Goal: Task Accomplishment & Management: Complete application form

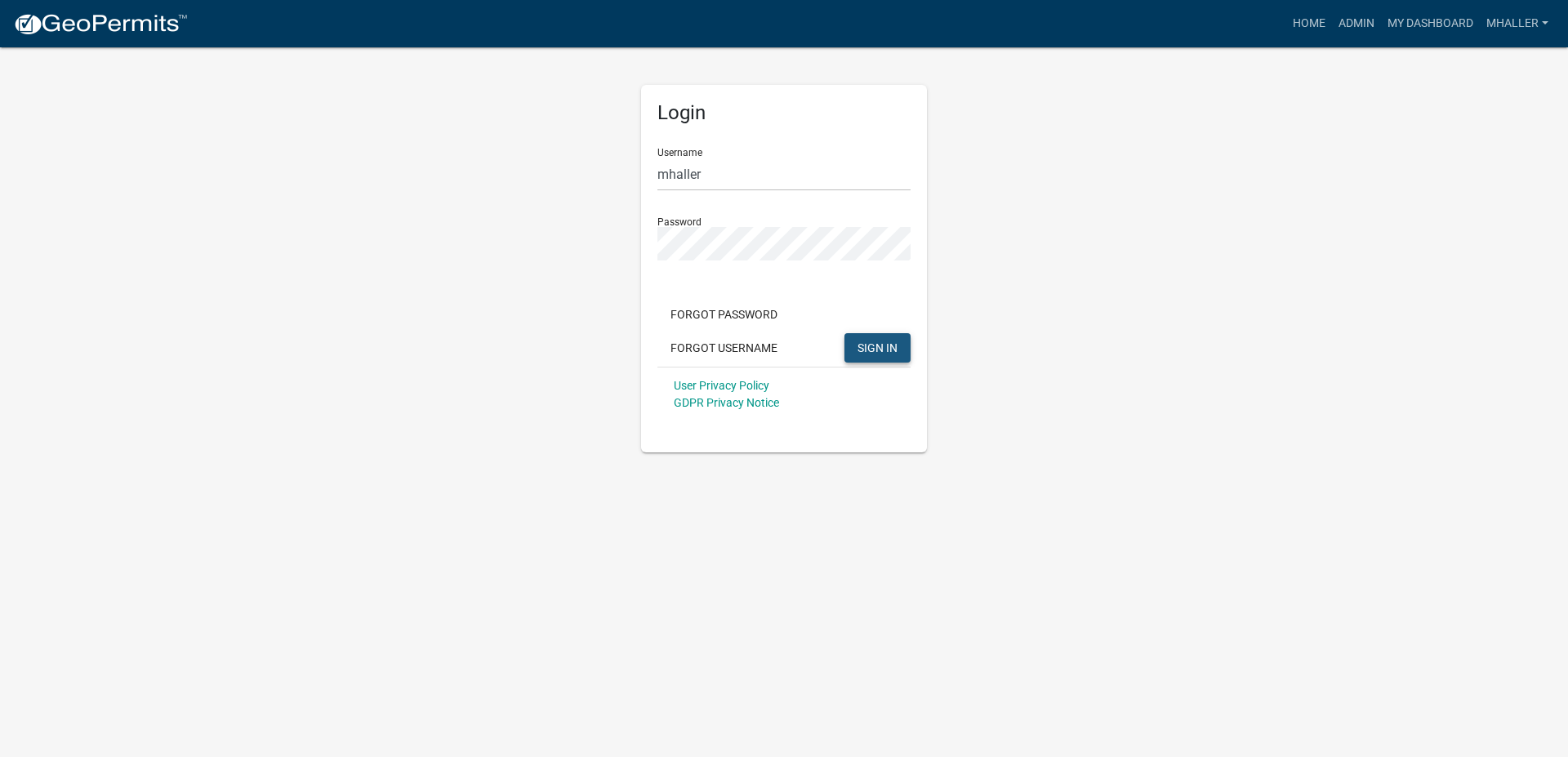
click at [863, 344] on span "SIGN IN" at bounding box center [877, 347] width 40 height 13
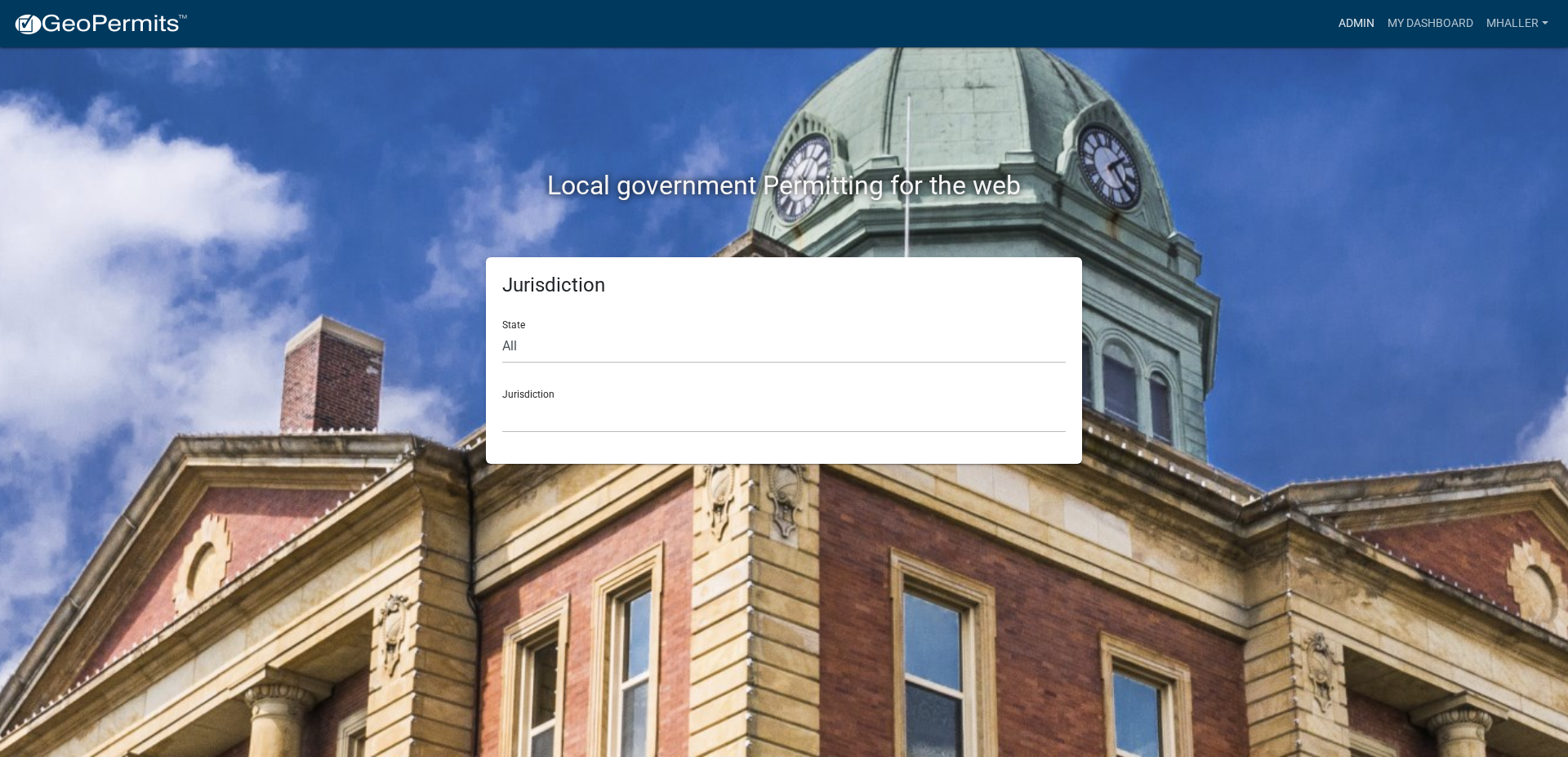
click at [1361, 23] on link "Admin" at bounding box center [1356, 24] width 49 height 31
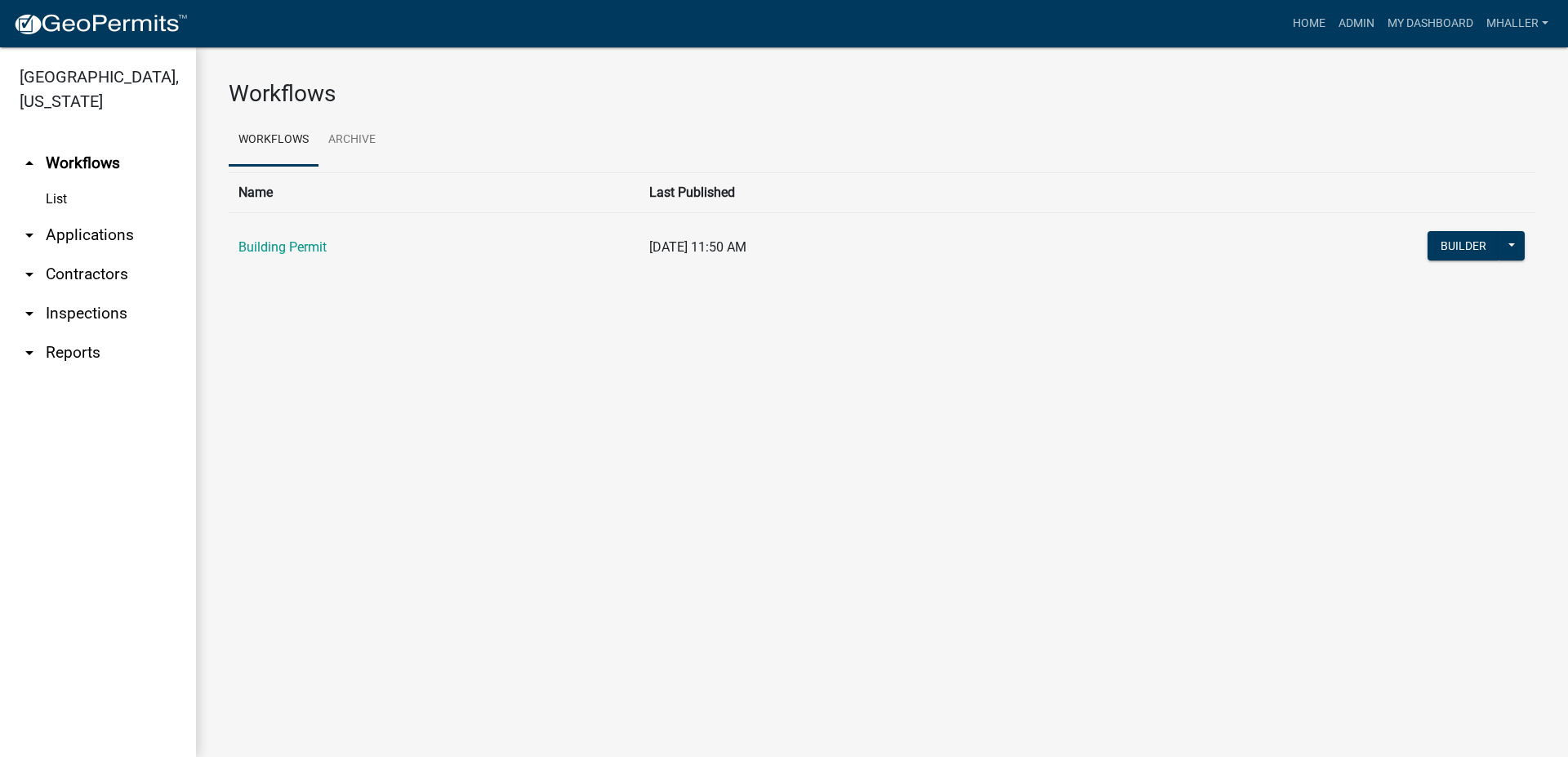
click at [87, 216] on link "arrow_drop_down Applications" at bounding box center [98, 235] width 196 height 39
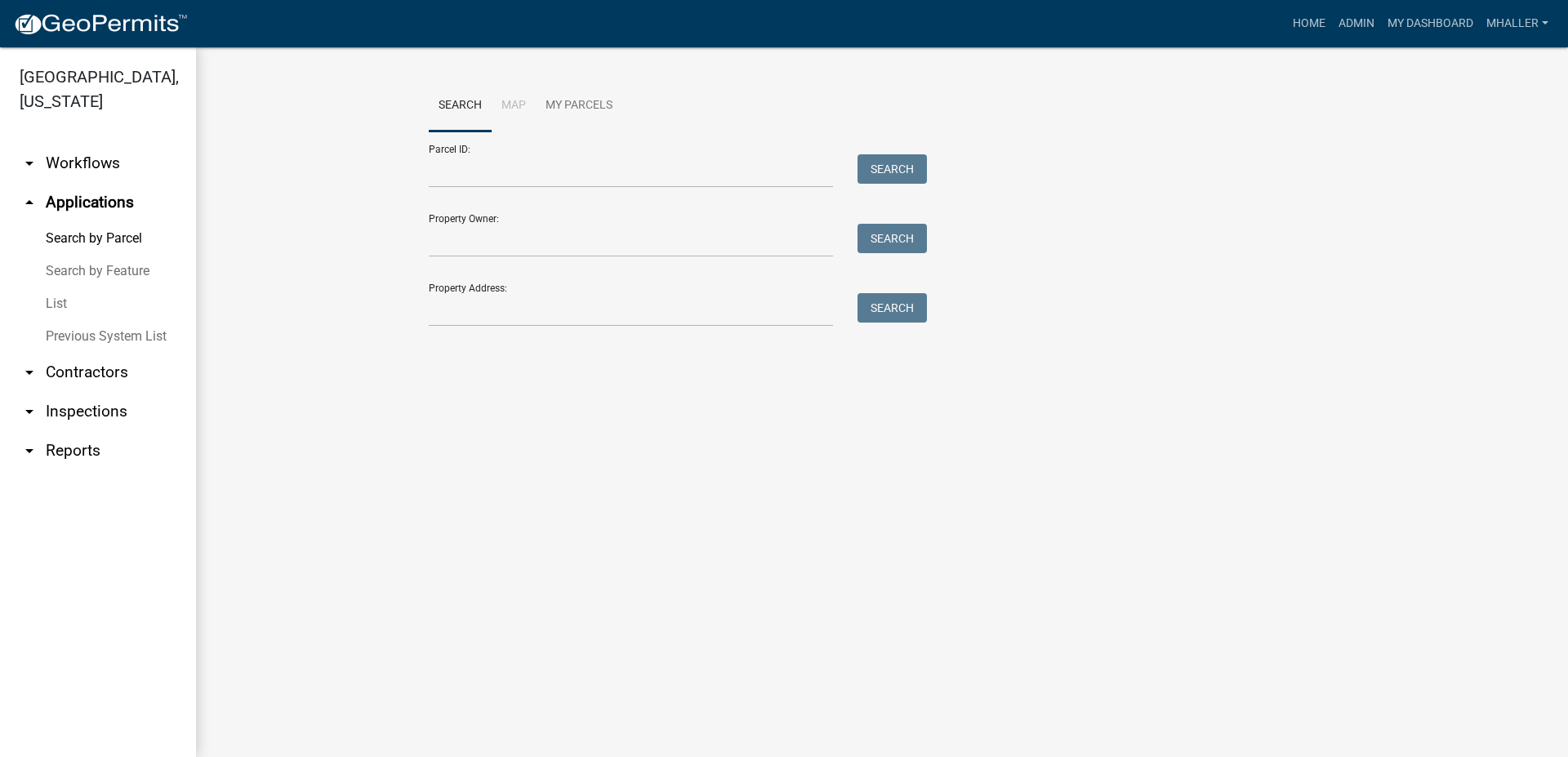
click at [51, 287] on link "List" at bounding box center [98, 303] width 196 height 32
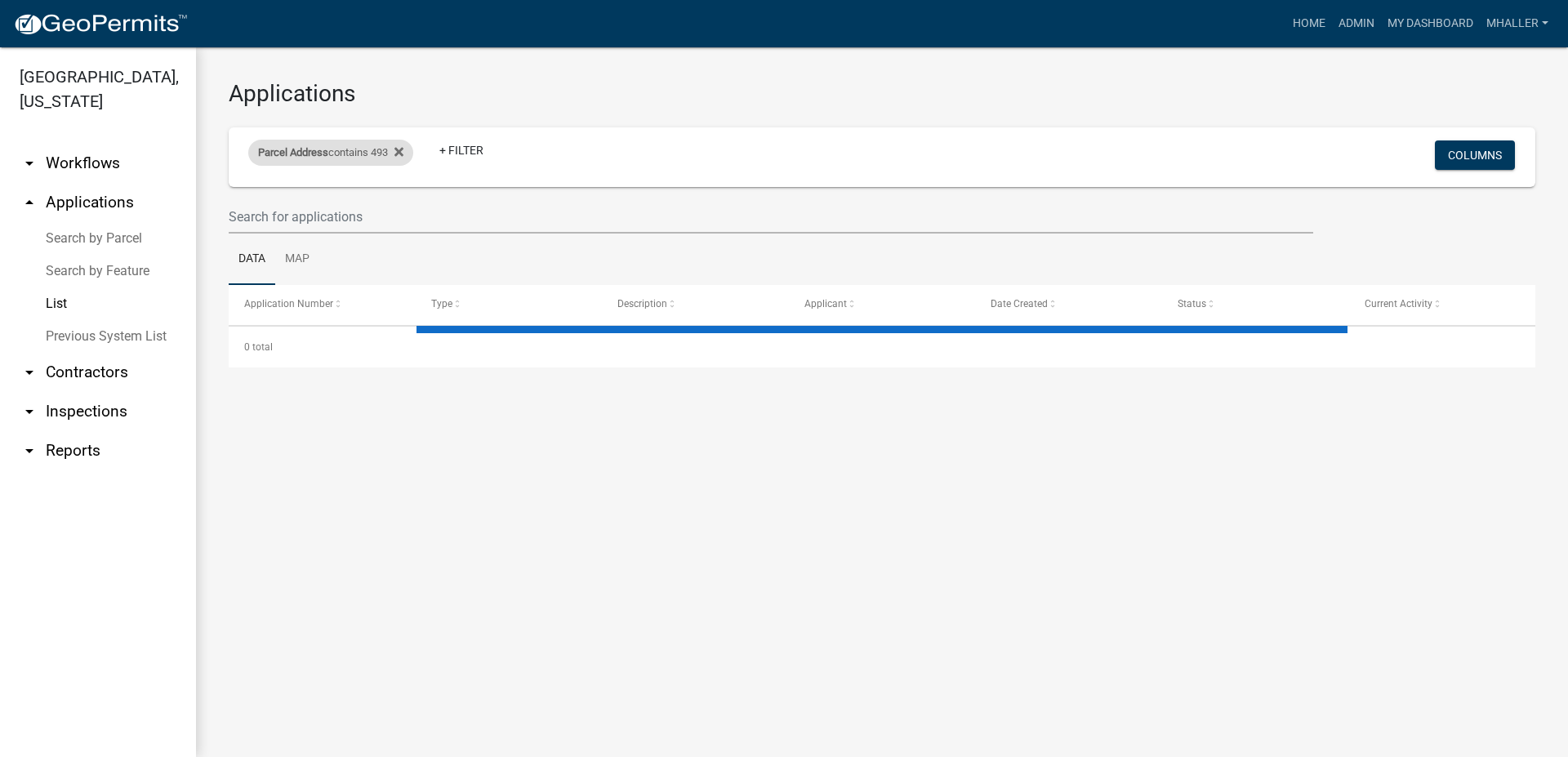
select select "1: 25"
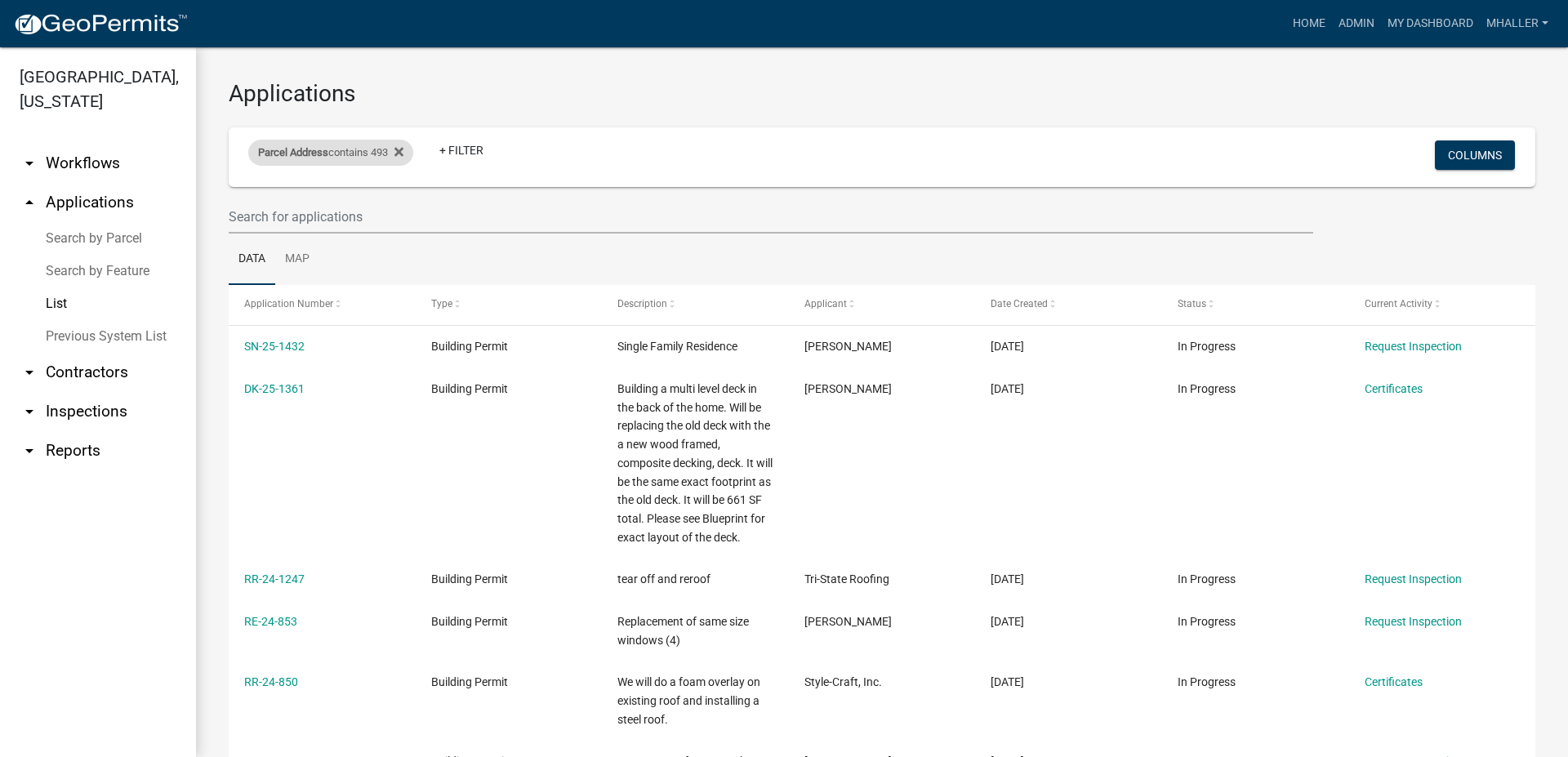
click at [328, 150] on span "Parcel Address" at bounding box center [293, 152] width 71 height 12
click at [57, 287] on link "List" at bounding box center [98, 303] width 196 height 32
click at [290, 154] on span "Parcel Address" at bounding box center [293, 152] width 71 height 12
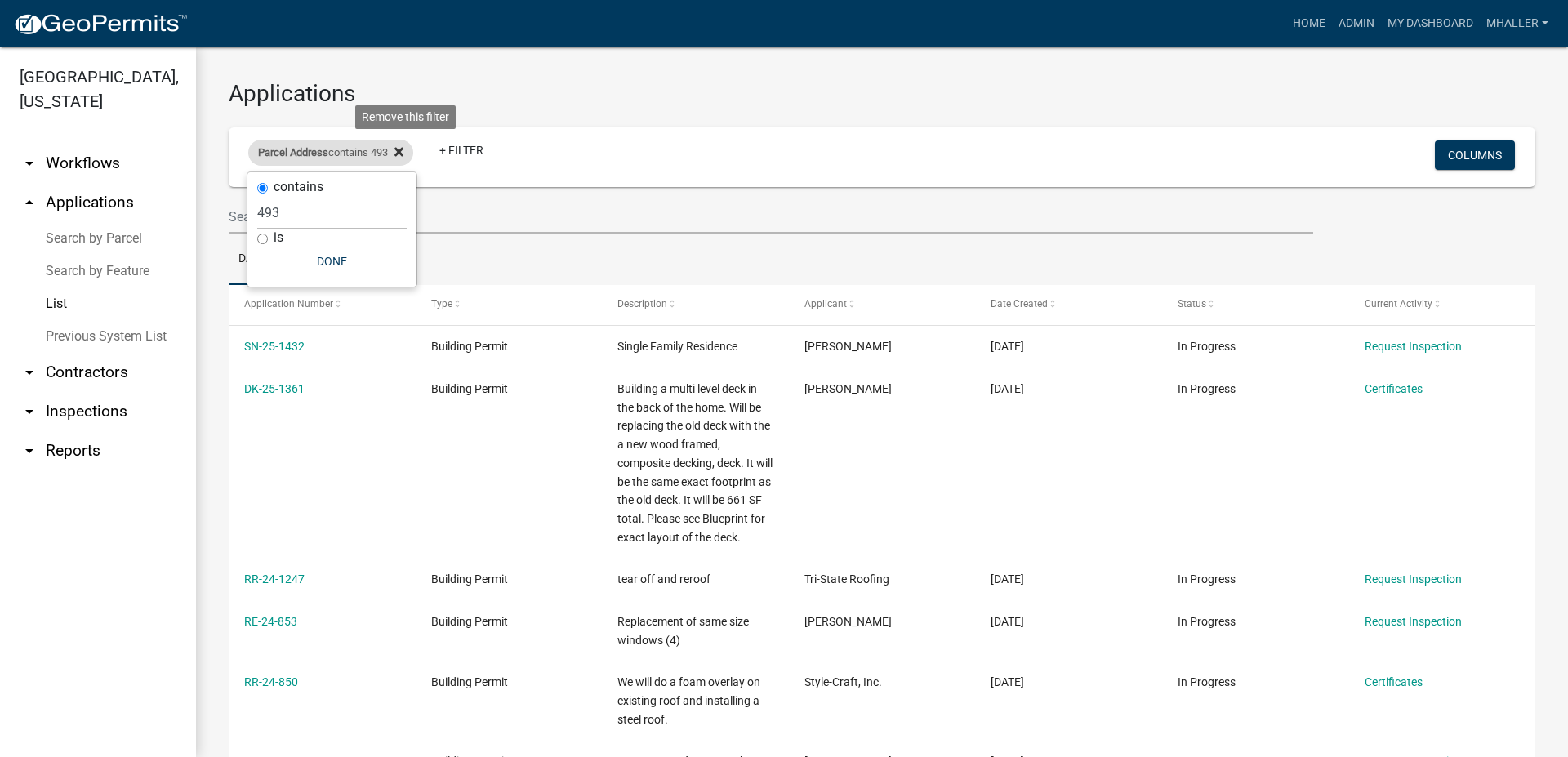
click at [403, 151] on icon at bounding box center [398, 151] width 9 height 9
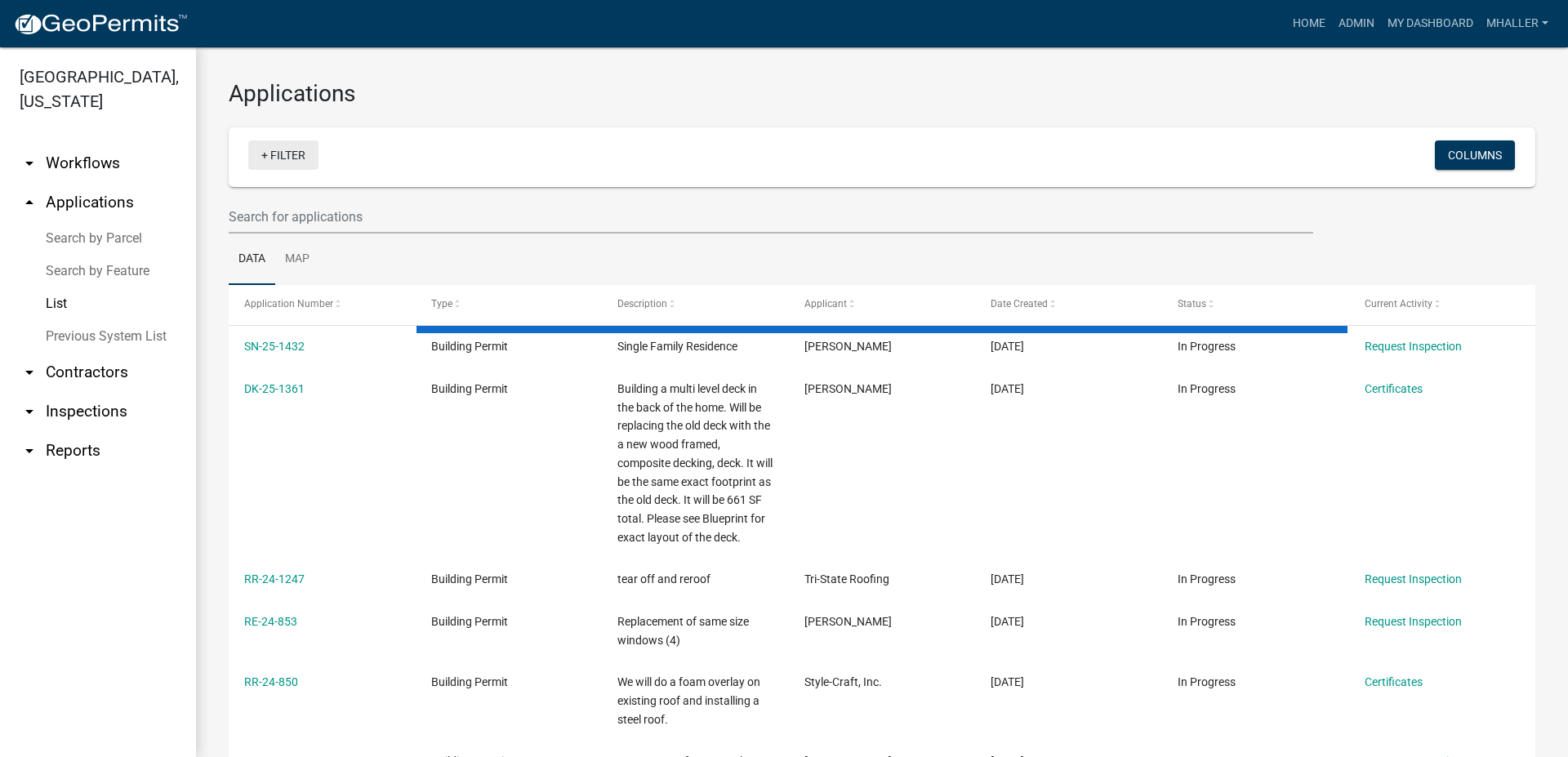
click at [262, 155] on link "+ Filter" at bounding box center [283, 155] width 71 height 30
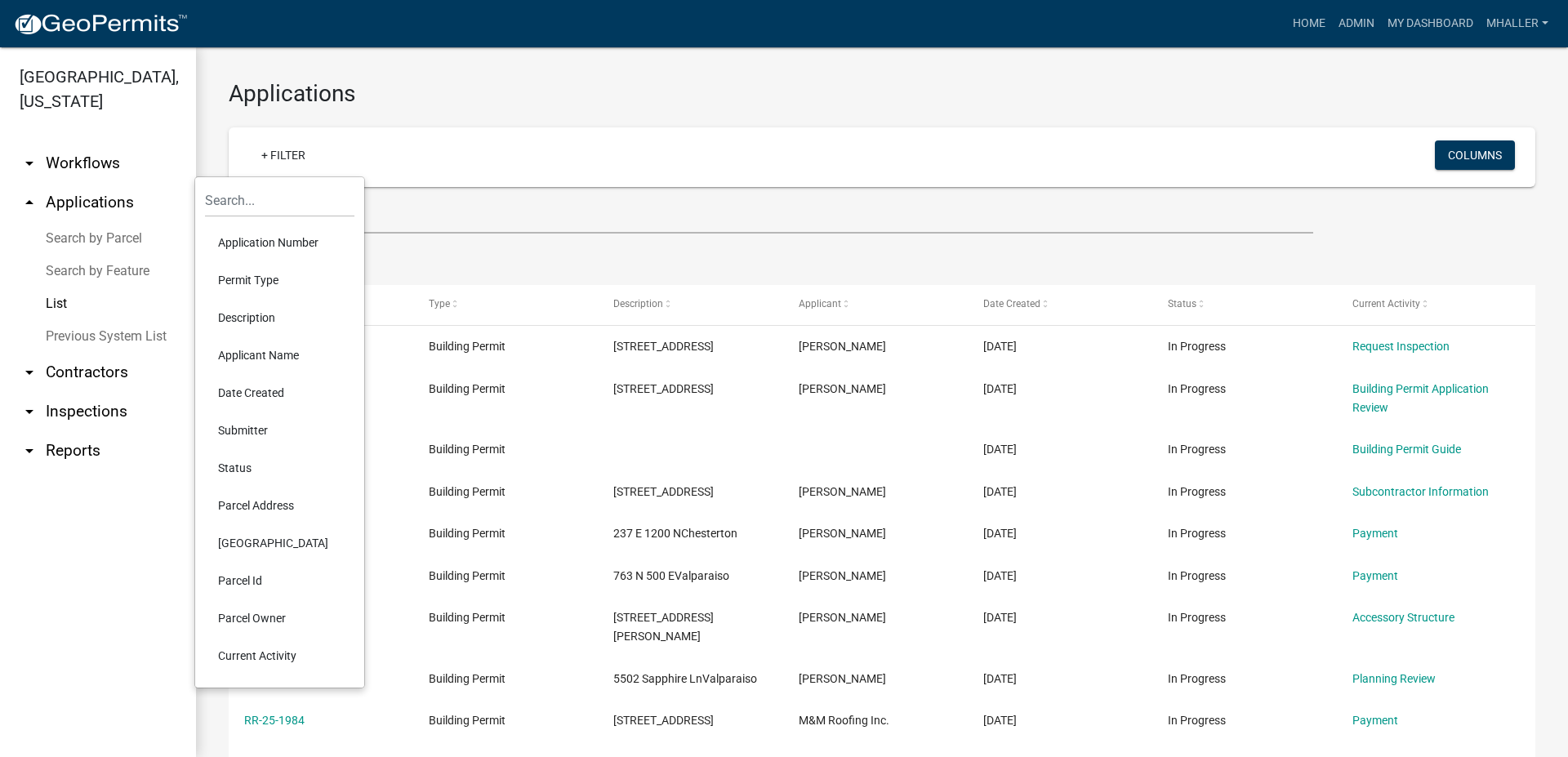
click at [271, 246] on li "Application Number" at bounding box center [279, 242] width 149 height 37
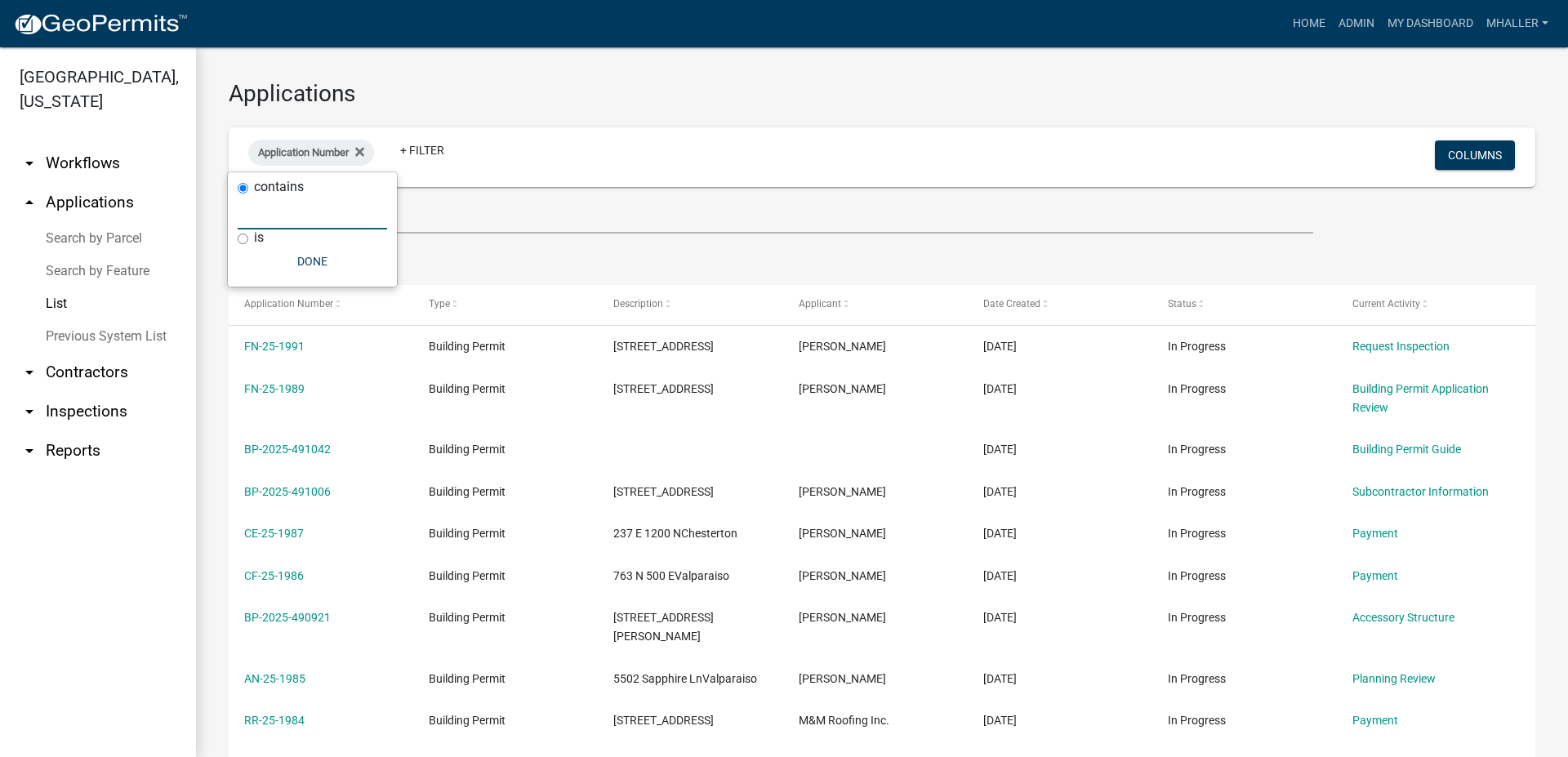
click at [271, 207] on input "text" at bounding box center [313, 212] width 149 height 33
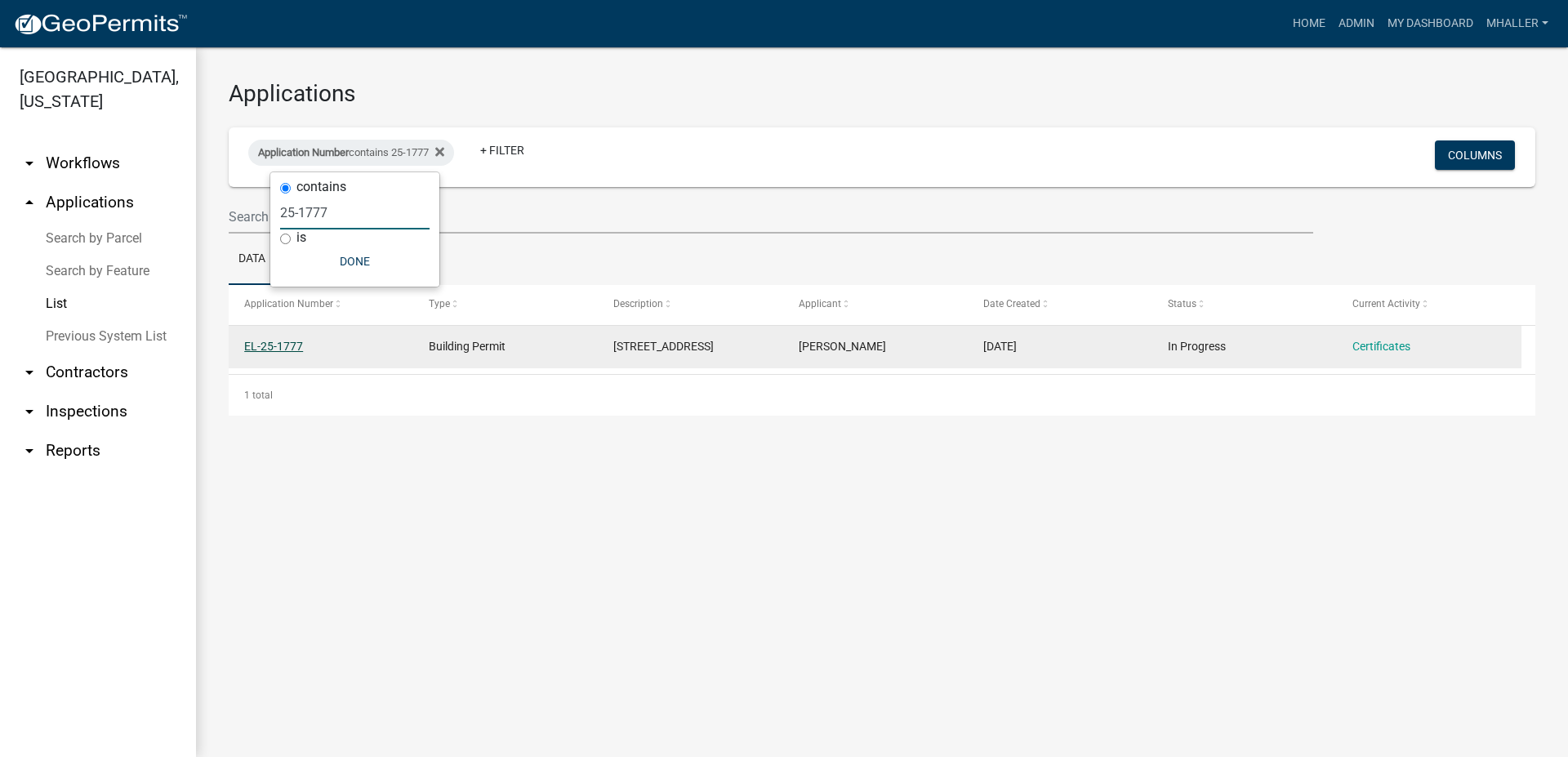
type input "25-1777"
click at [262, 348] on link "EL-25-1777" at bounding box center [273, 346] width 59 height 13
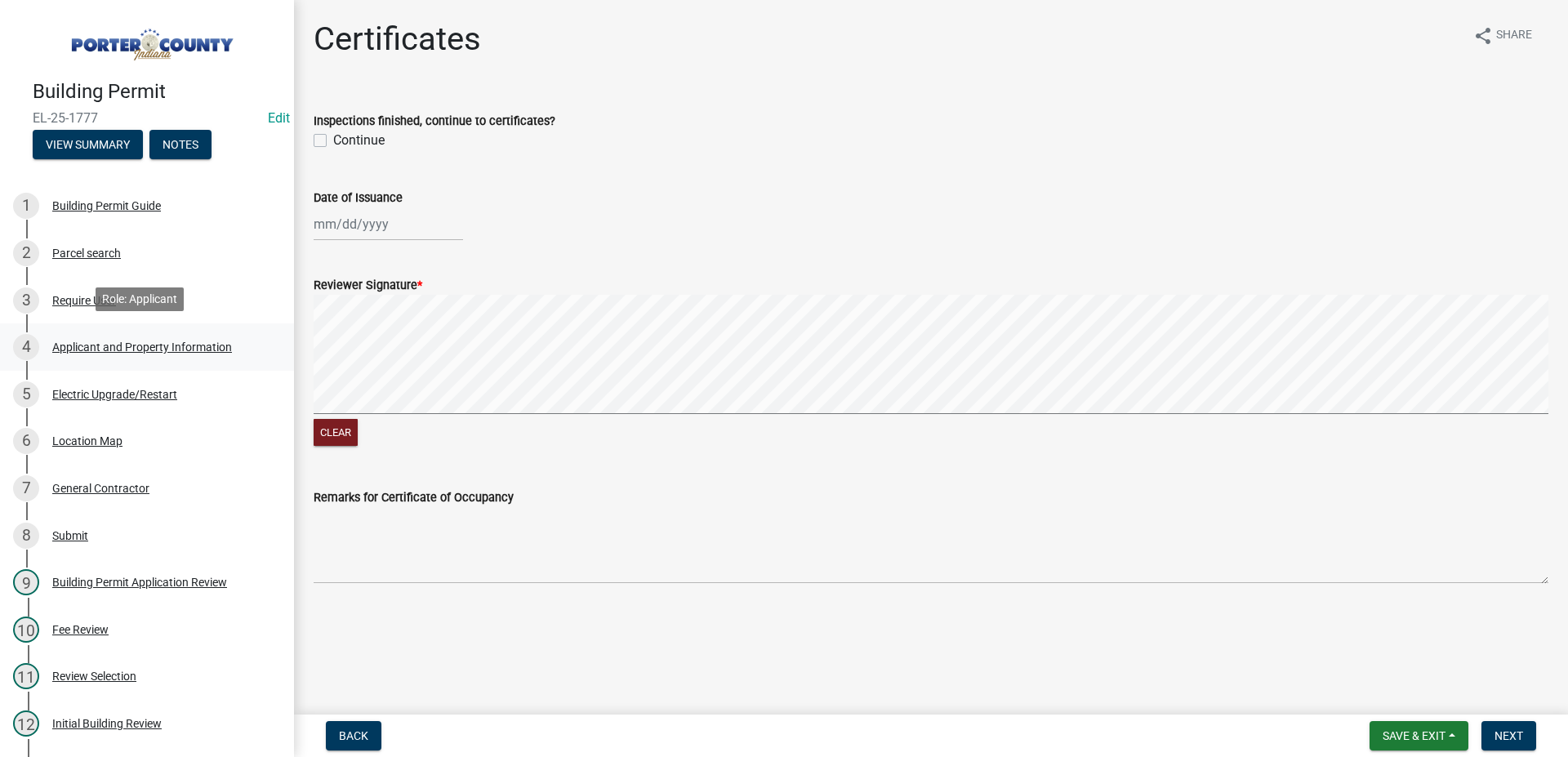
click at [96, 347] on div "Applicant and Property Information" at bounding box center [142, 347] width 179 height 11
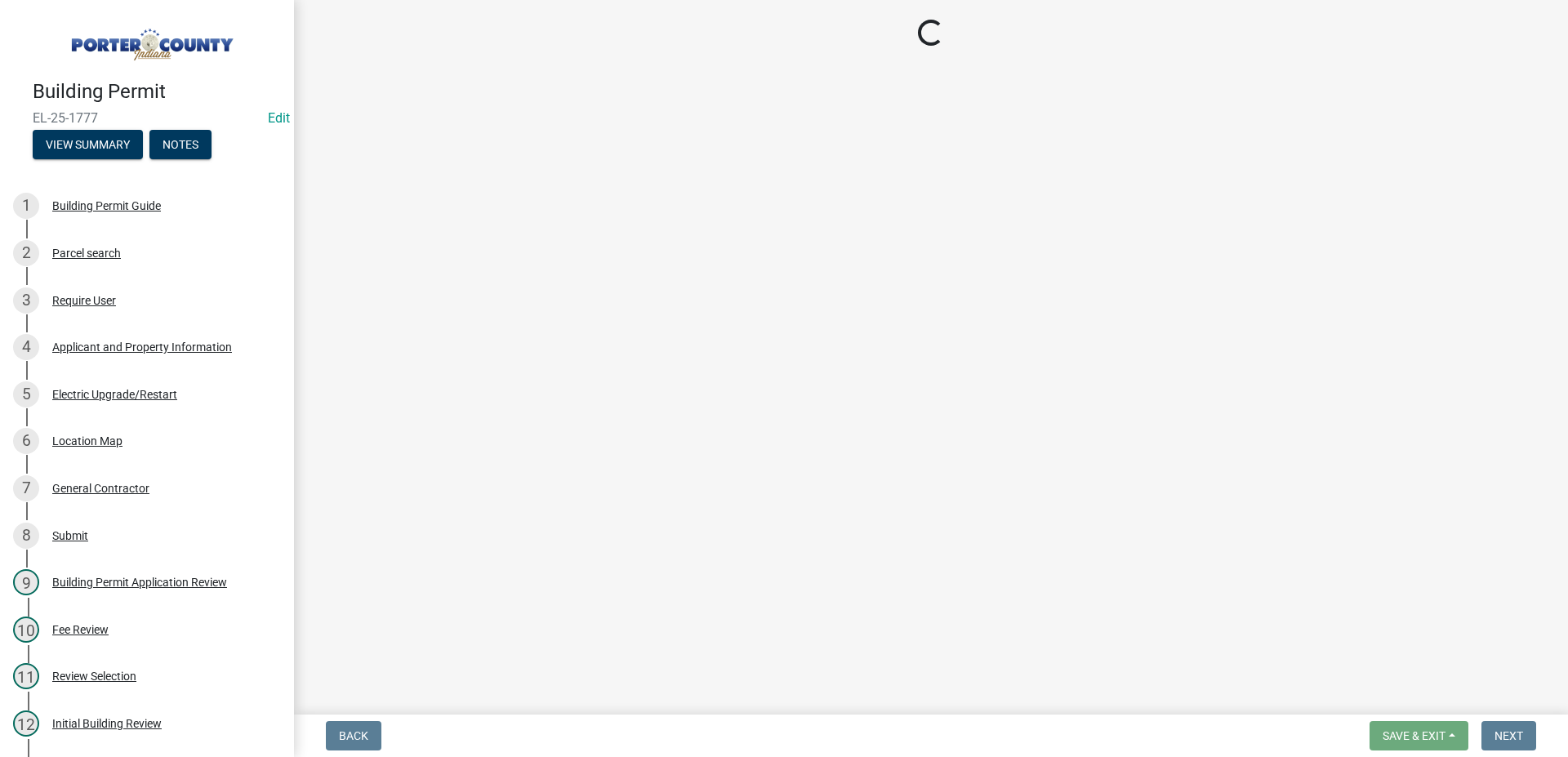
select select "42deca87-6946-4ced-a5f6-3d6cc7cfc8d2"
select select "ea6751d4-6bf7-4a16-89ee-f7801ab82aa1"
select select "e2d1b1d7-ccc9-456b-9e96-e16306515997"
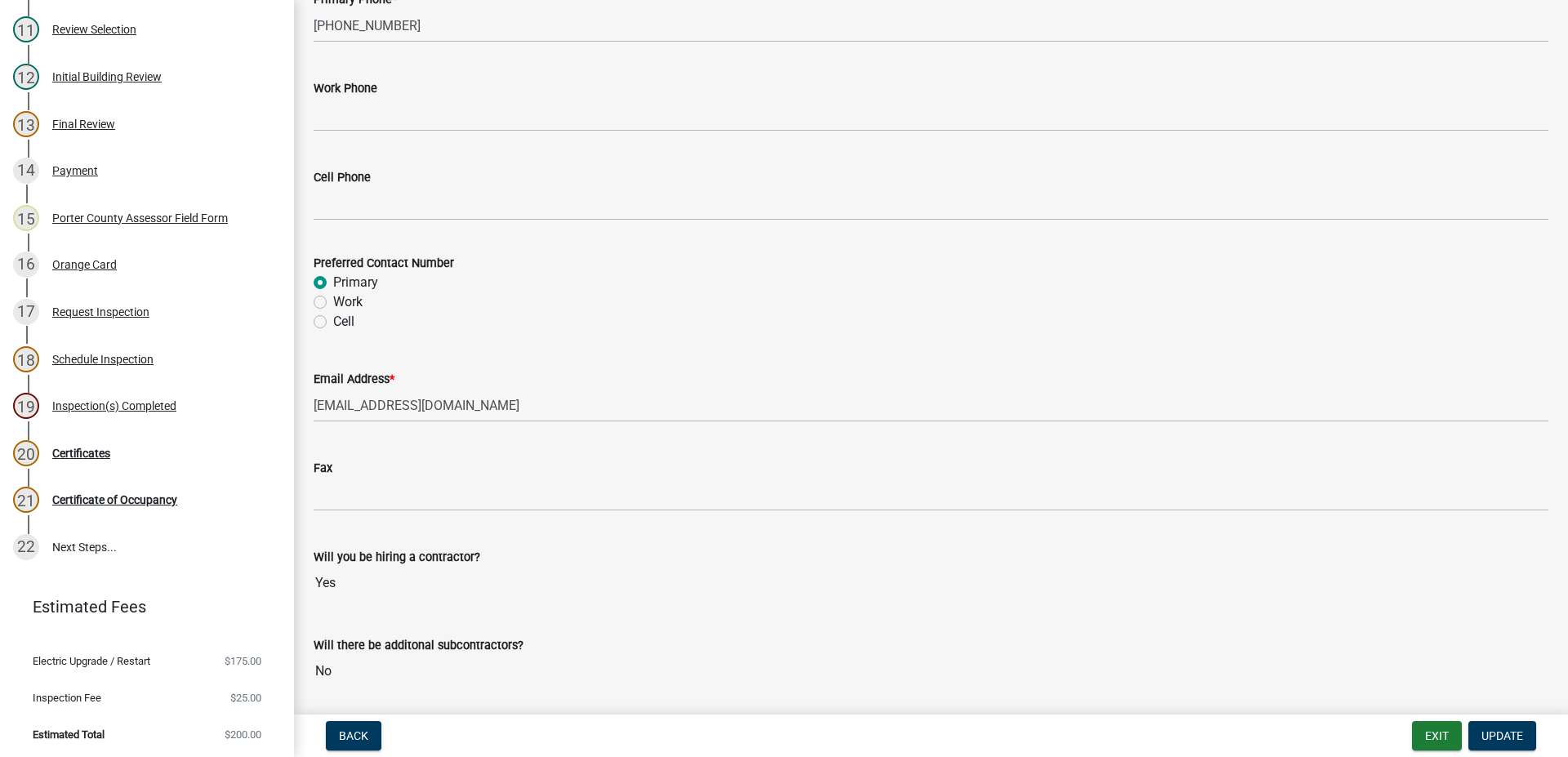
scroll to position [2268, 0]
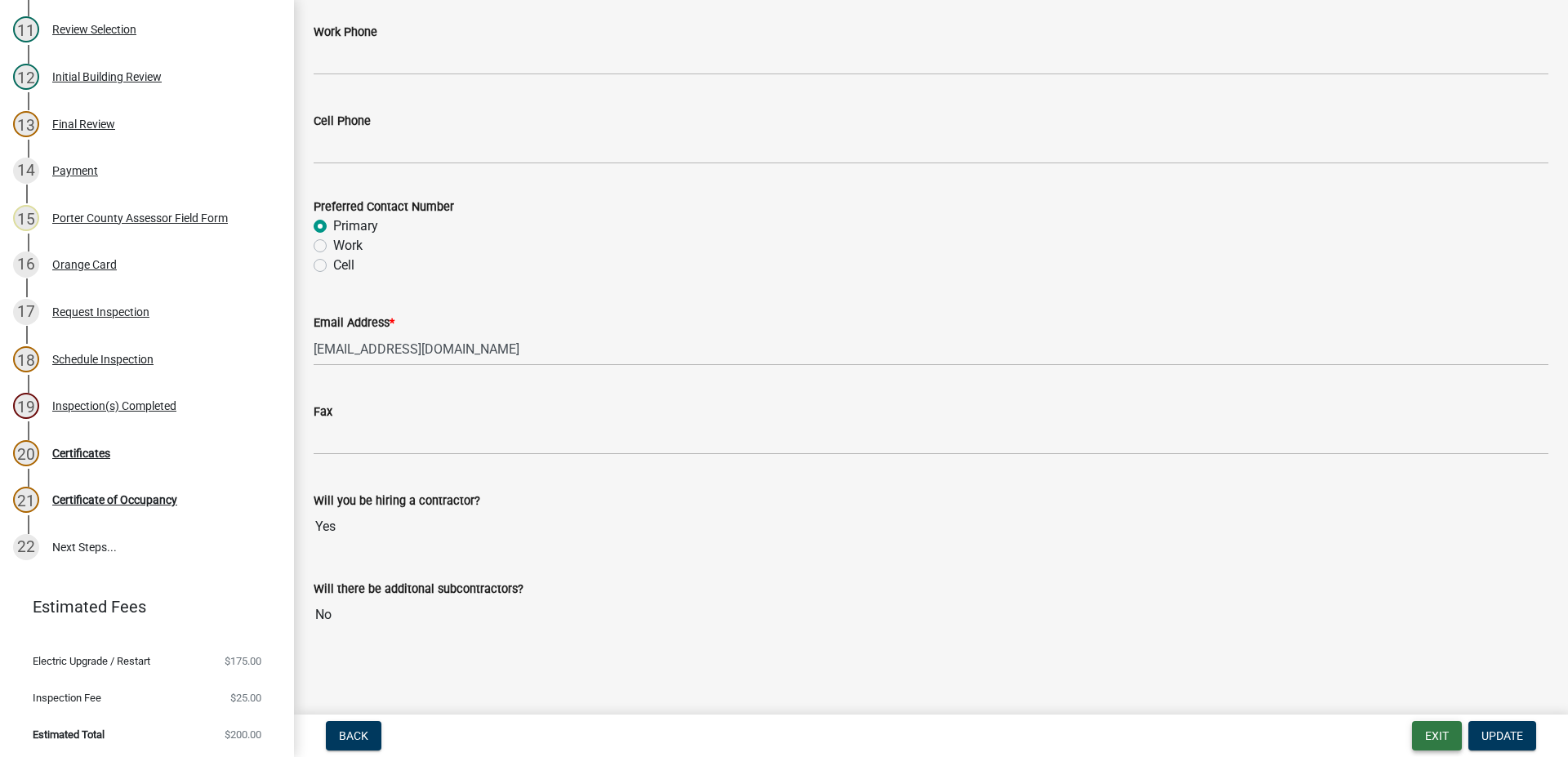
click at [1437, 737] on button "Exit" at bounding box center [1436, 736] width 50 height 30
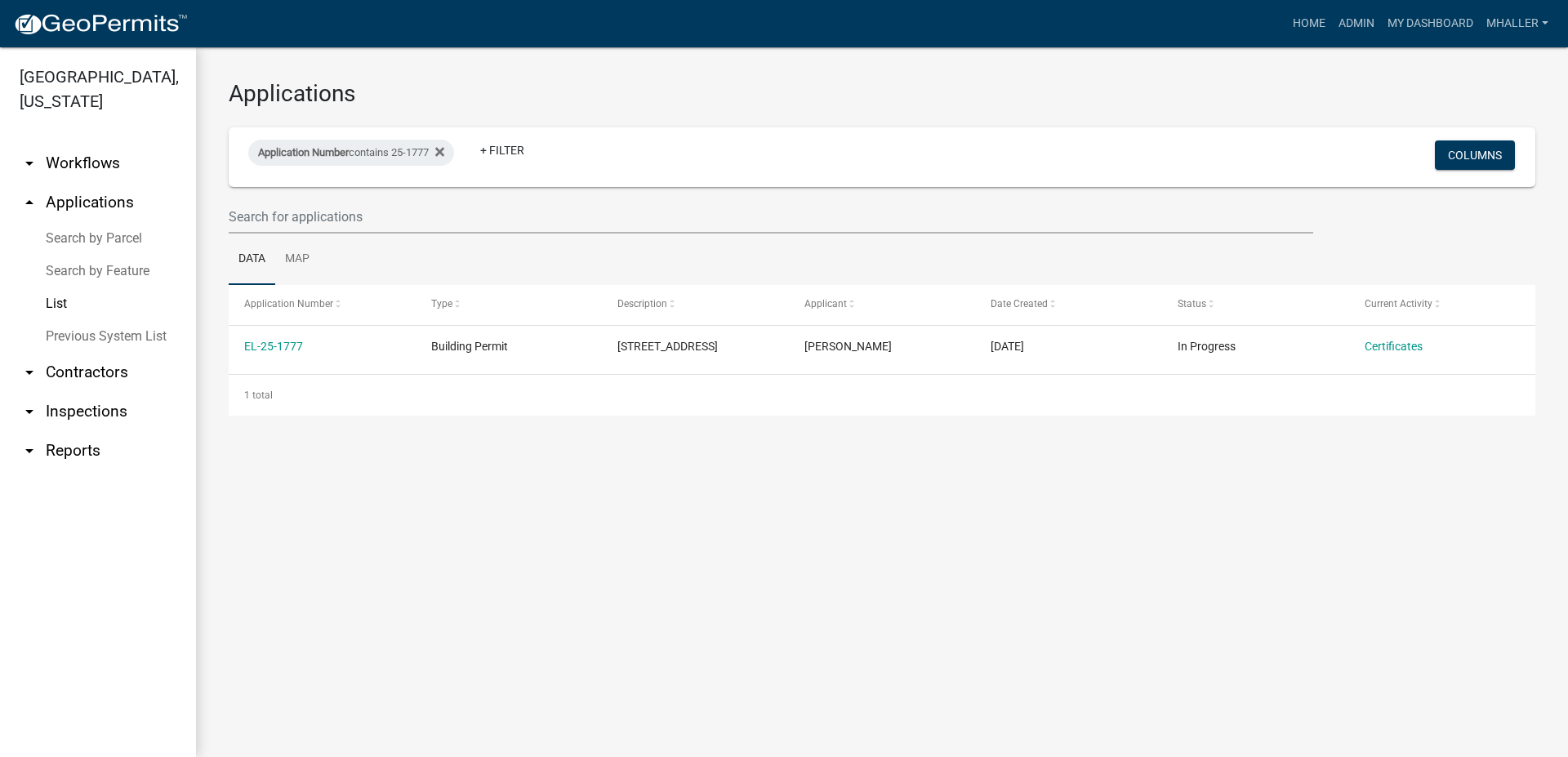
click at [66, 183] on link "arrow_drop_up Applications" at bounding box center [98, 202] width 196 height 39
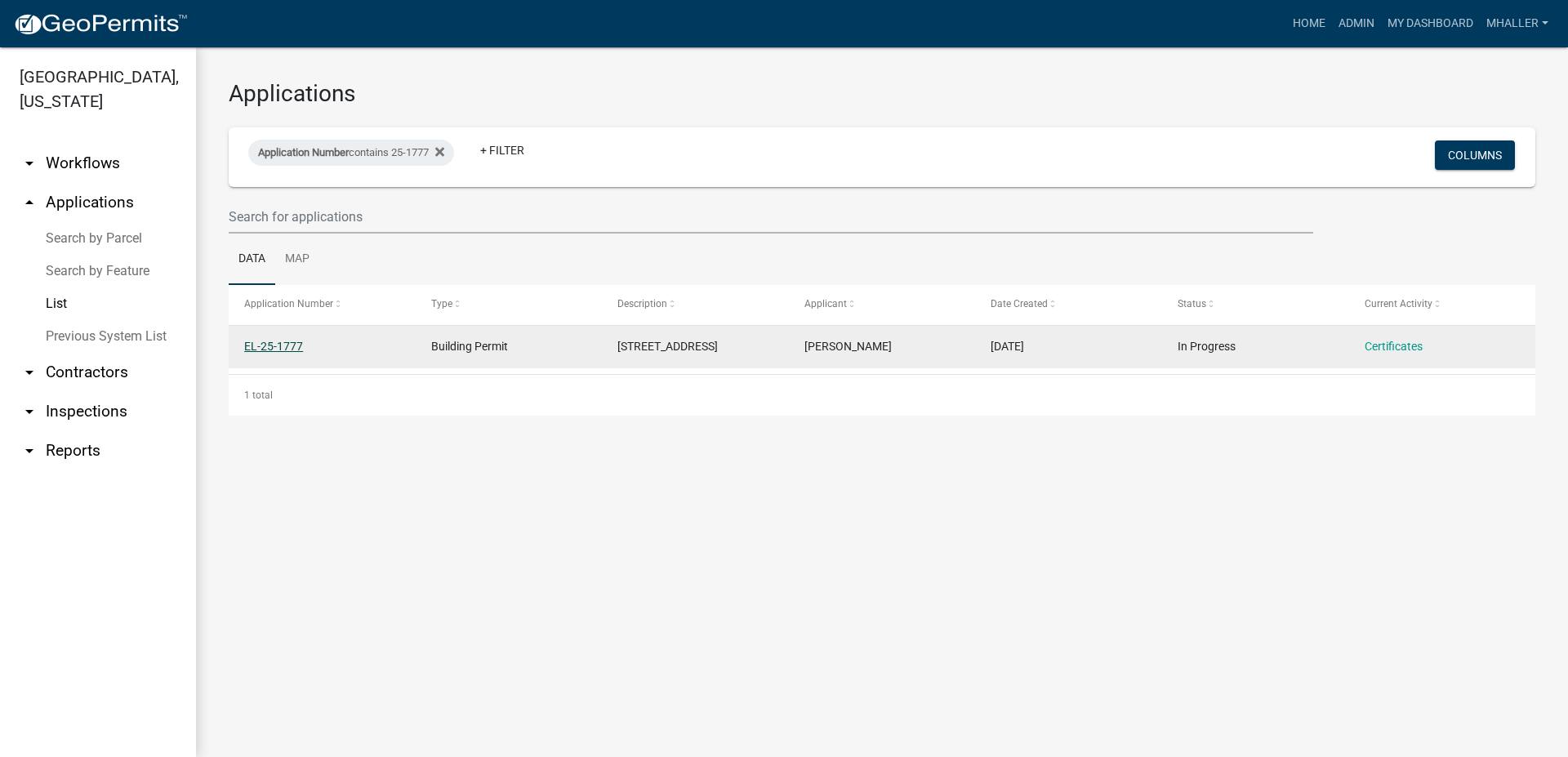
click at [275, 343] on link "EL-25-1777" at bounding box center [273, 346] width 59 height 13
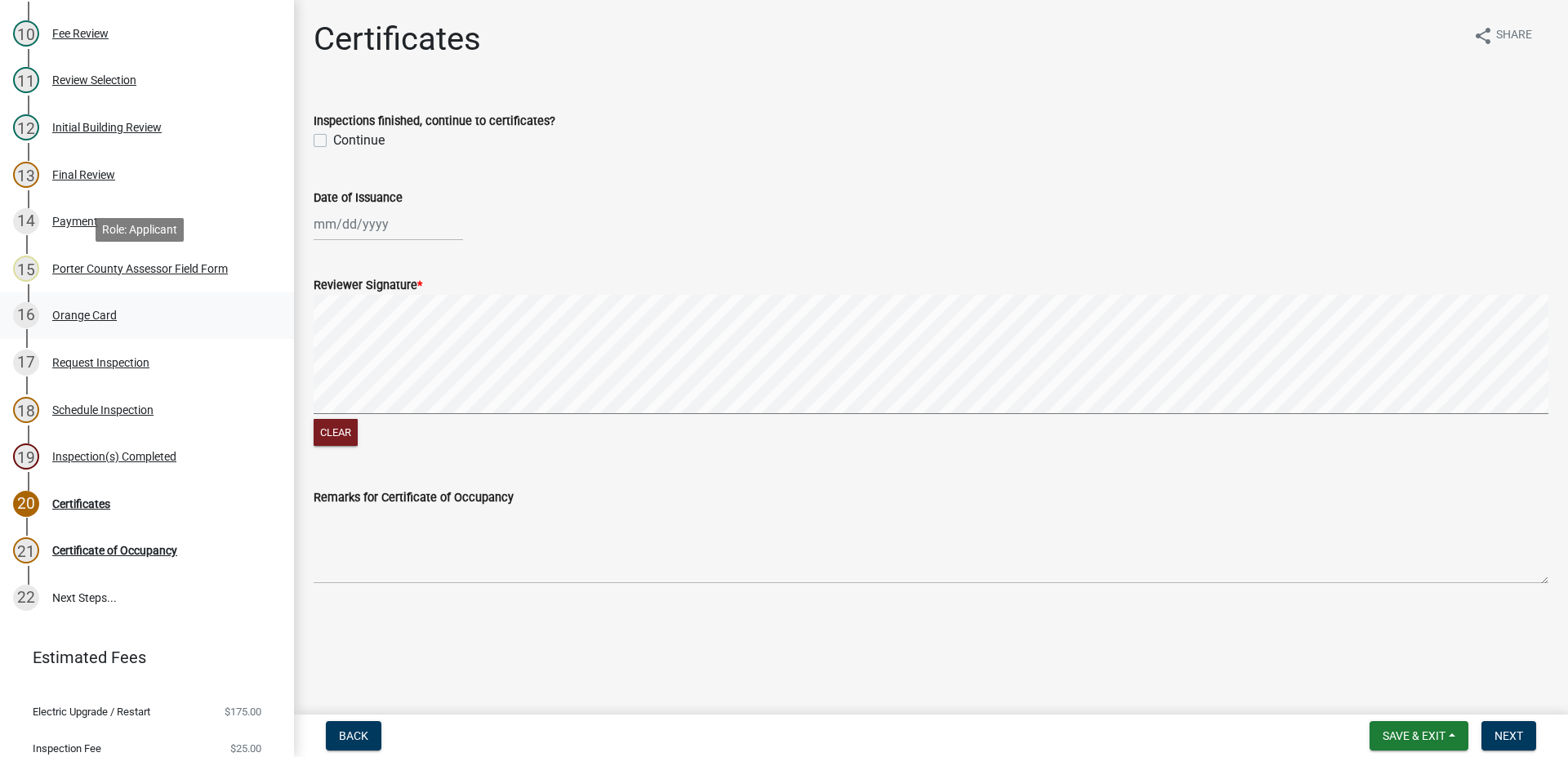
scroll to position [647, 0]
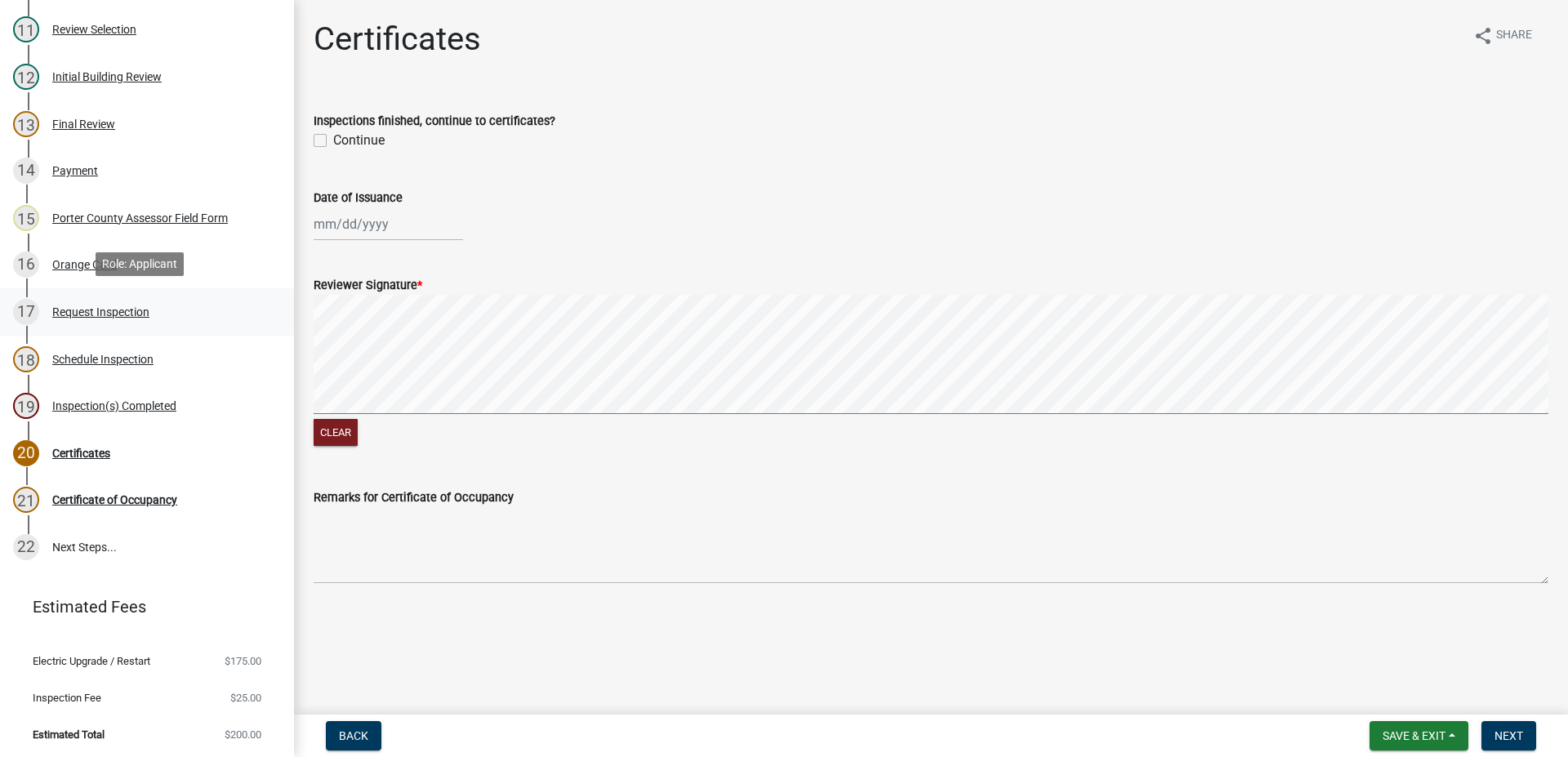
click at [95, 308] on div "Request Inspection" at bounding box center [101, 311] width 97 height 11
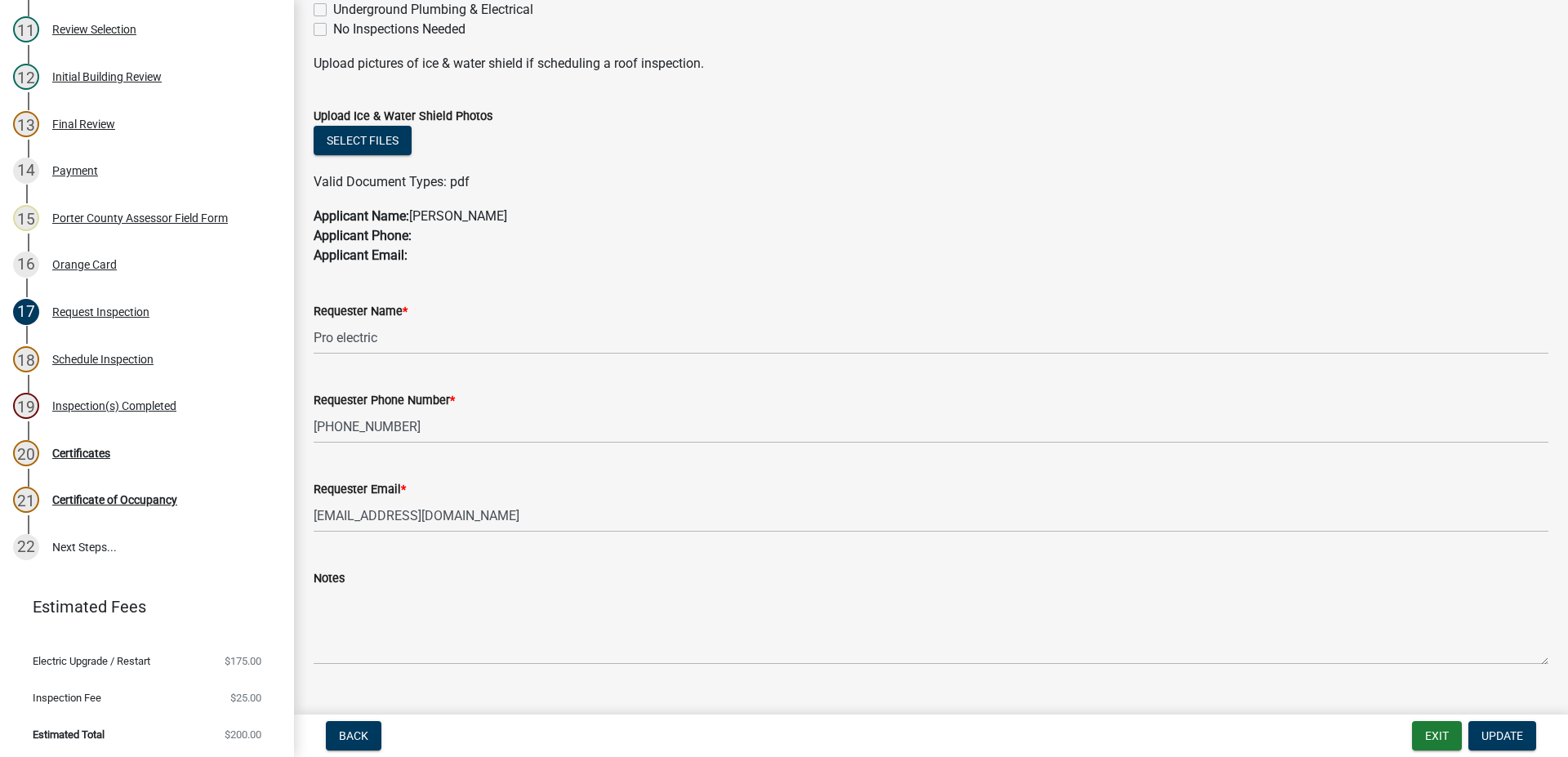
scroll to position [830, 0]
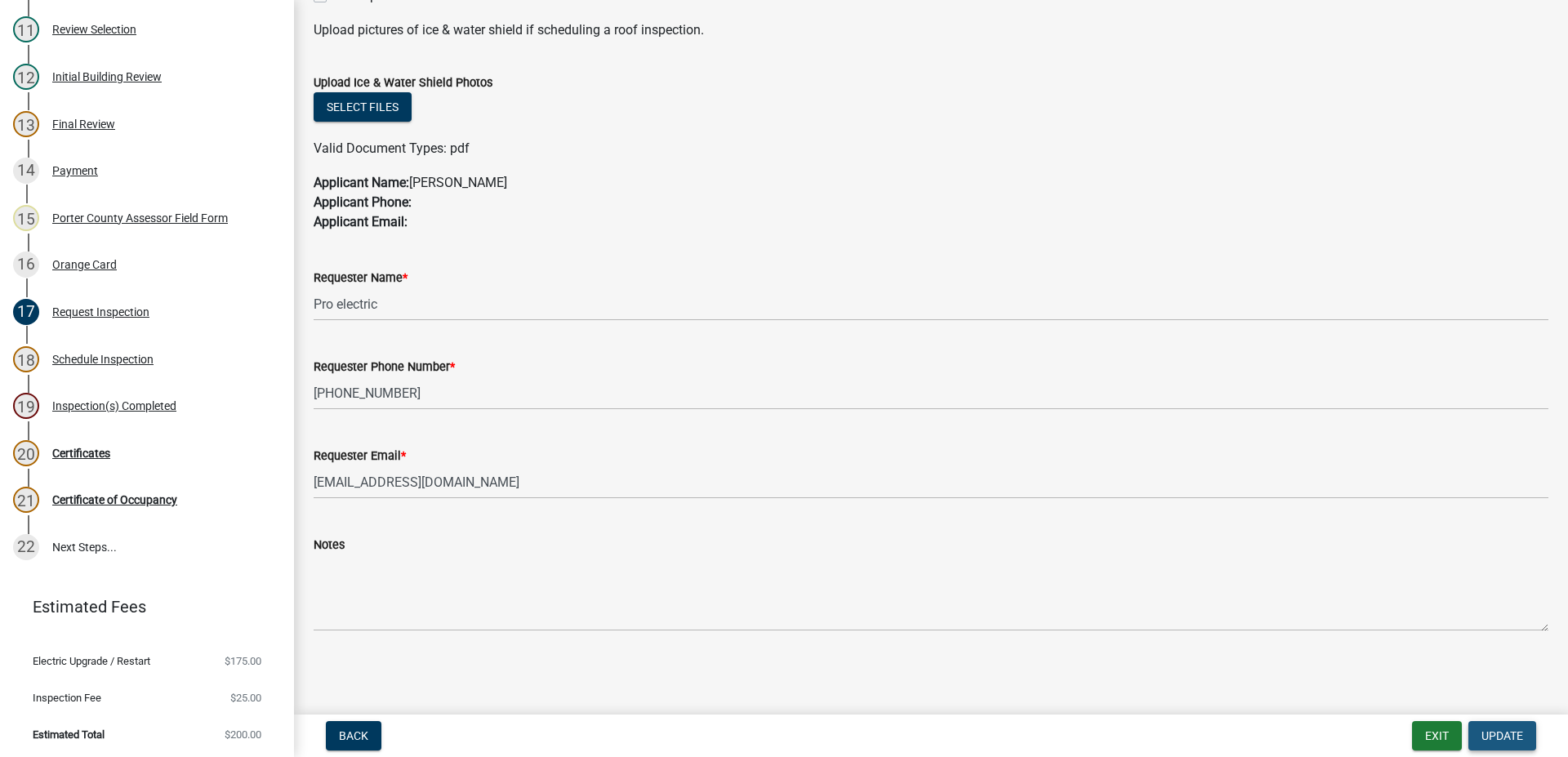
click at [1486, 736] on span "Update" at bounding box center [1502, 735] width 42 height 13
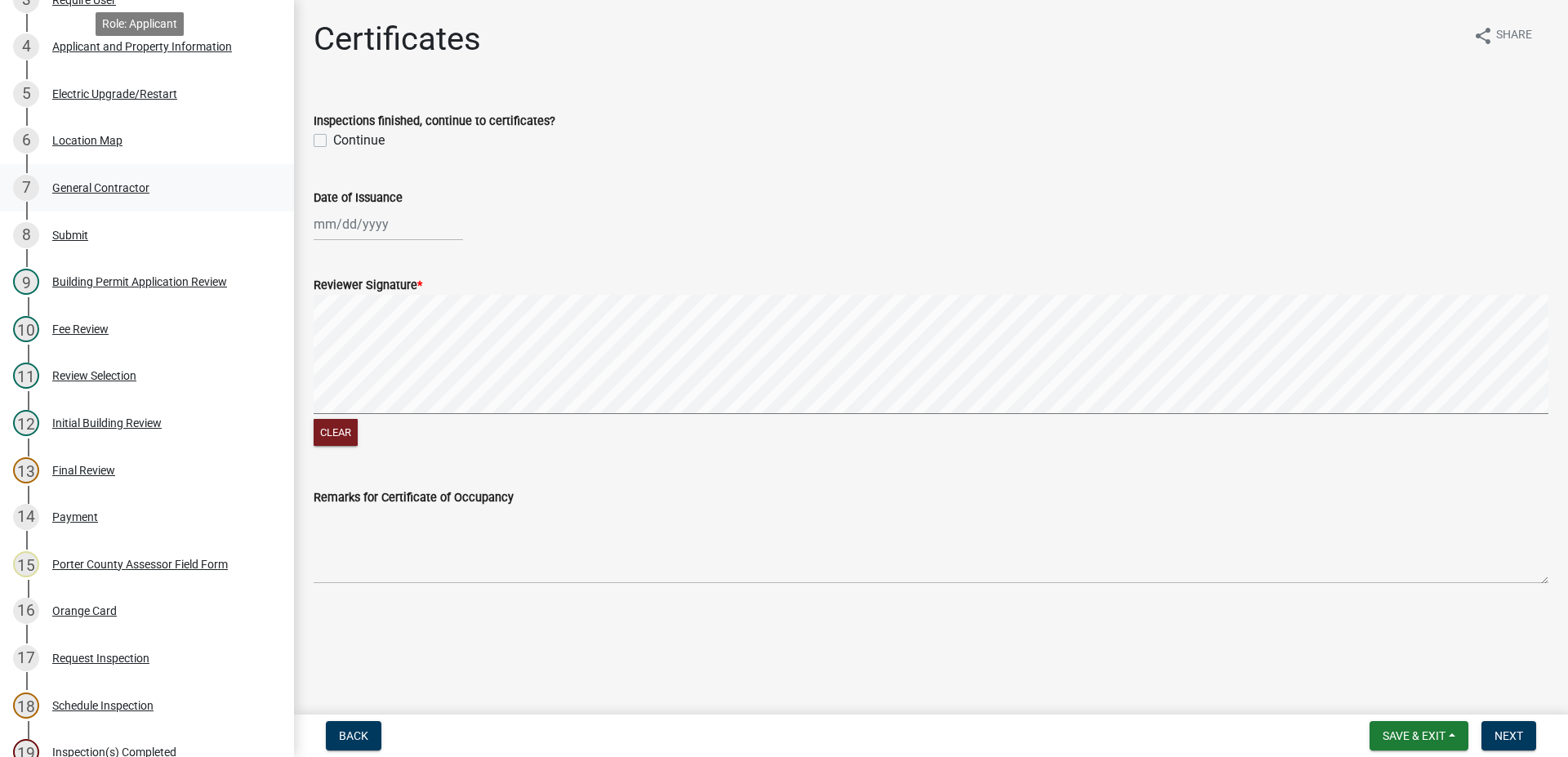
scroll to position [416, 0]
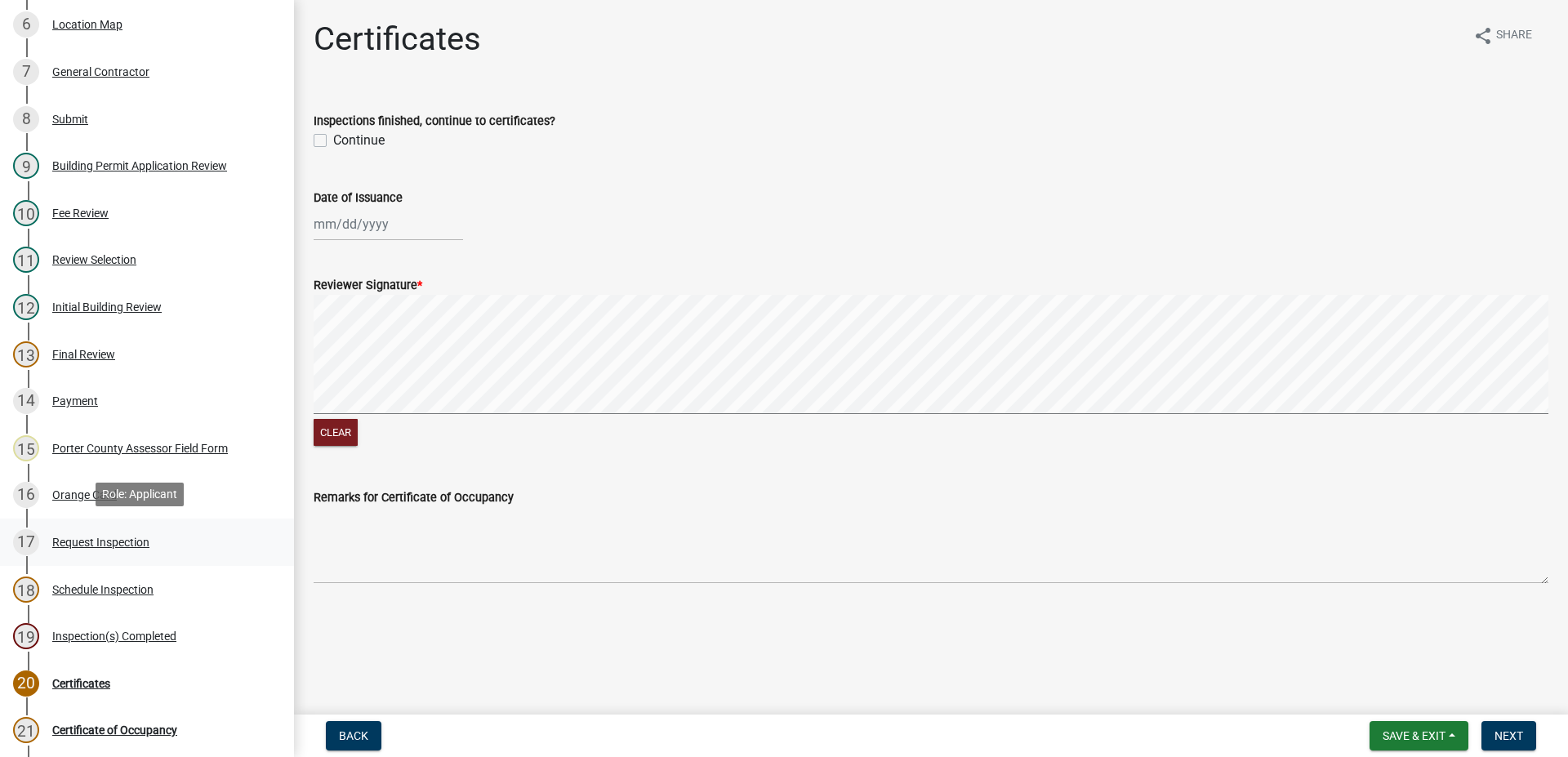
click at [85, 540] on div "Request Inspection" at bounding box center [101, 542] width 97 height 11
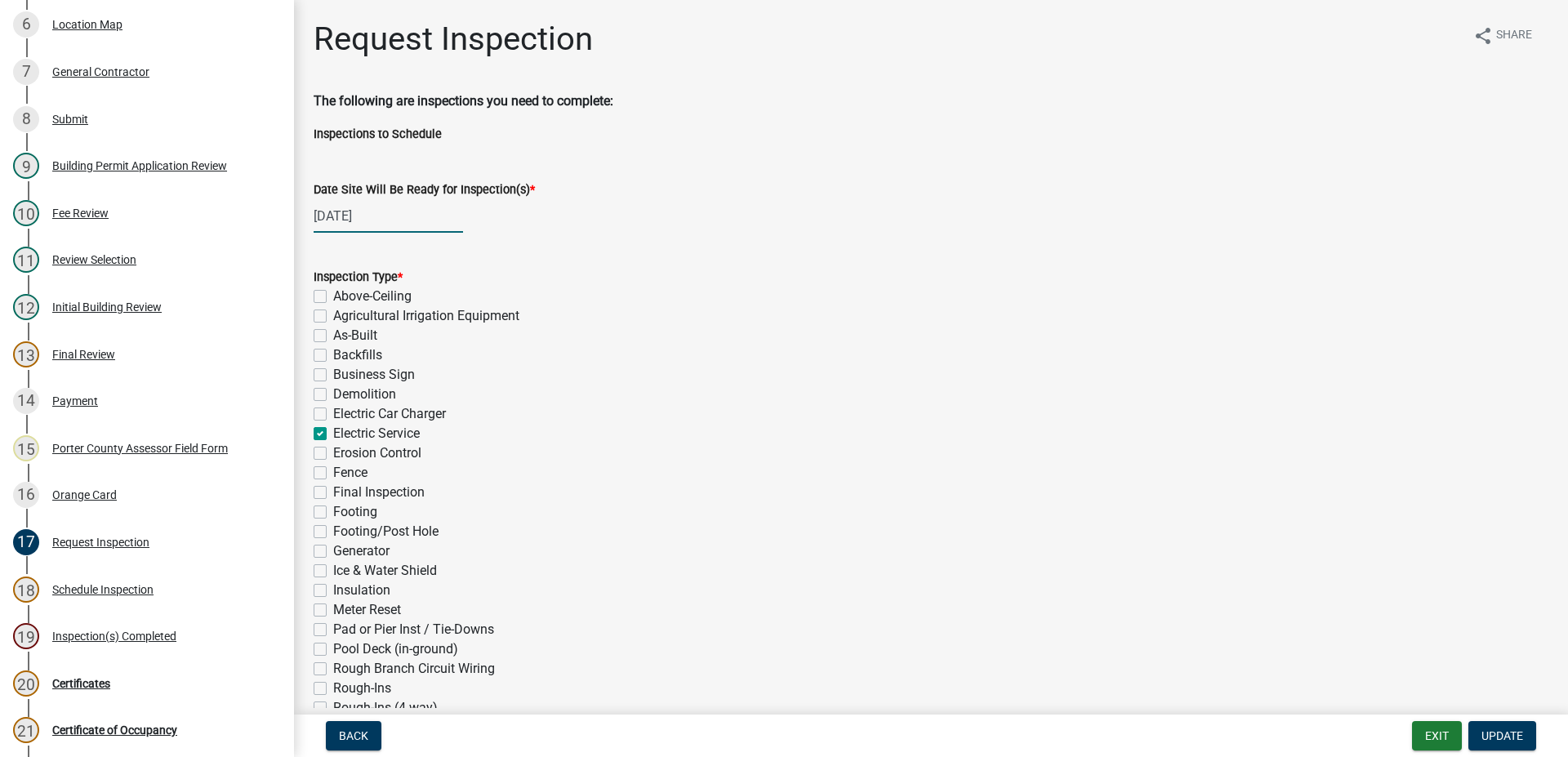
click at [372, 213] on input "[DATE]" at bounding box center [388, 216] width 149 height 33
select select "9"
select select "2025"
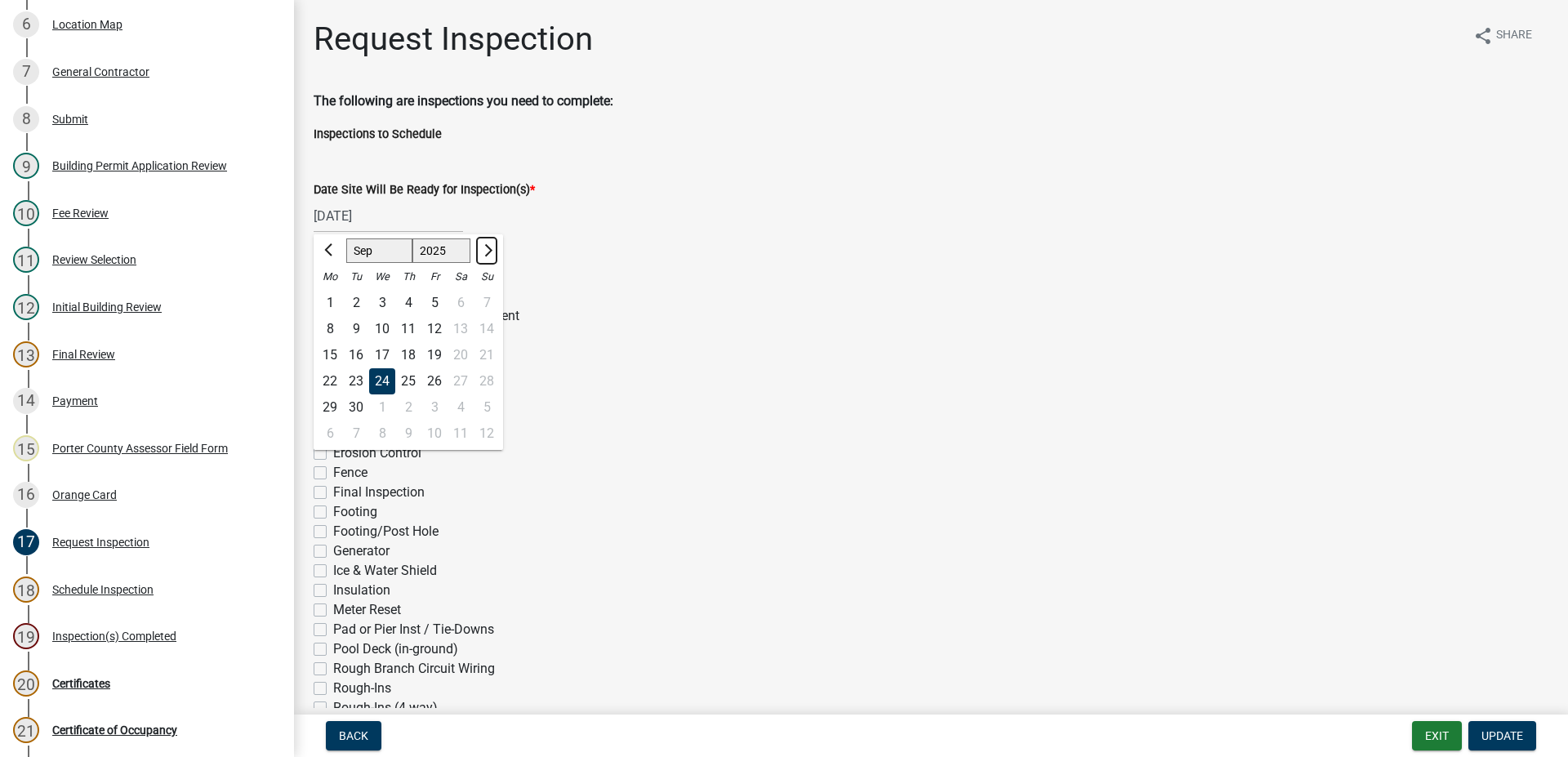
click at [491, 251] on span "Next month" at bounding box center [486, 250] width 12 height 12
select select "10"
click at [434, 327] on div "10" at bounding box center [434, 329] width 26 height 26
type input "[DATE]"
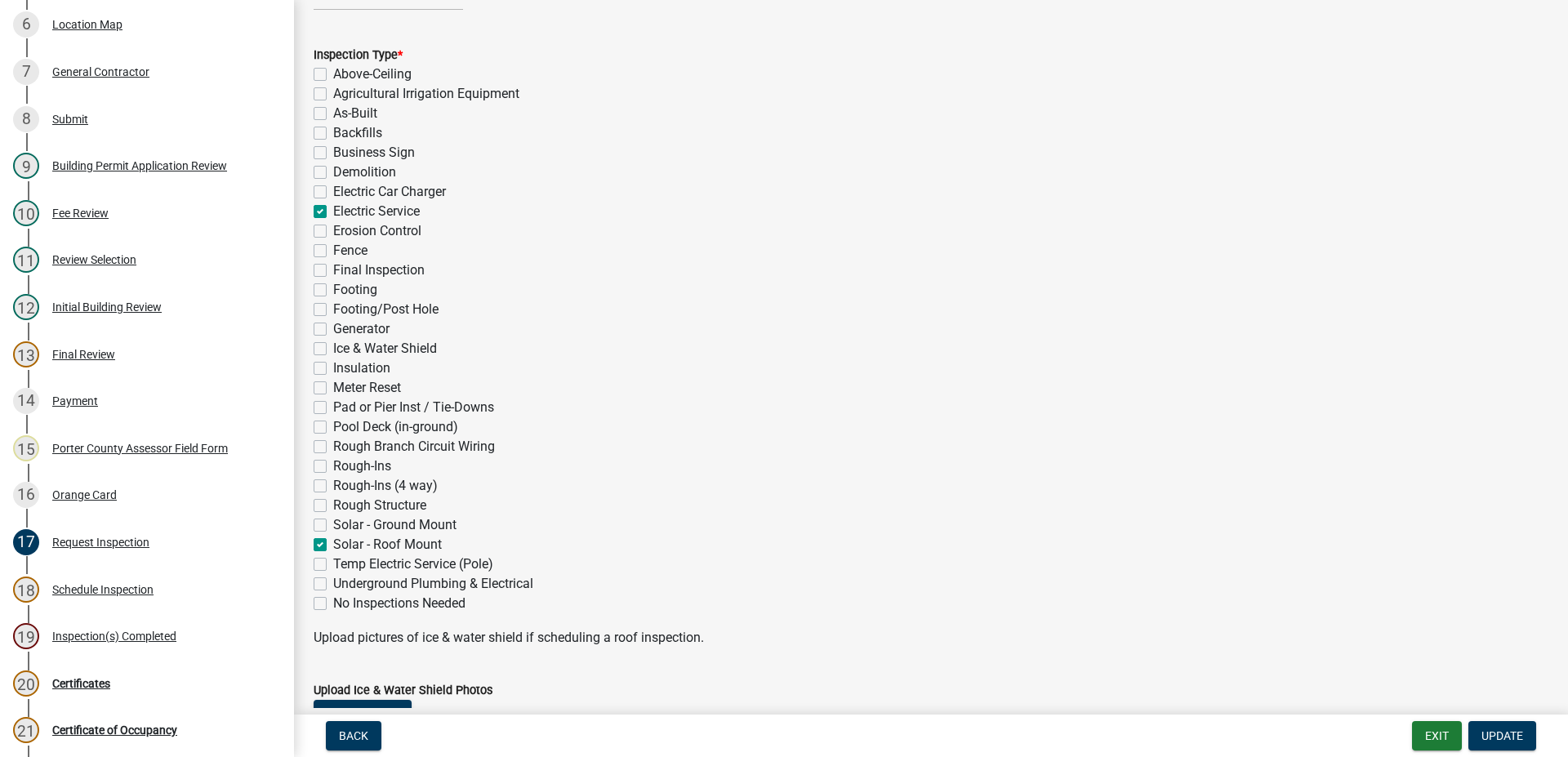
scroll to position [186, 0]
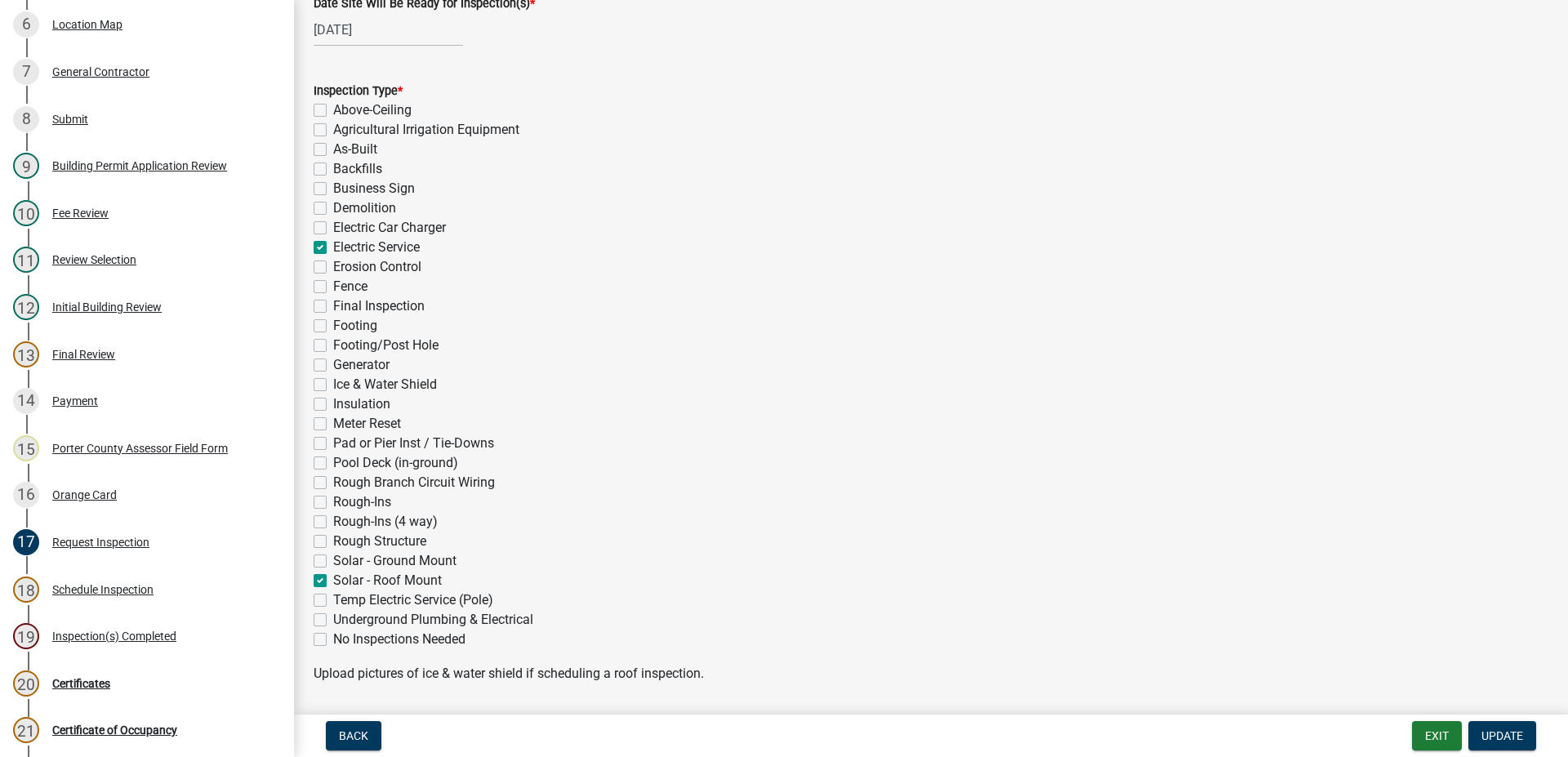
click at [333, 580] on label "Solar - Roof Mount" at bounding box center [387, 580] width 109 height 20
click at [333, 580] on input "Solar - Roof Mount" at bounding box center [338, 576] width 10 height 10
checkbox input "false"
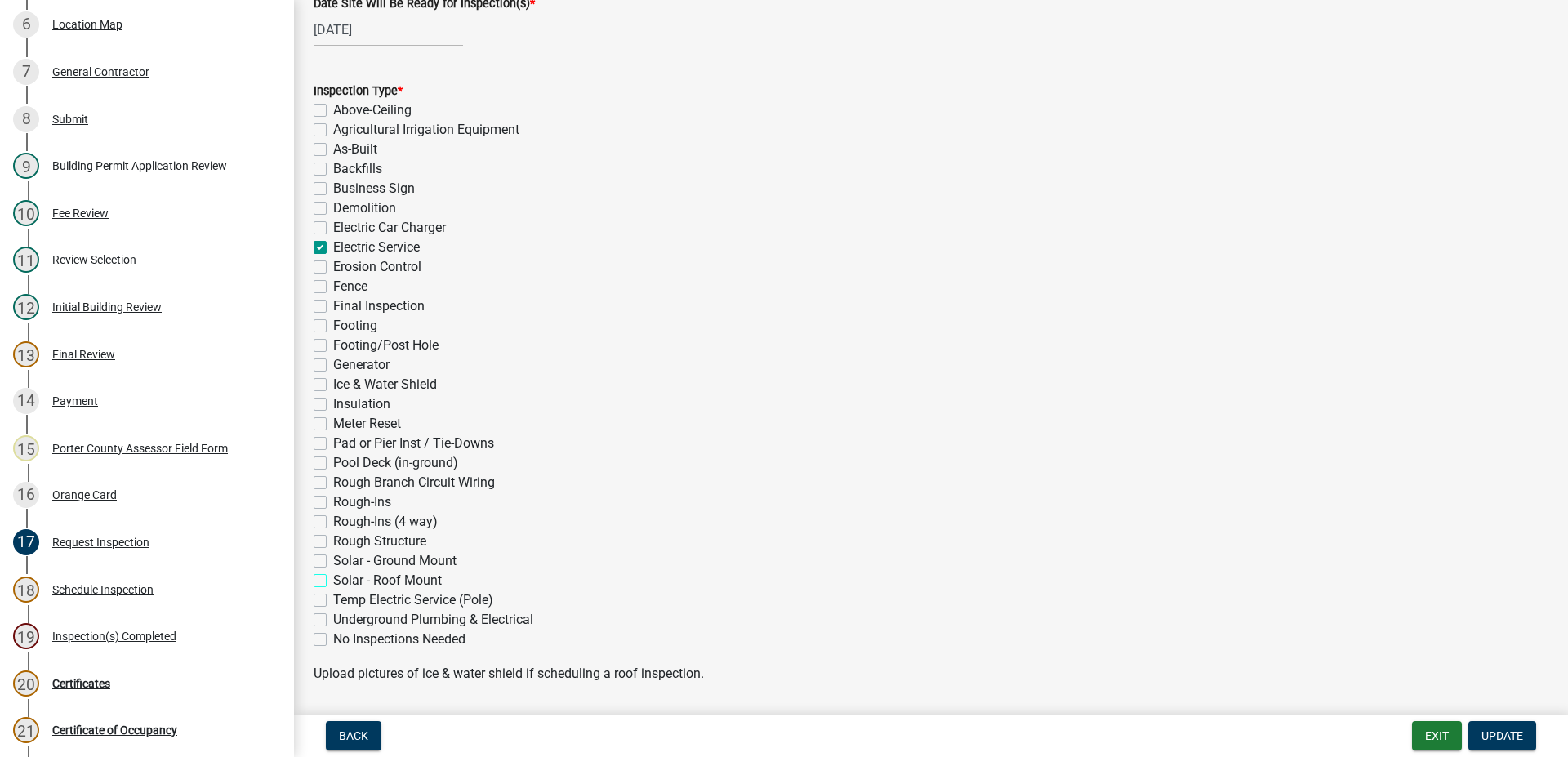
checkbox input "false"
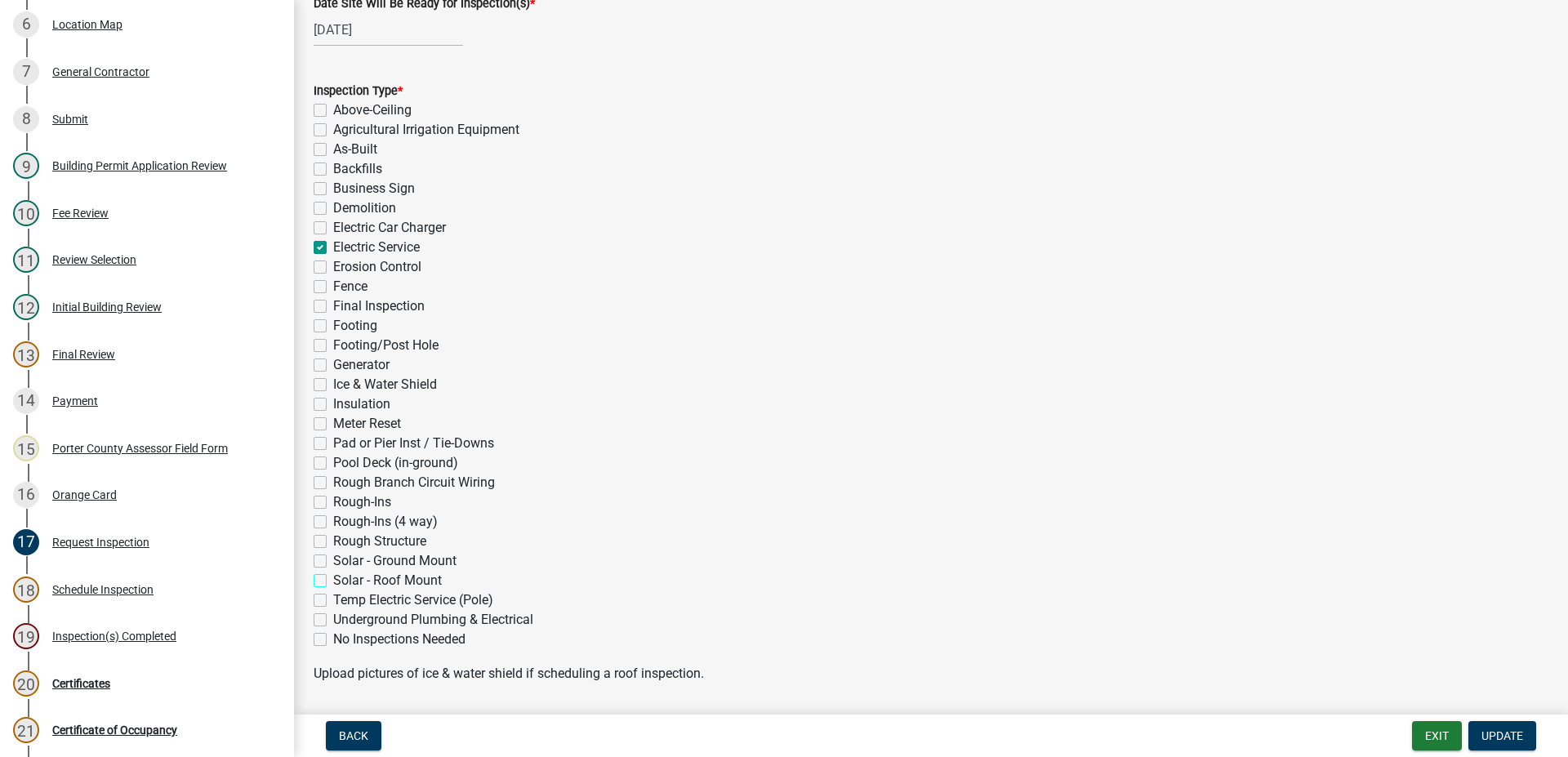
checkbox input "true"
checkbox input "false"
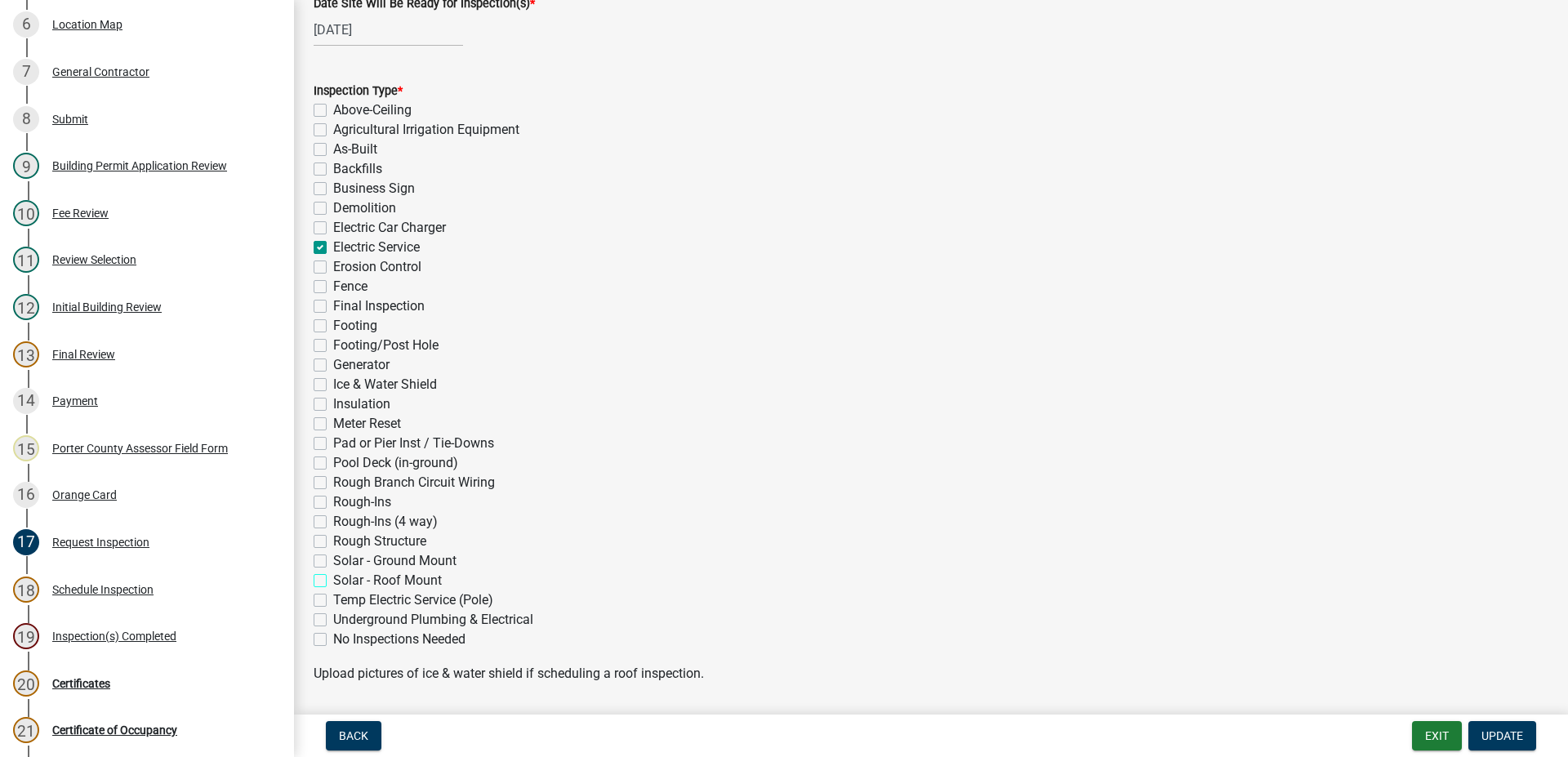
checkbox input "false"
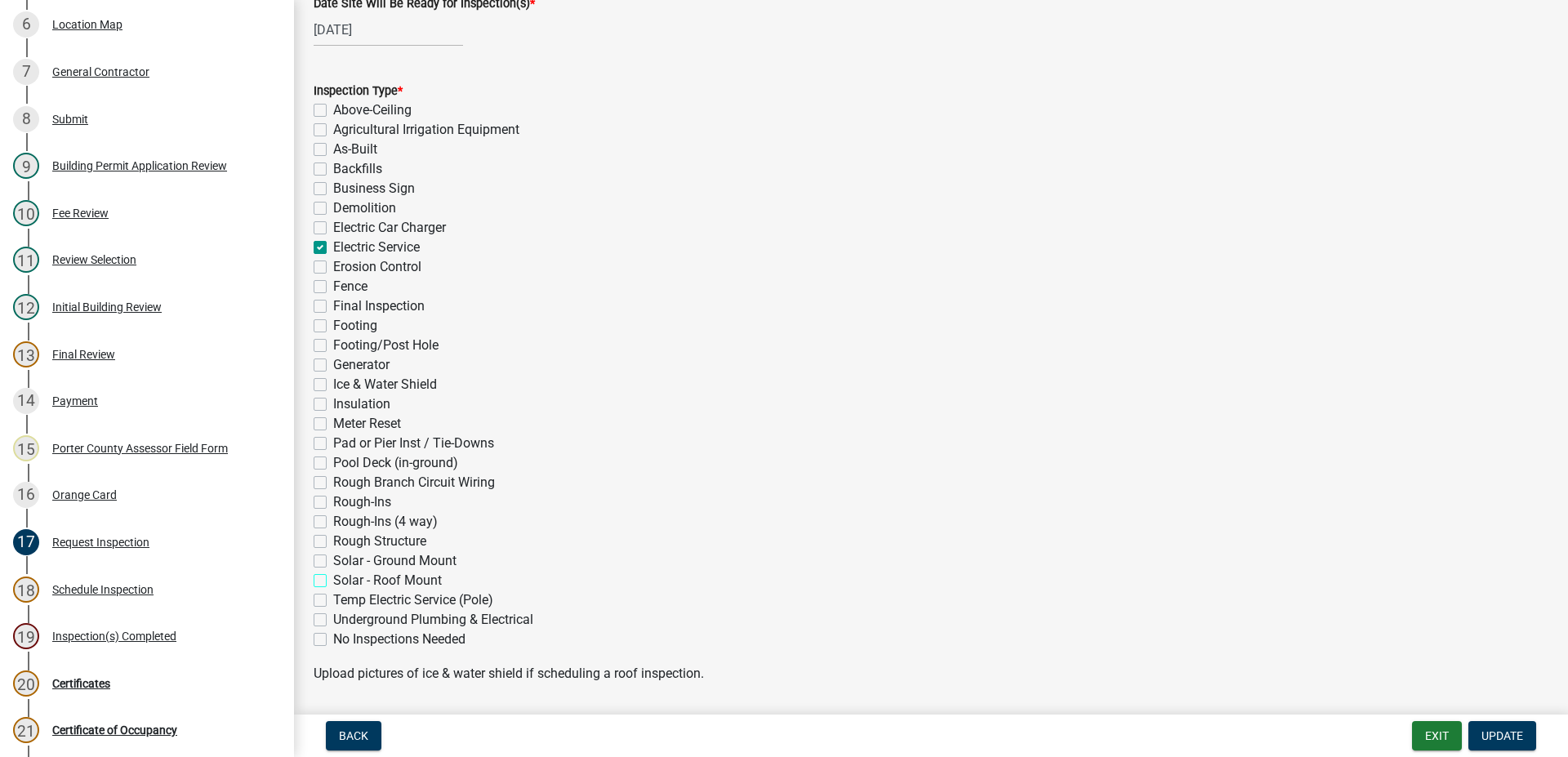
checkbox input "false"
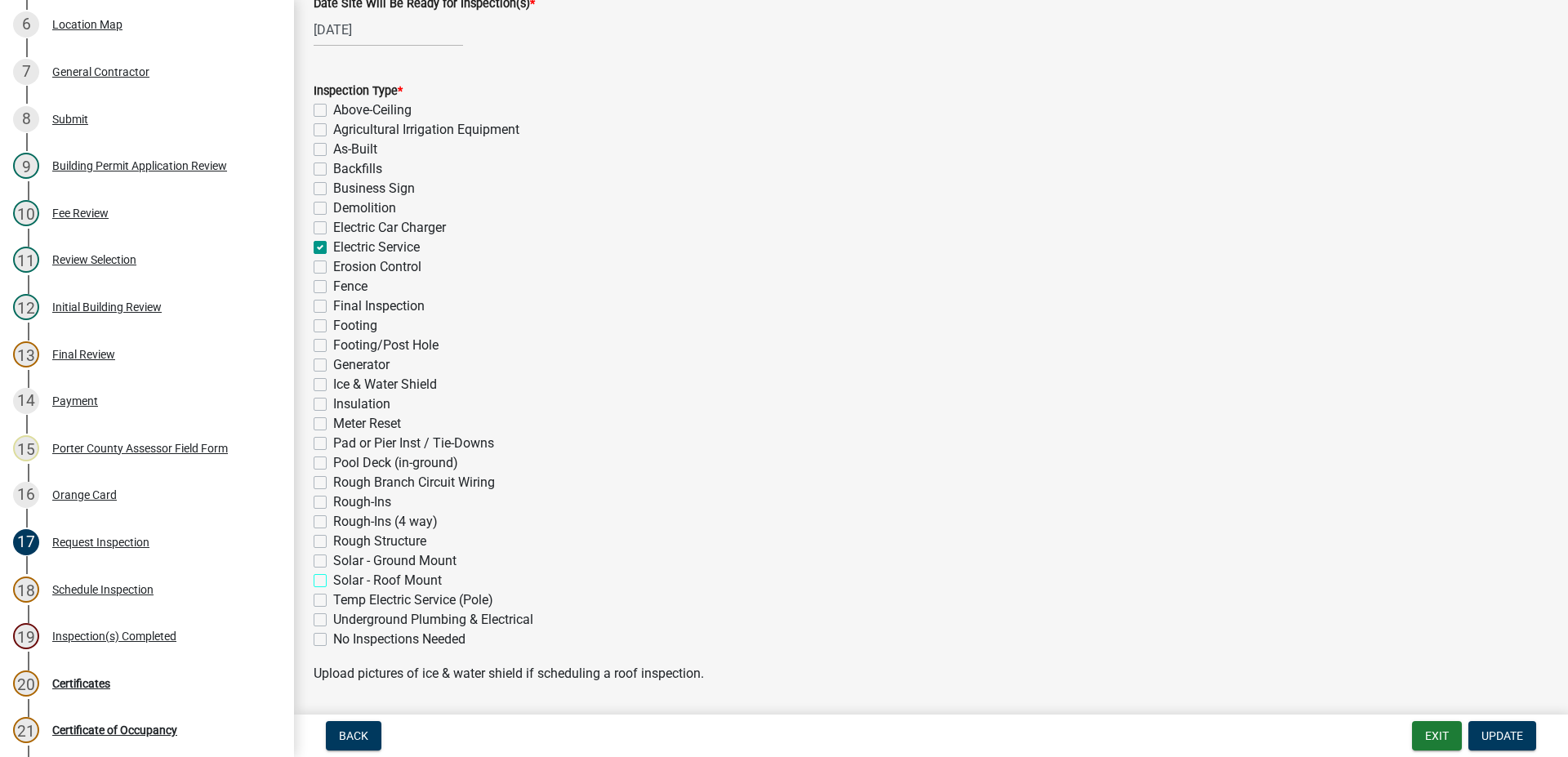
checkbox input "false"
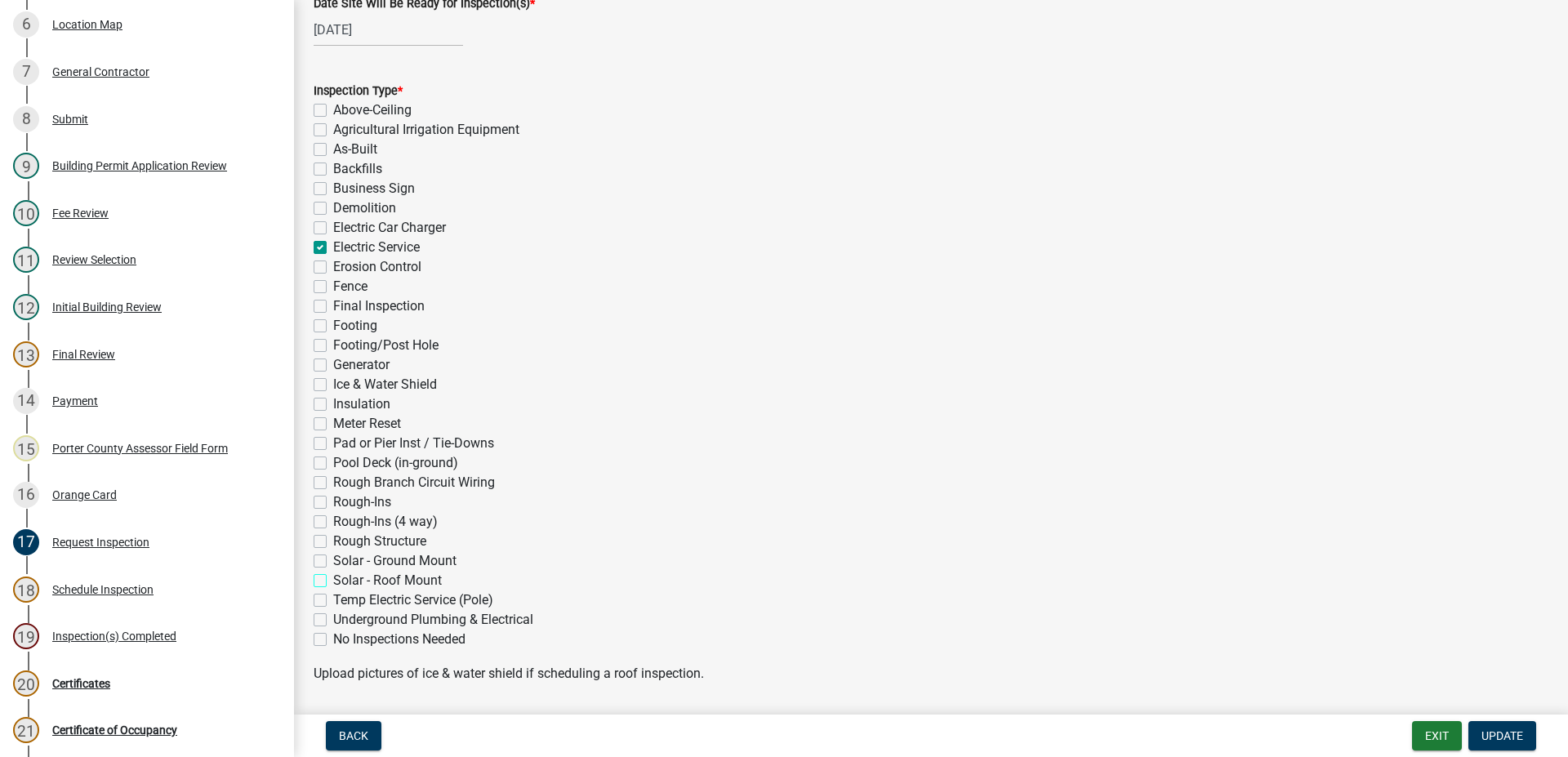
checkbox input "false"
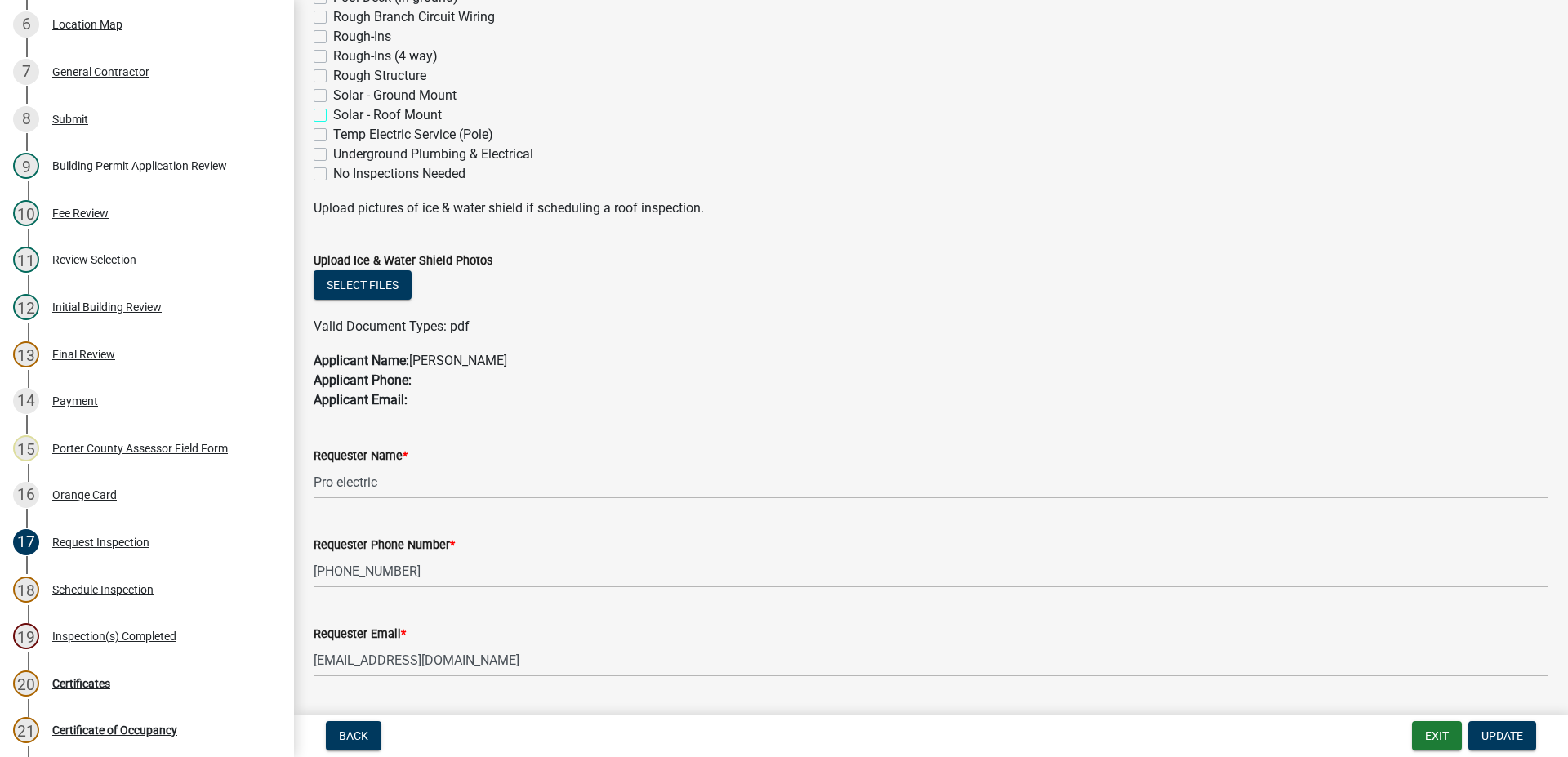
scroll to position [830, 0]
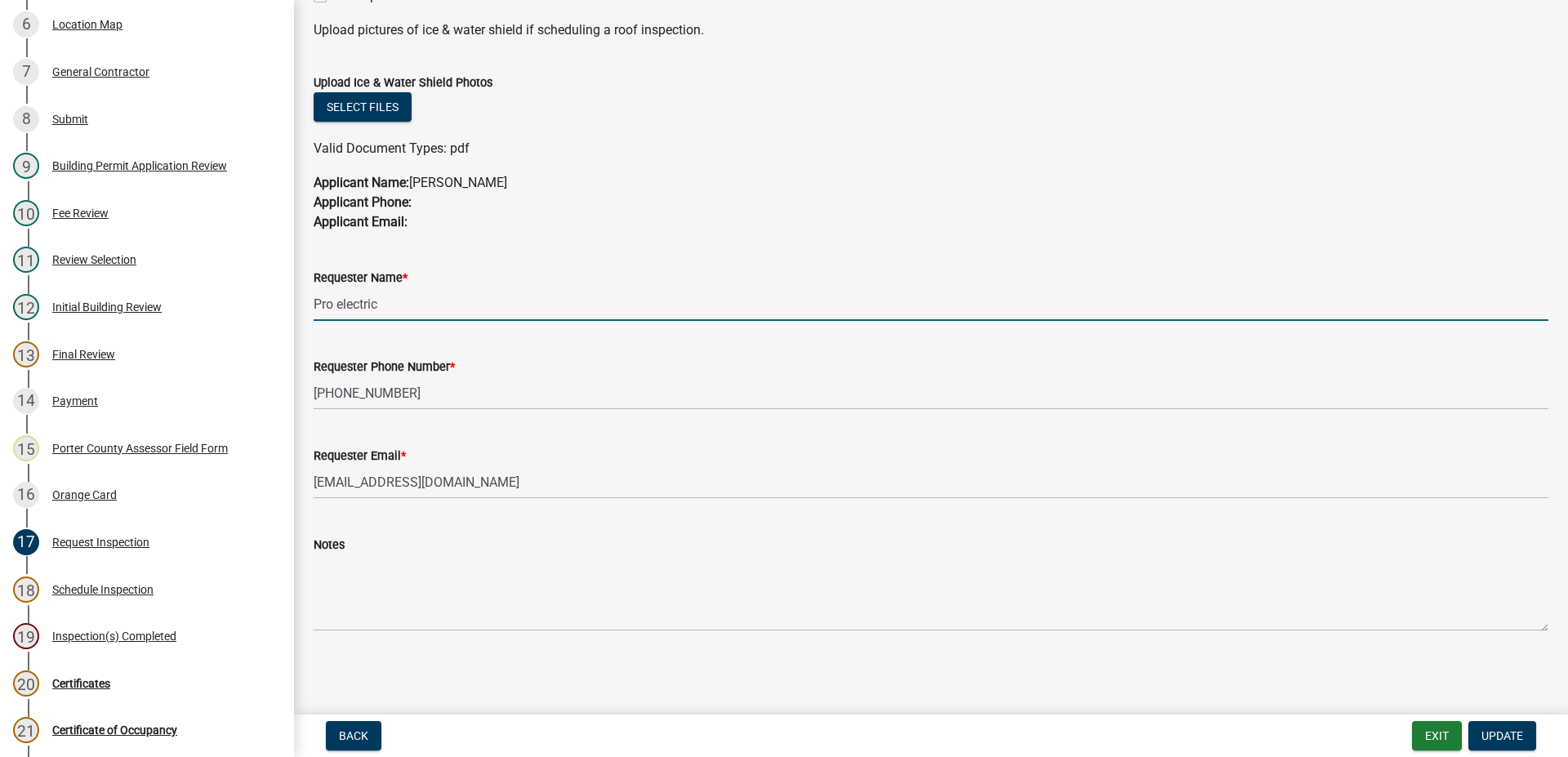
drag, startPoint x: 418, startPoint y: 306, endPoint x: 246, endPoint y: 308, distance: 172.0
click at [313, 308] on input "Pro electric" at bounding box center [930, 303] width 1234 height 33
type input "[PERSON_NAME]"
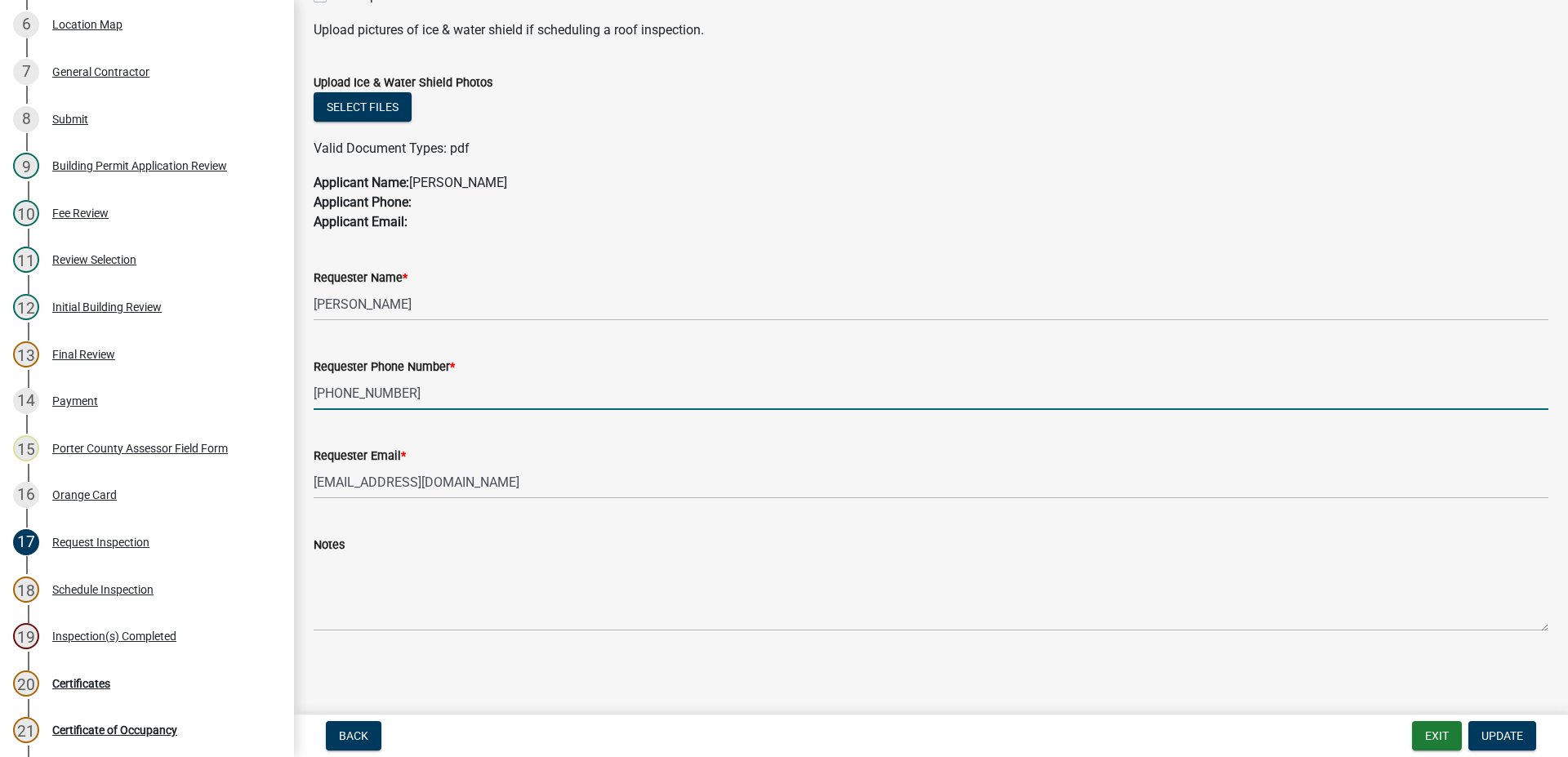
drag, startPoint x: 412, startPoint y: 401, endPoint x: 251, endPoint y: 375, distance: 163.1
click at [313, 376] on input "[PHONE_NUMBER]" at bounding box center [930, 393] width 1234 height 33
type input "[PHONE_NUMBER]"
click at [1493, 734] on span "Update" at bounding box center [1502, 735] width 42 height 13
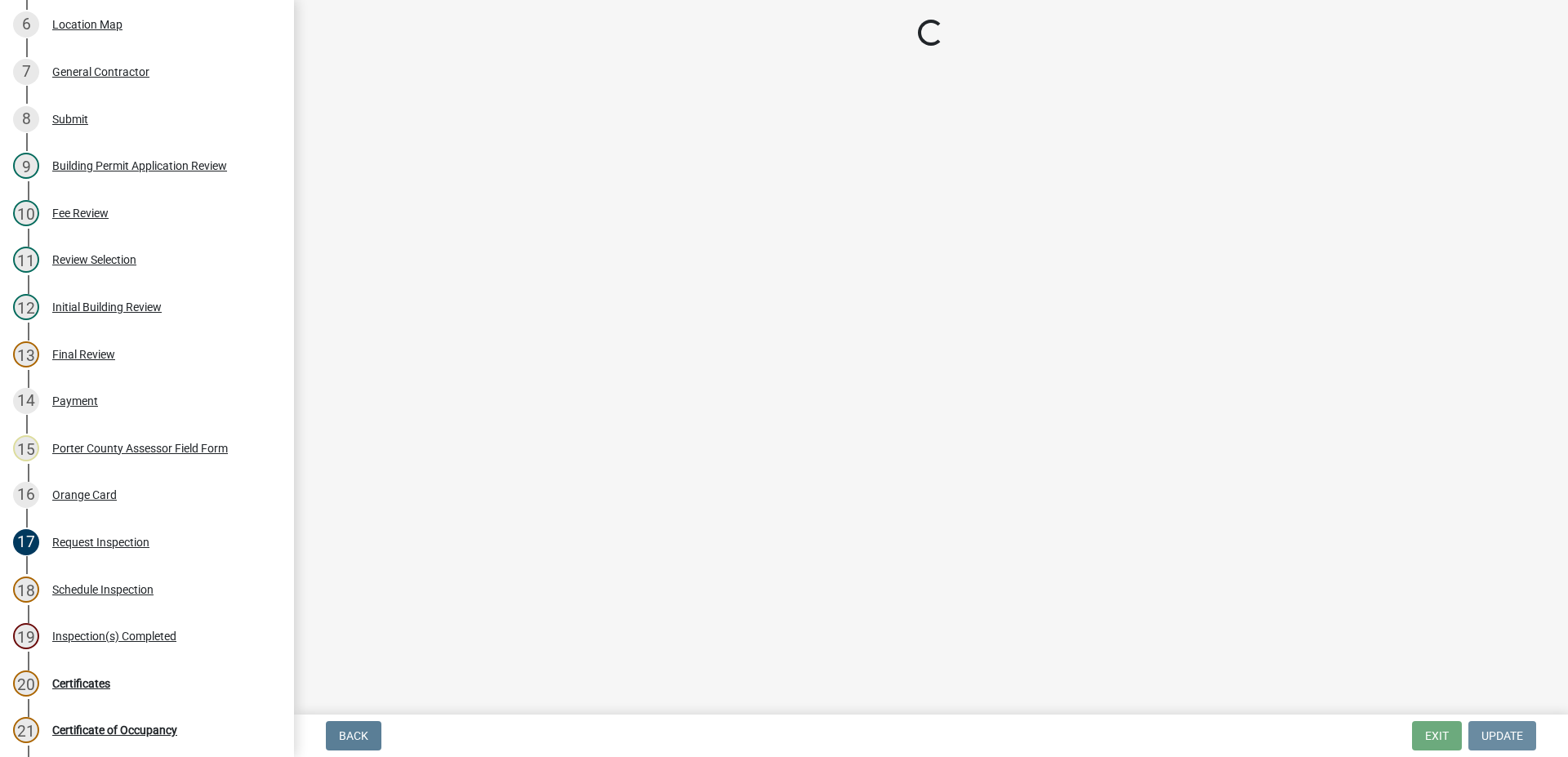
scroll to position [0, 0]
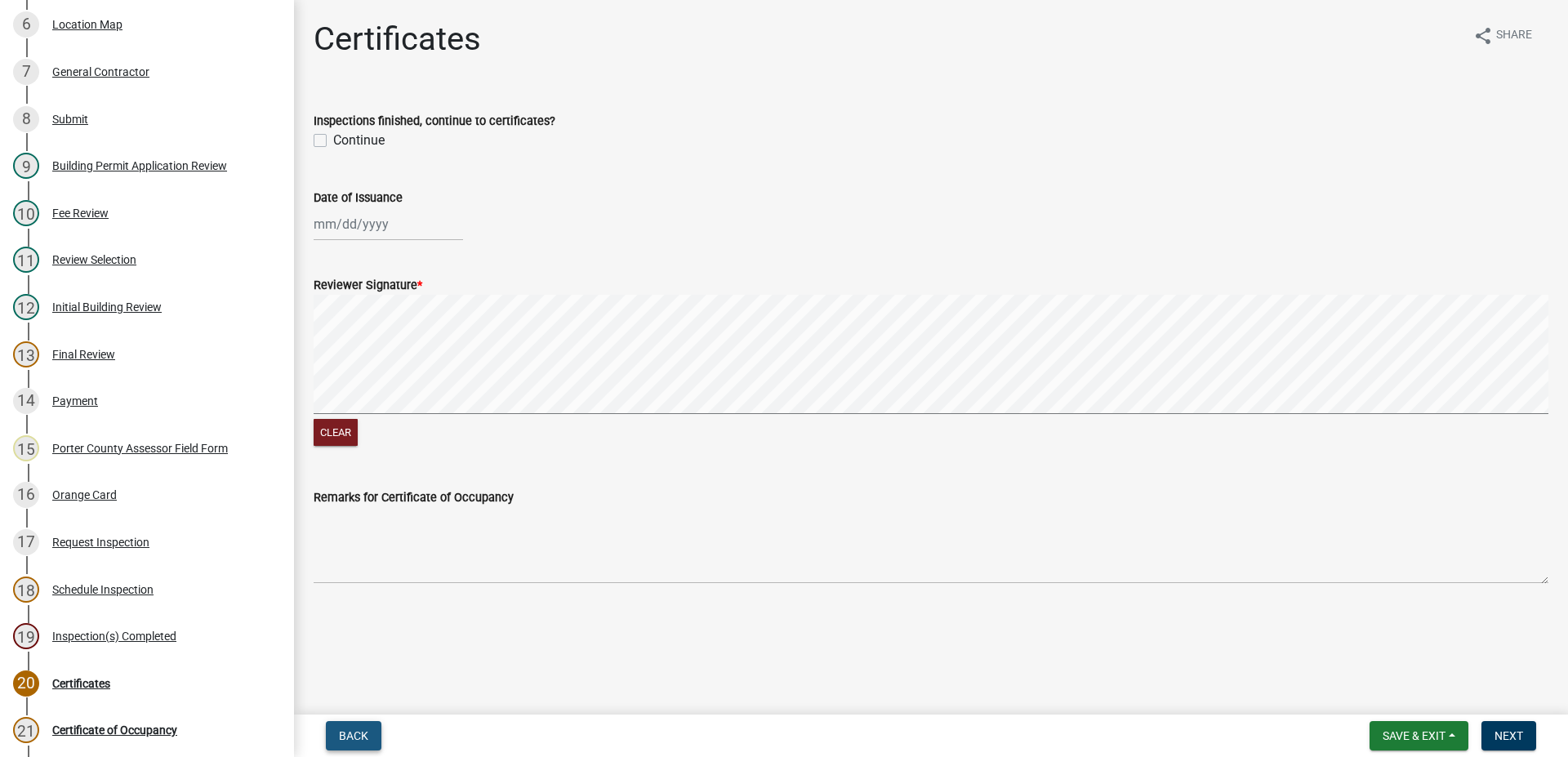
click at [343, 738] on span "Back" at bounding box center [353, 735] width 30 height 13
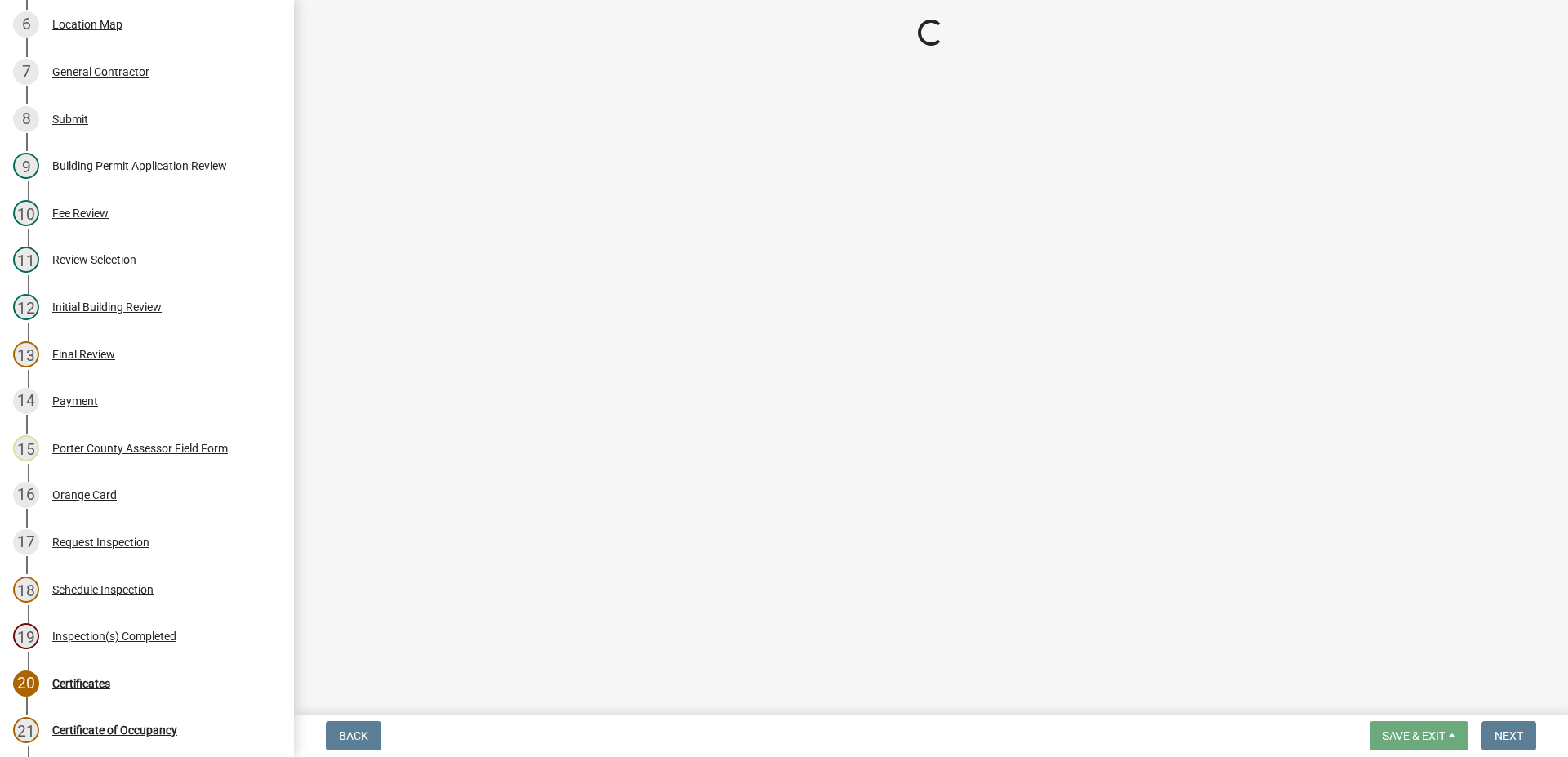
select select "9a8ccc90-dcd1-4d2c-ac64-5460e8d85408"
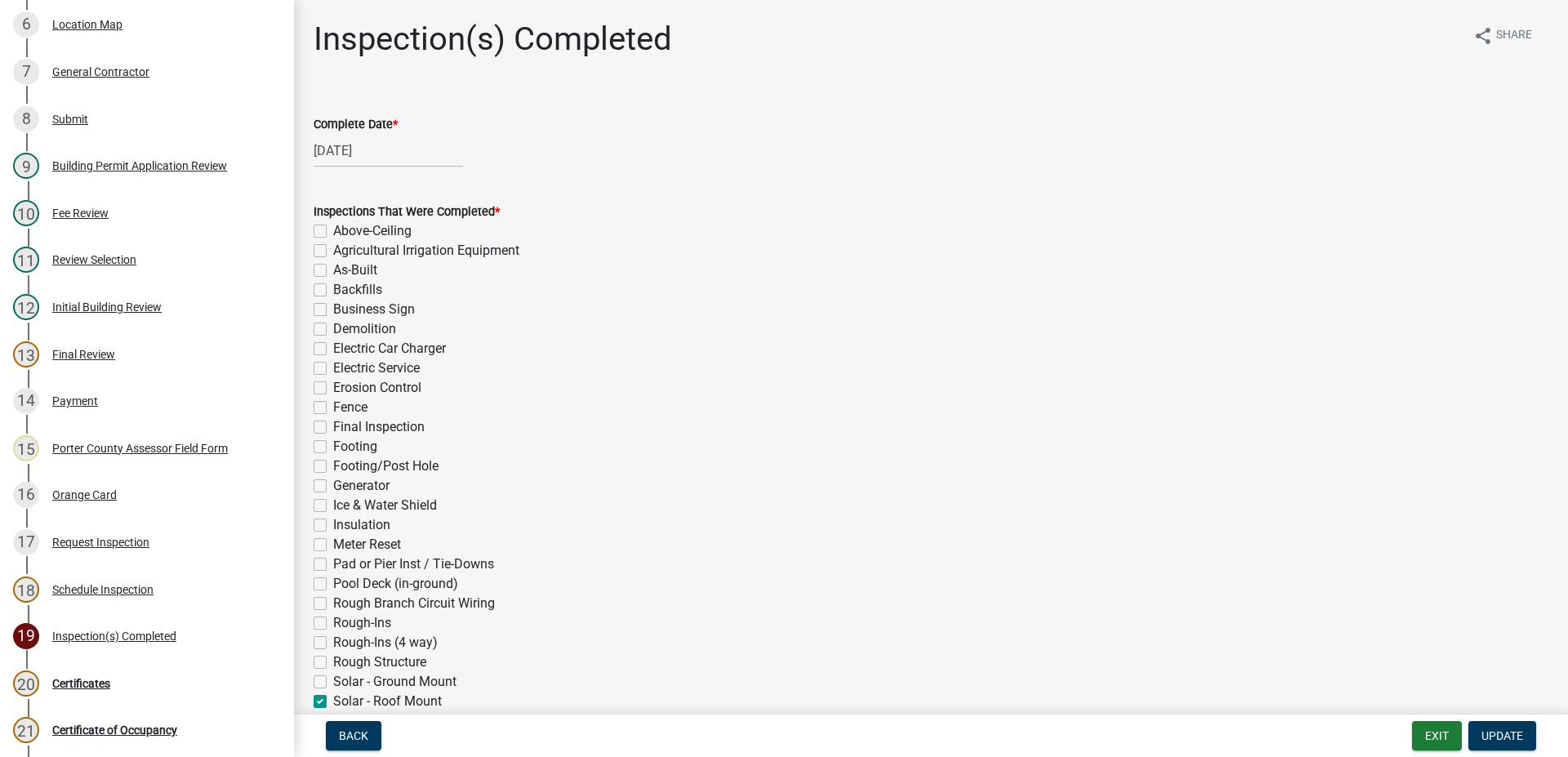
click at [333, 703] on label "Solar - Roof Mount" at bounding box center [387, 701] width 109 height 20
click at [333, 703] on input "Solar - Roof Mount" at bounding box center [338, 697] width 10 height 10
checkbox input "false"
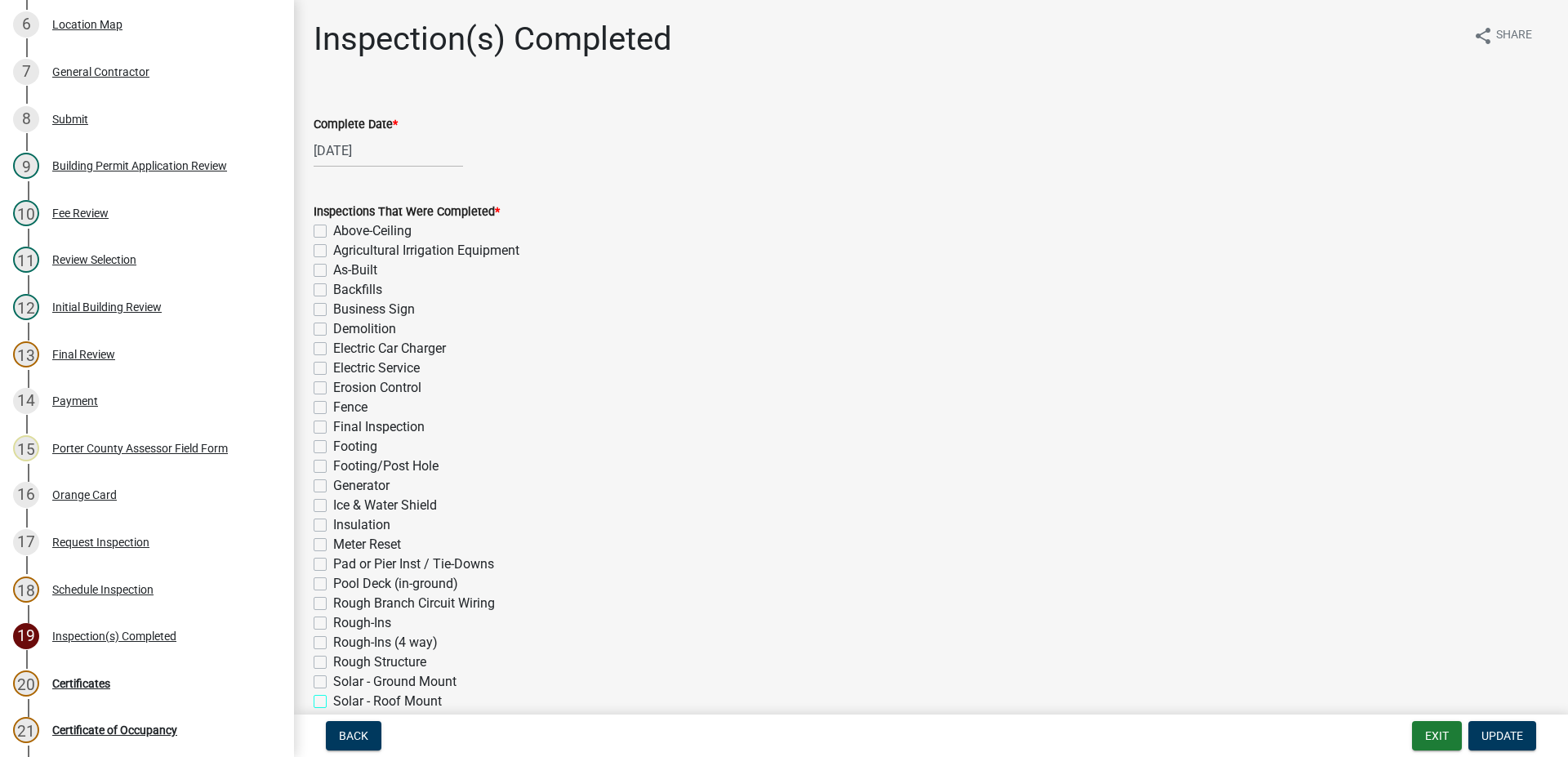
checkbox input "false"
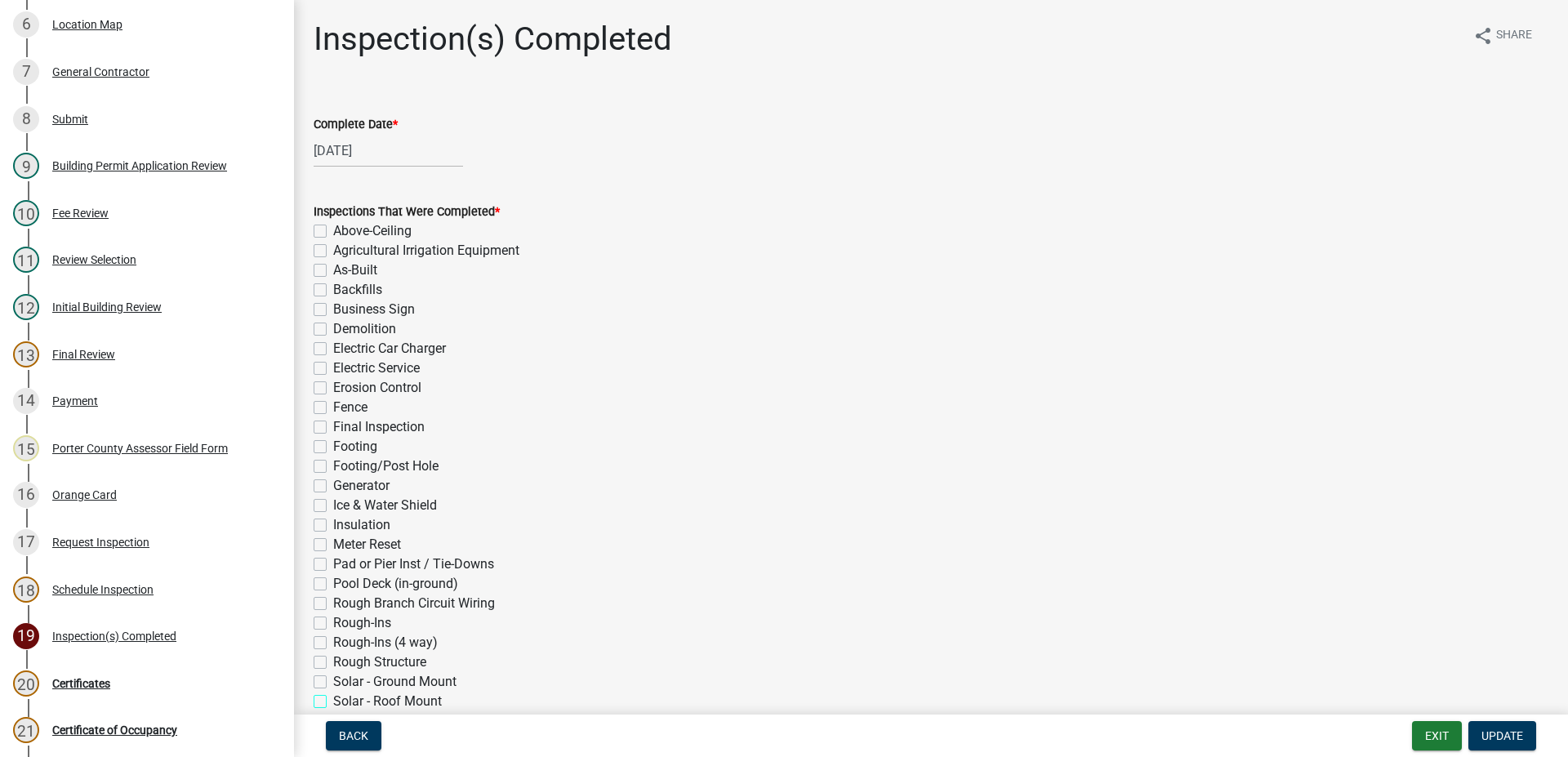
checkbox input "false"
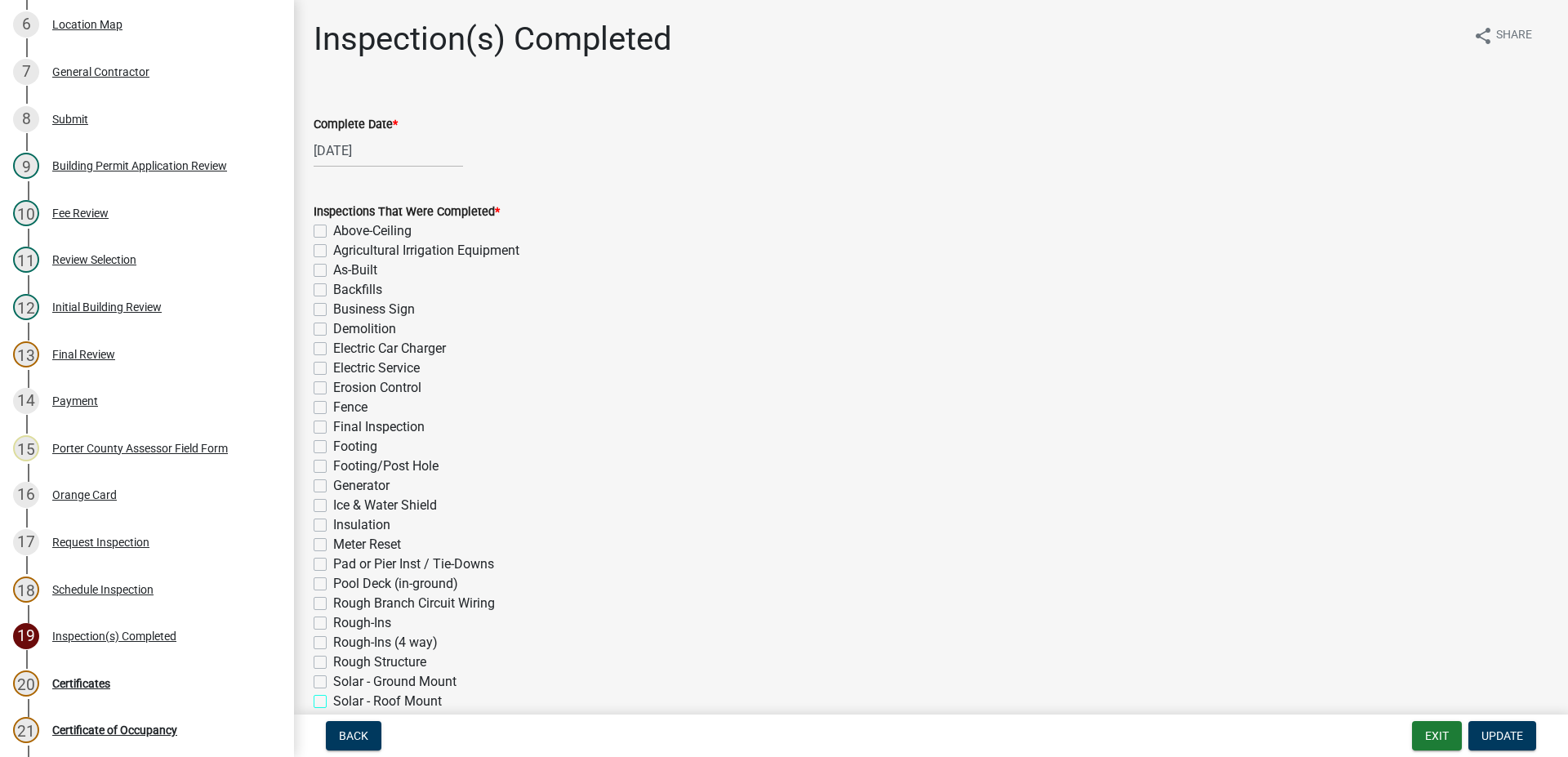
checkbox input "false"
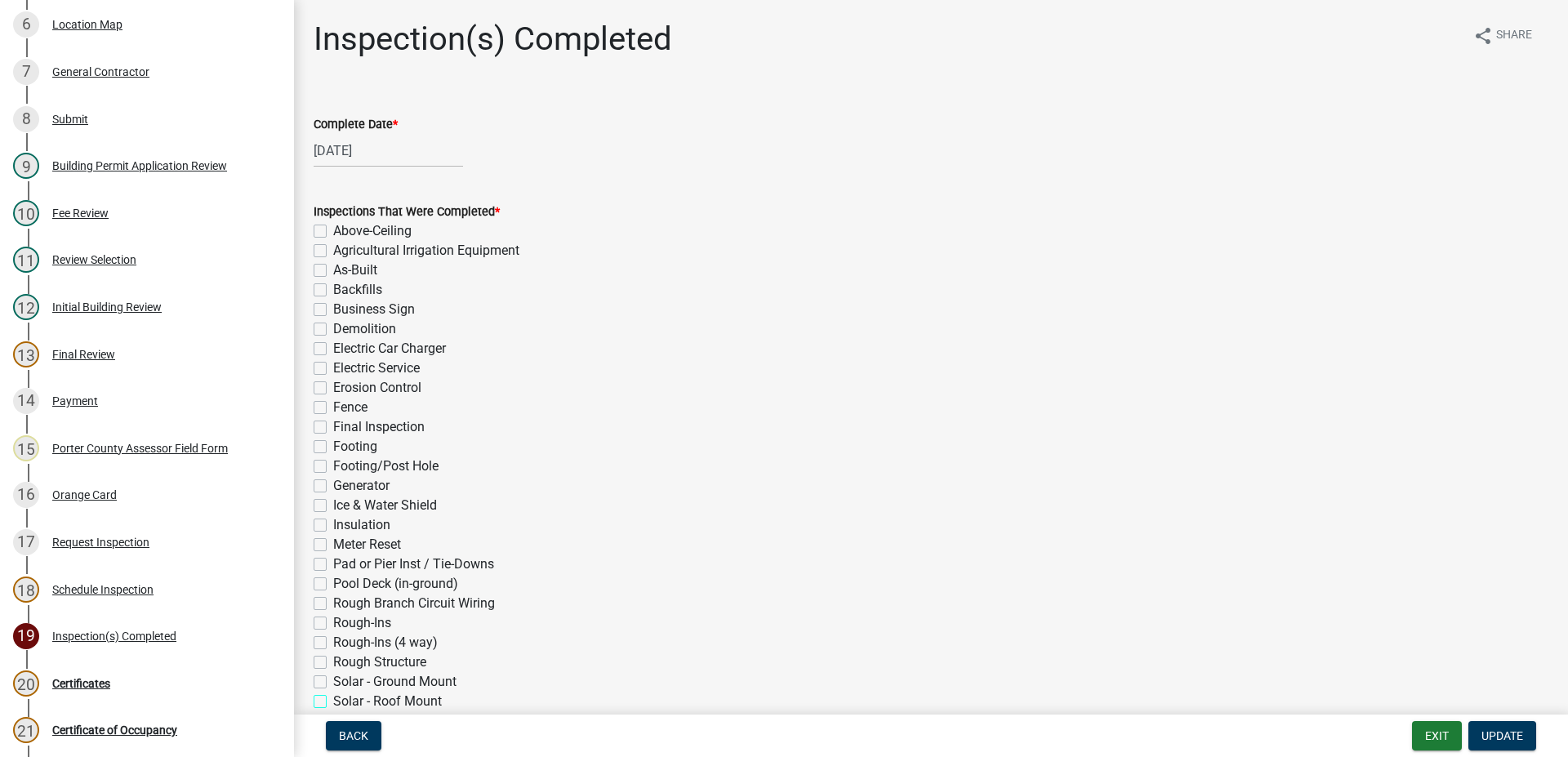
checkbox input "false"
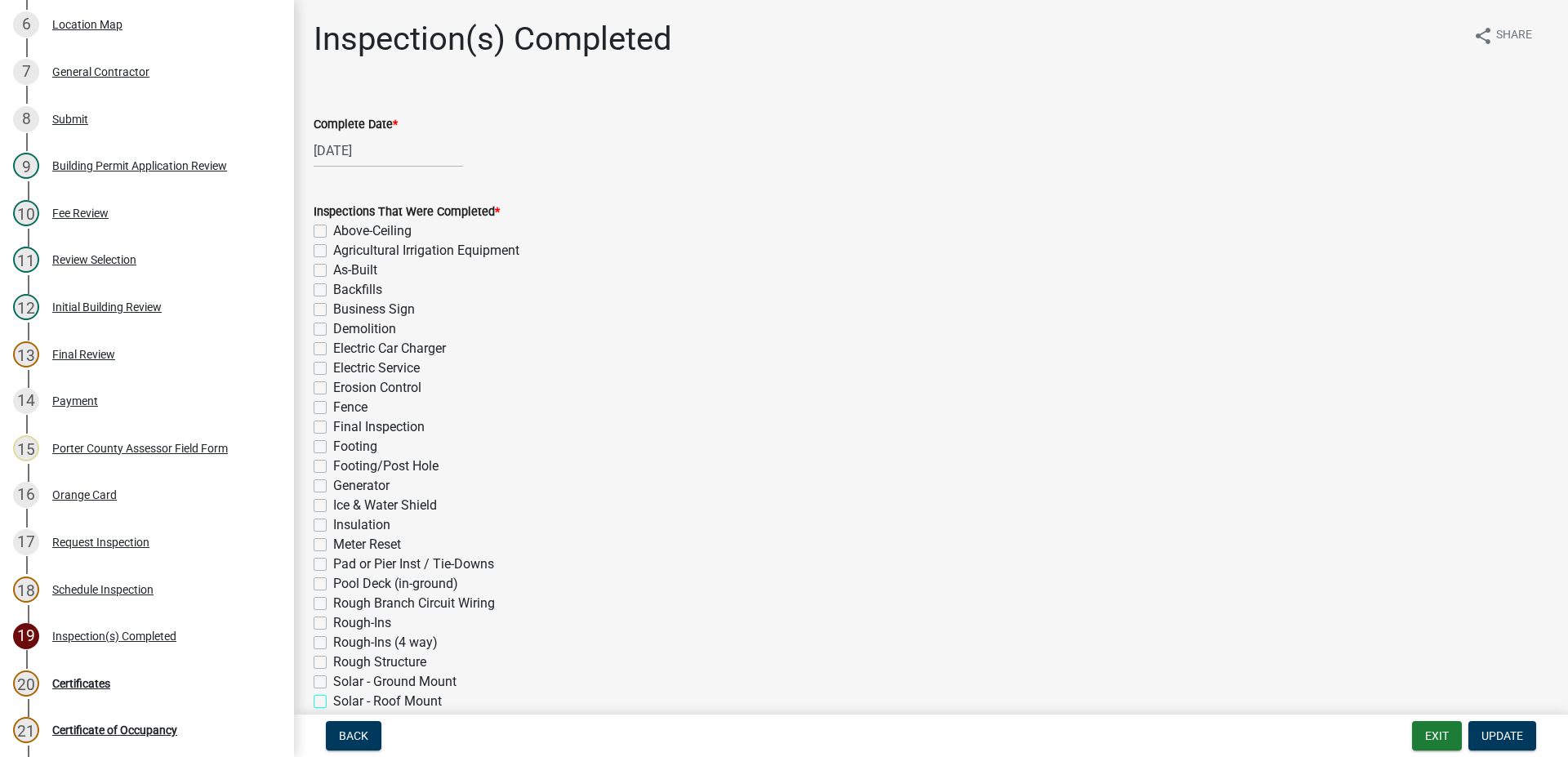
checkbox input "false"
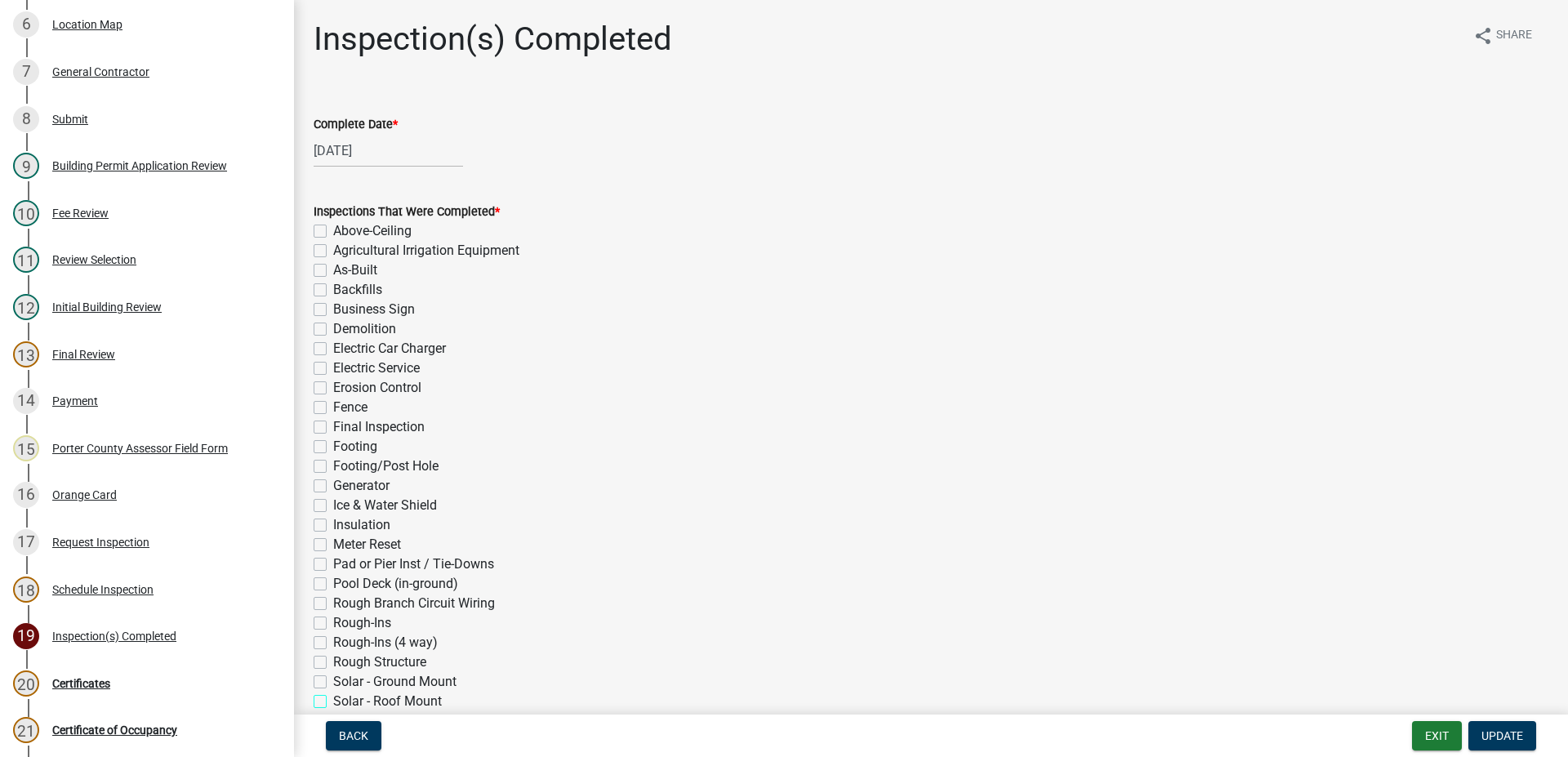
checkbox input "false"
click at [333, 369] on label "Electric Service" at bounding box center [376, 368] width 87 height 20
click at [333, 369] on input "Electric Service" at bounding box center [338, 364] width 10 height 10
checkbox input "true"
checkbox input "false"
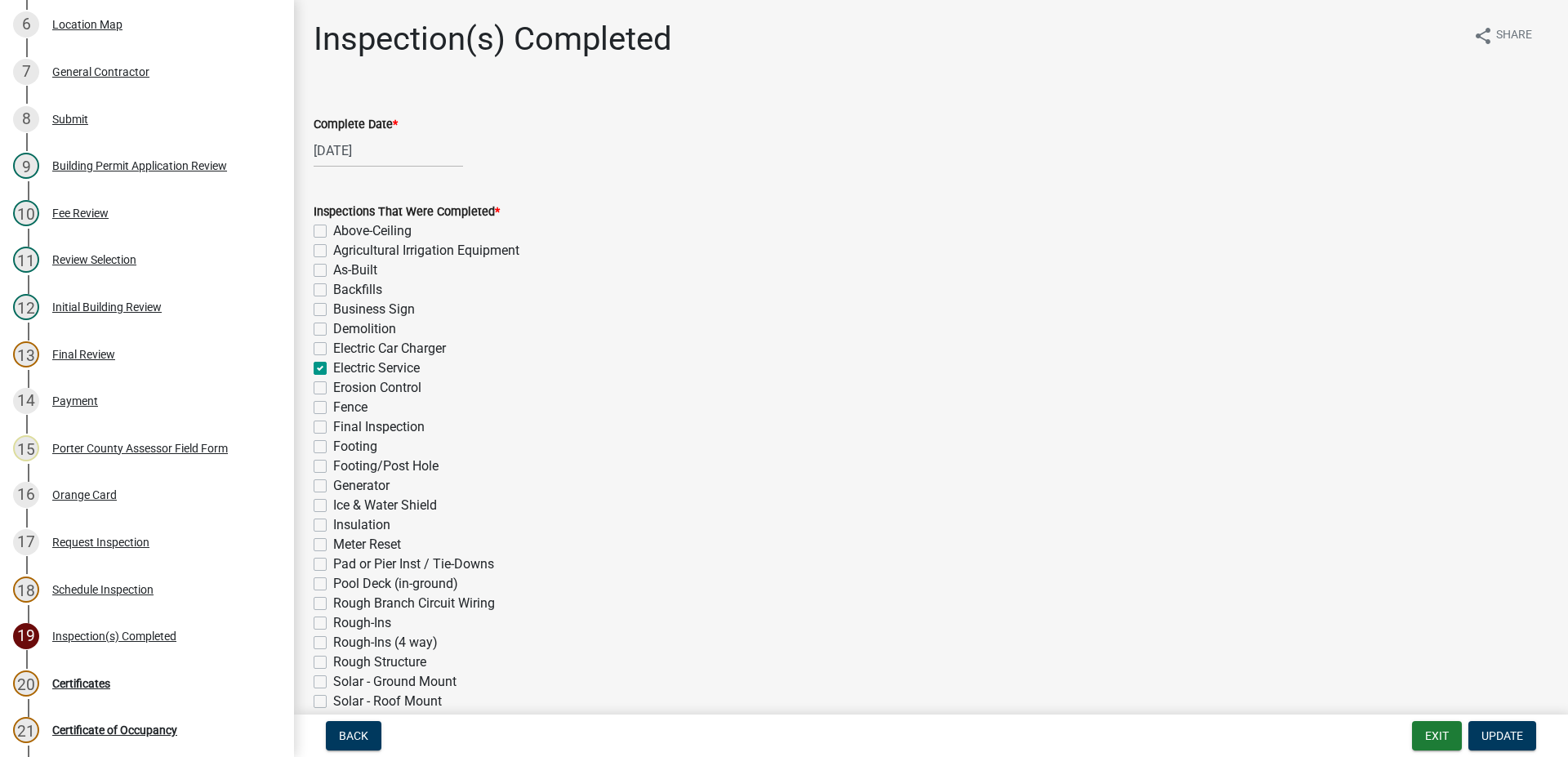
checkbox input "false"
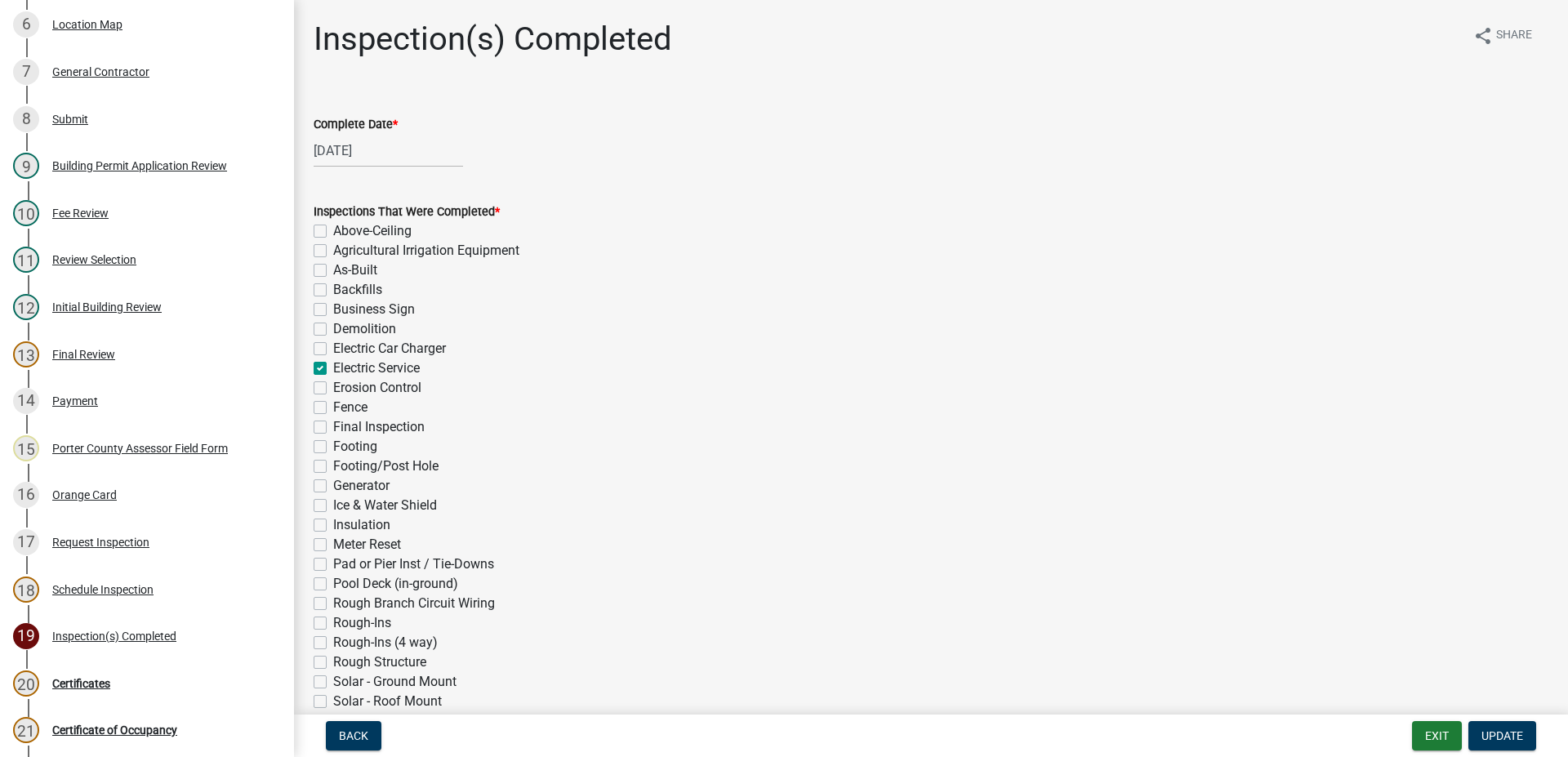
checkbox input "false"
checkbox input "true"
checkbox input "false"
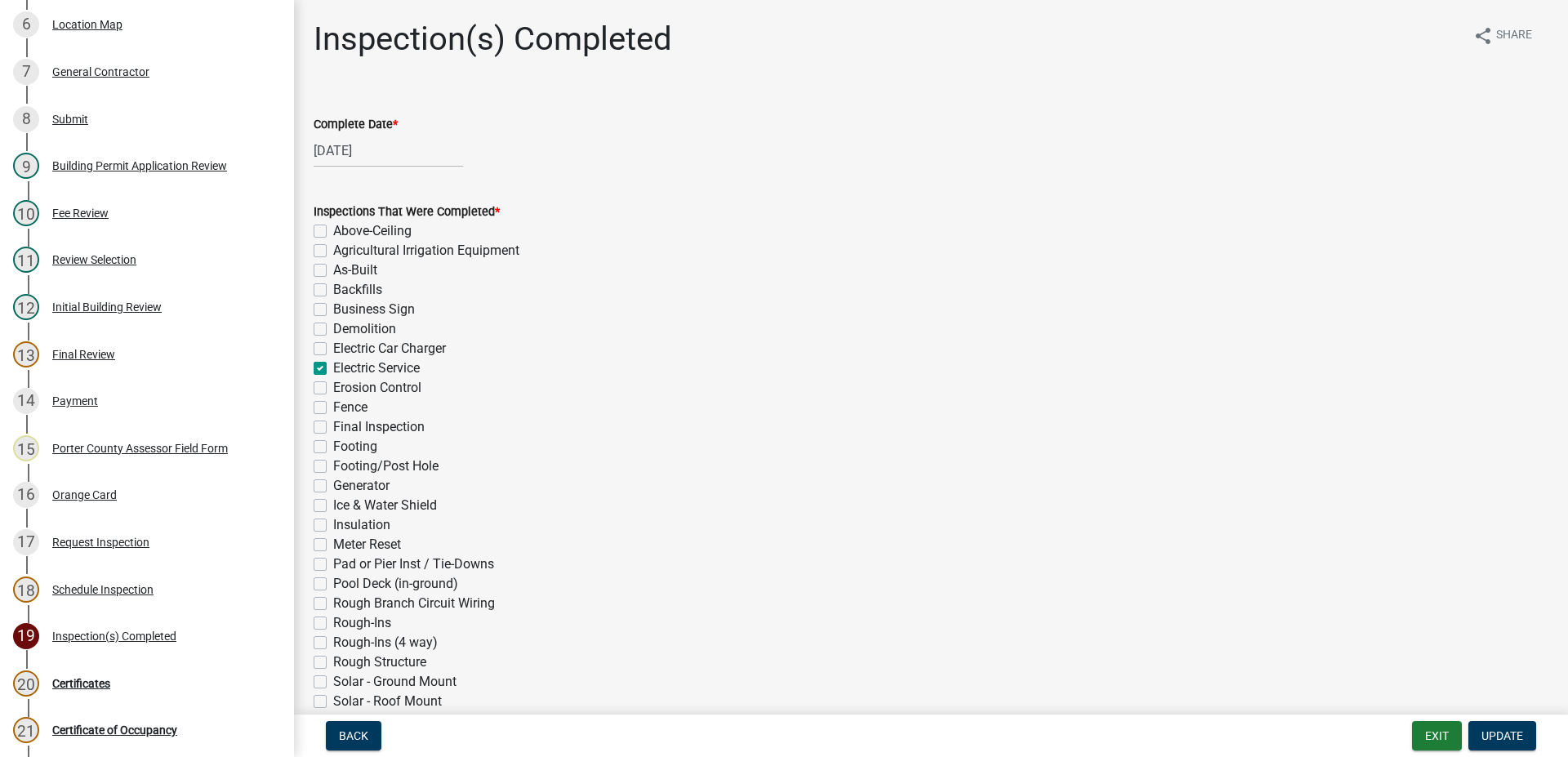
checkbox input "false"
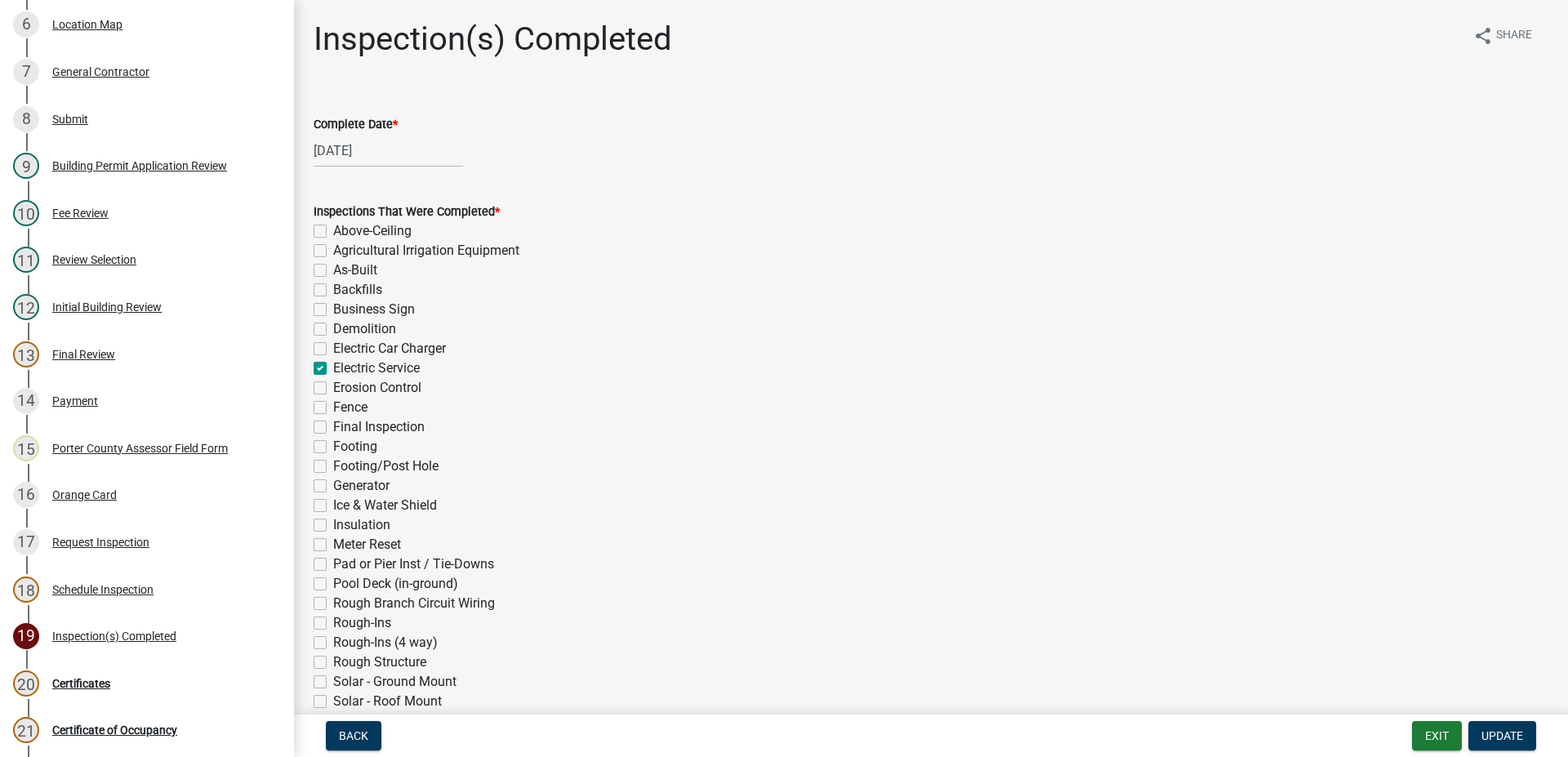
checkbox input "false"
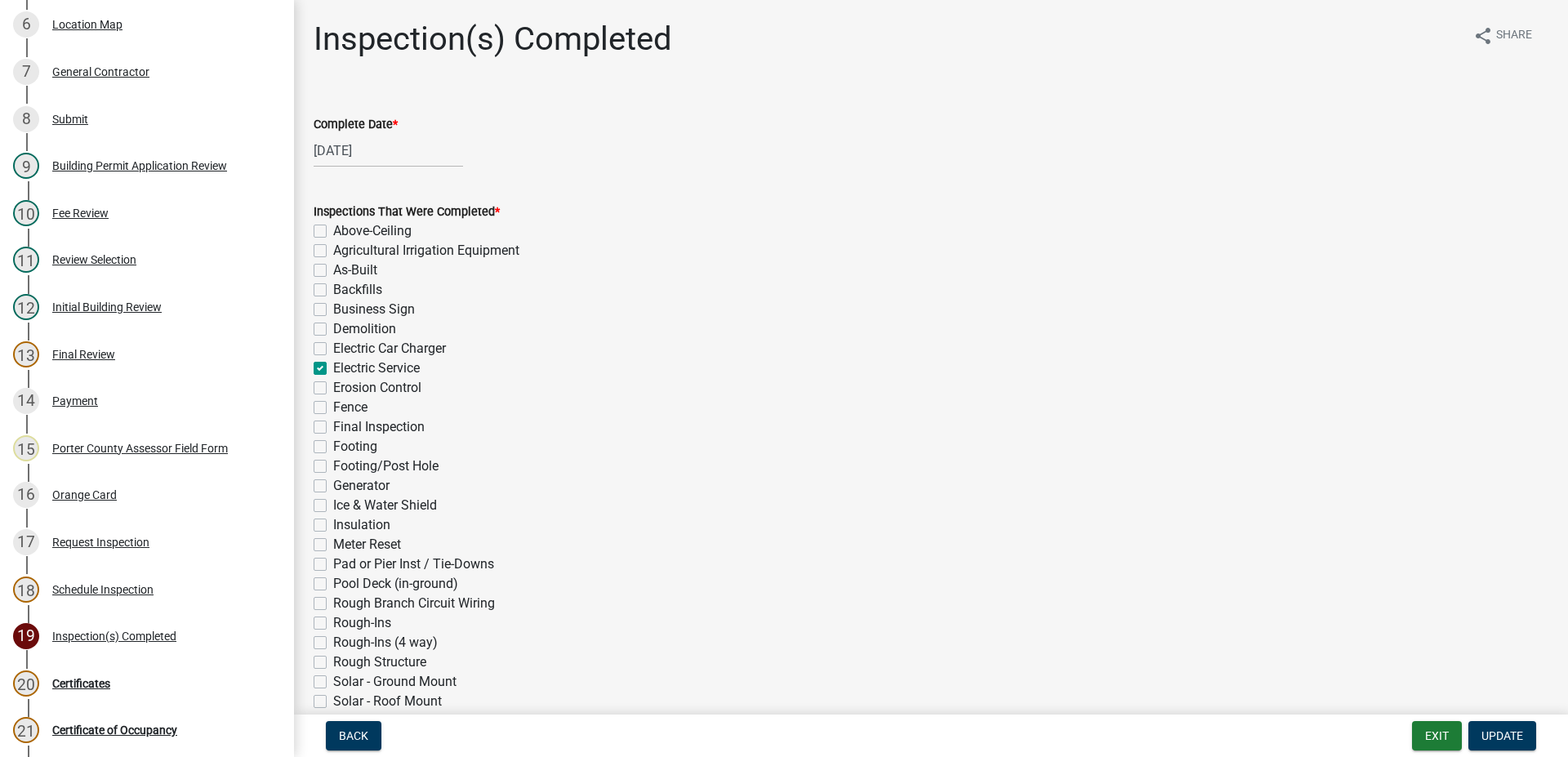
checkbox input "false"
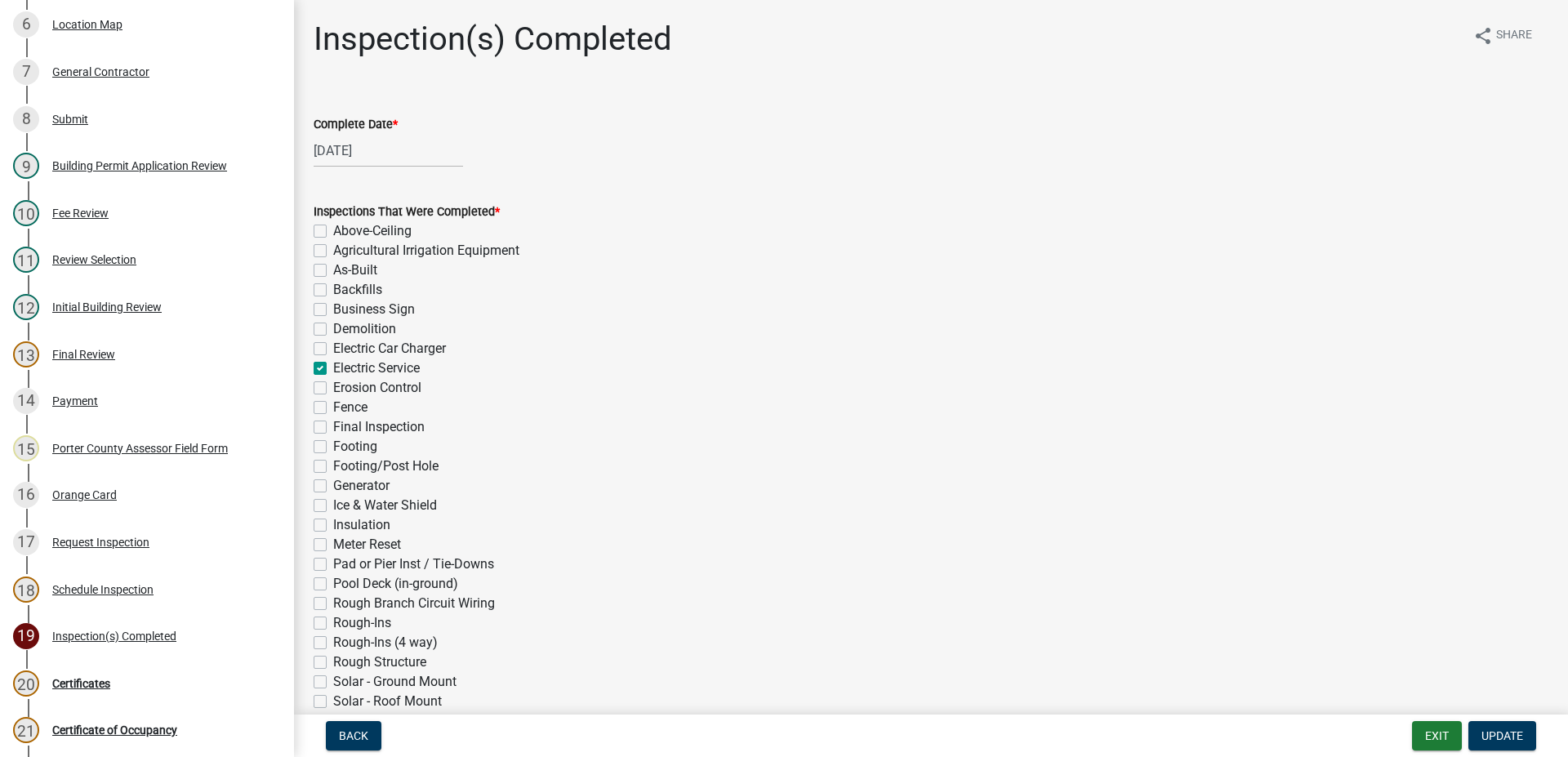
checkbox input "false"
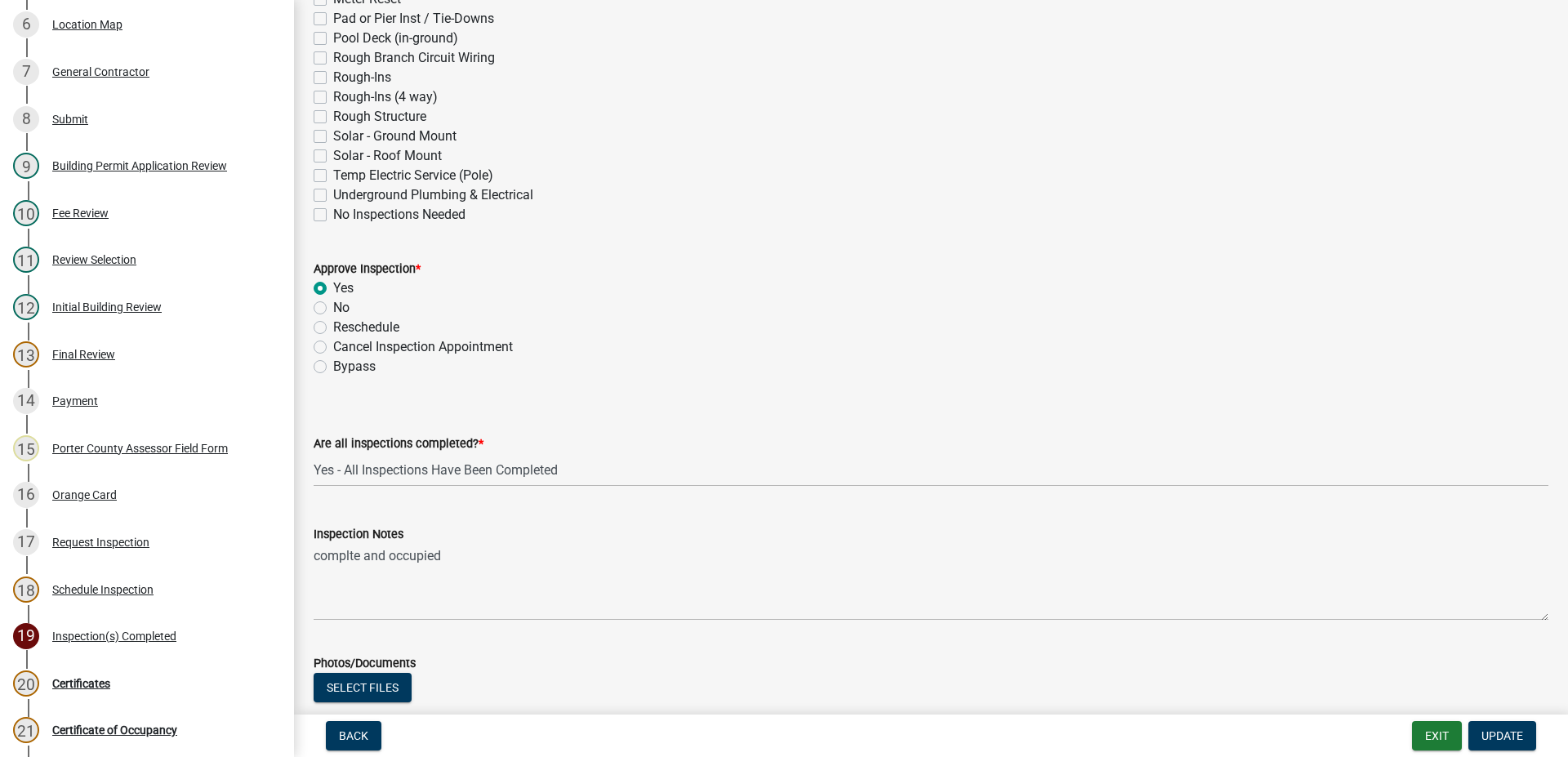
scroll to position [745, 0]
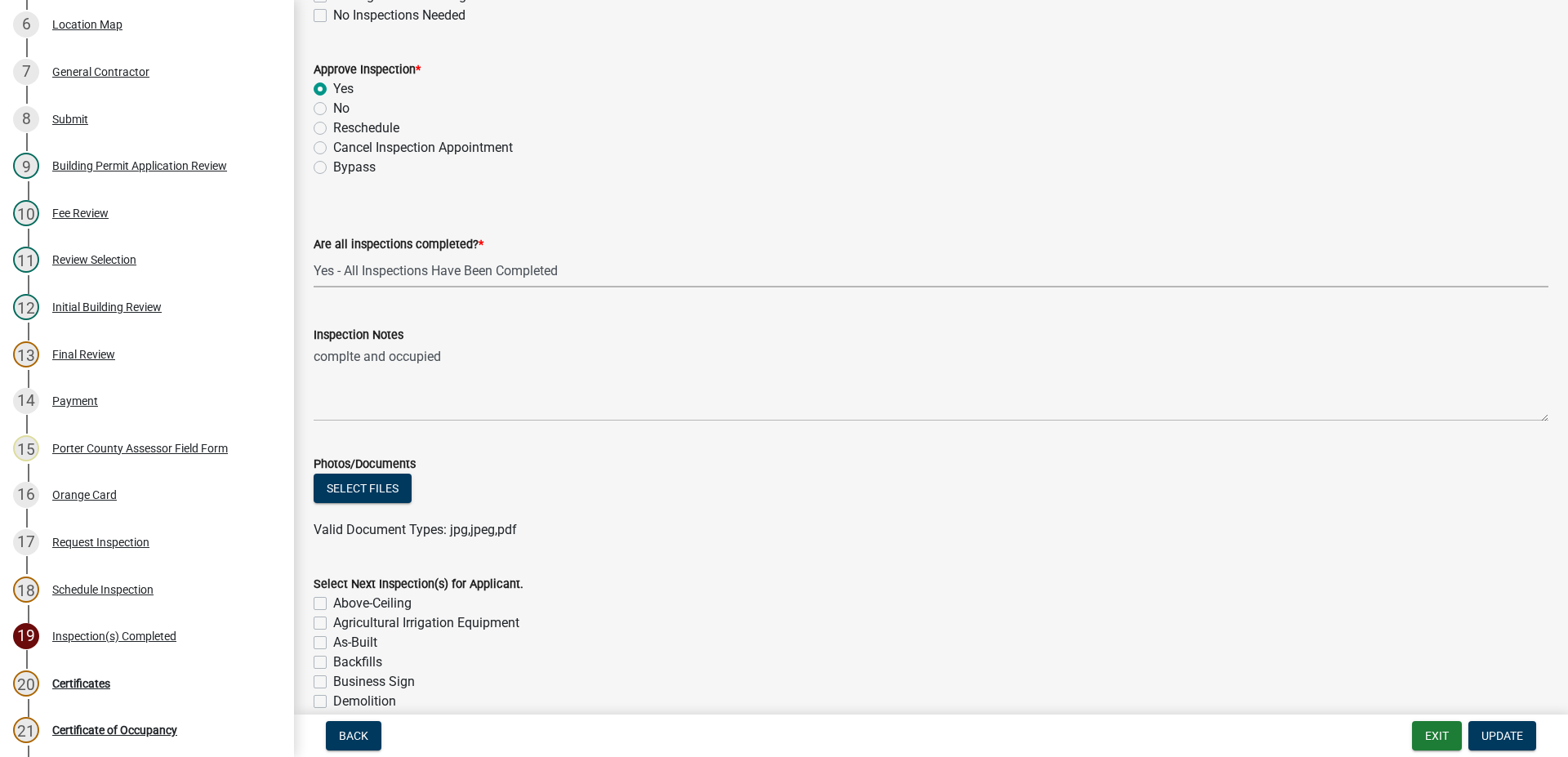
click at [313, 254] on select "Select Item... Yes - All Inspections Have Been Completed No - More Inspections …" at bounding box center [930, 270] width 1234 height 33
click option "Yes - All Inspections Have Been Completed" at bounding box center [0, 0] width 0 height 0
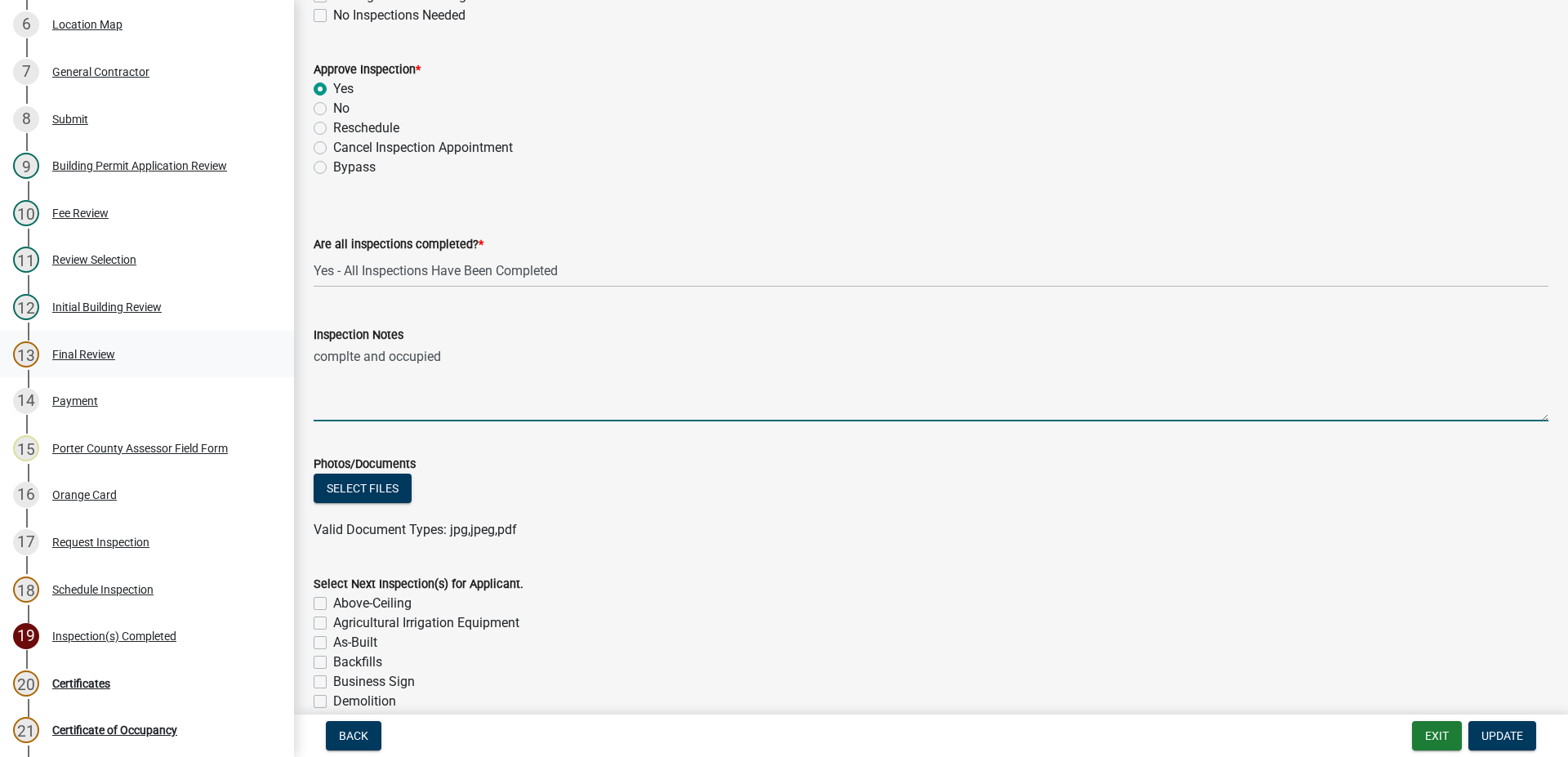
drag, startPoint x: 454, startPoint y: 364, endPoint x: 198, endPoint y: 373, distance: 256.2
click at [313, 366] on textarea "complte and occupied" at bounding box center [930, 383] width 1234 height 76
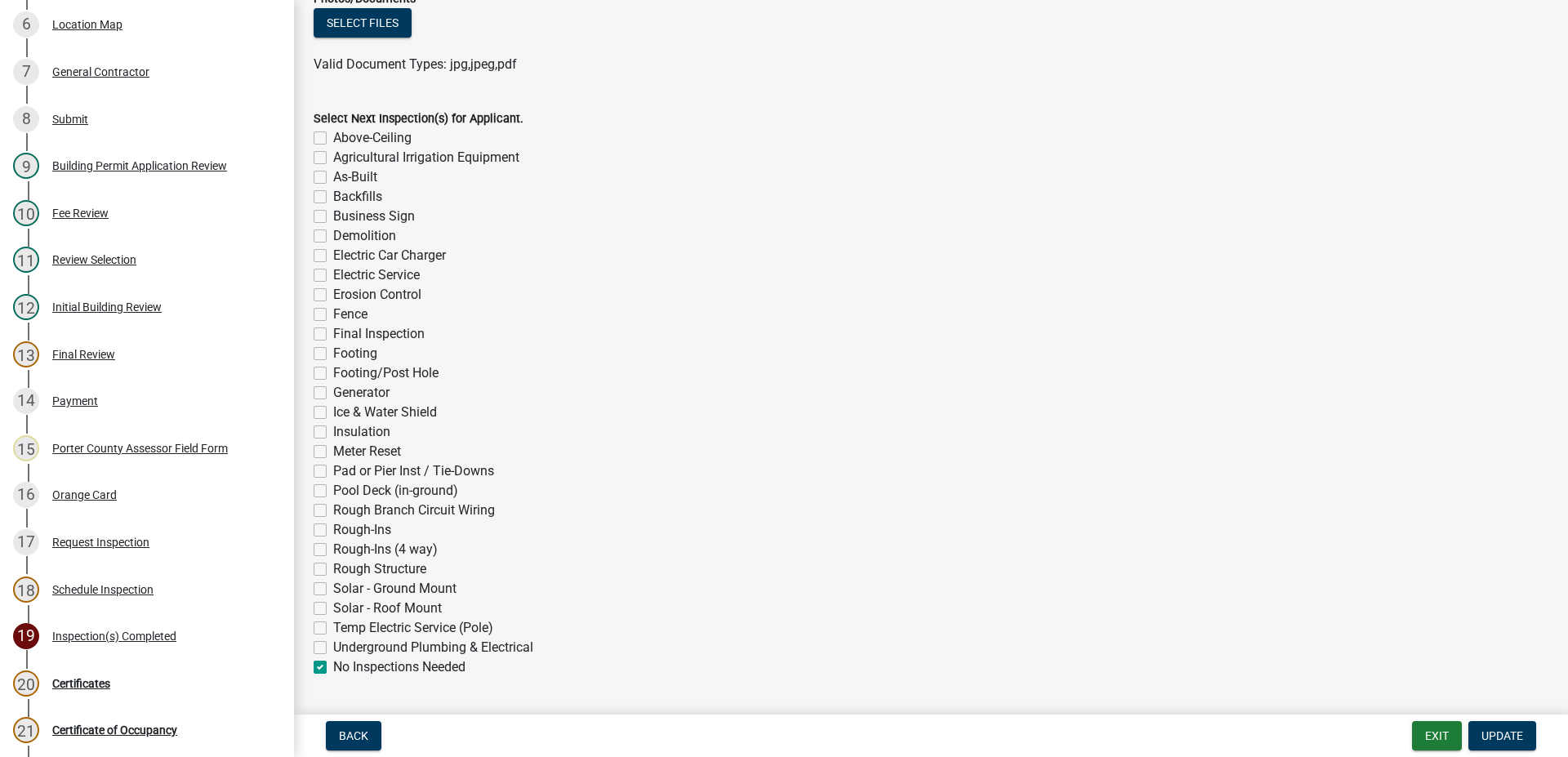
scroll to position [1257, 0]
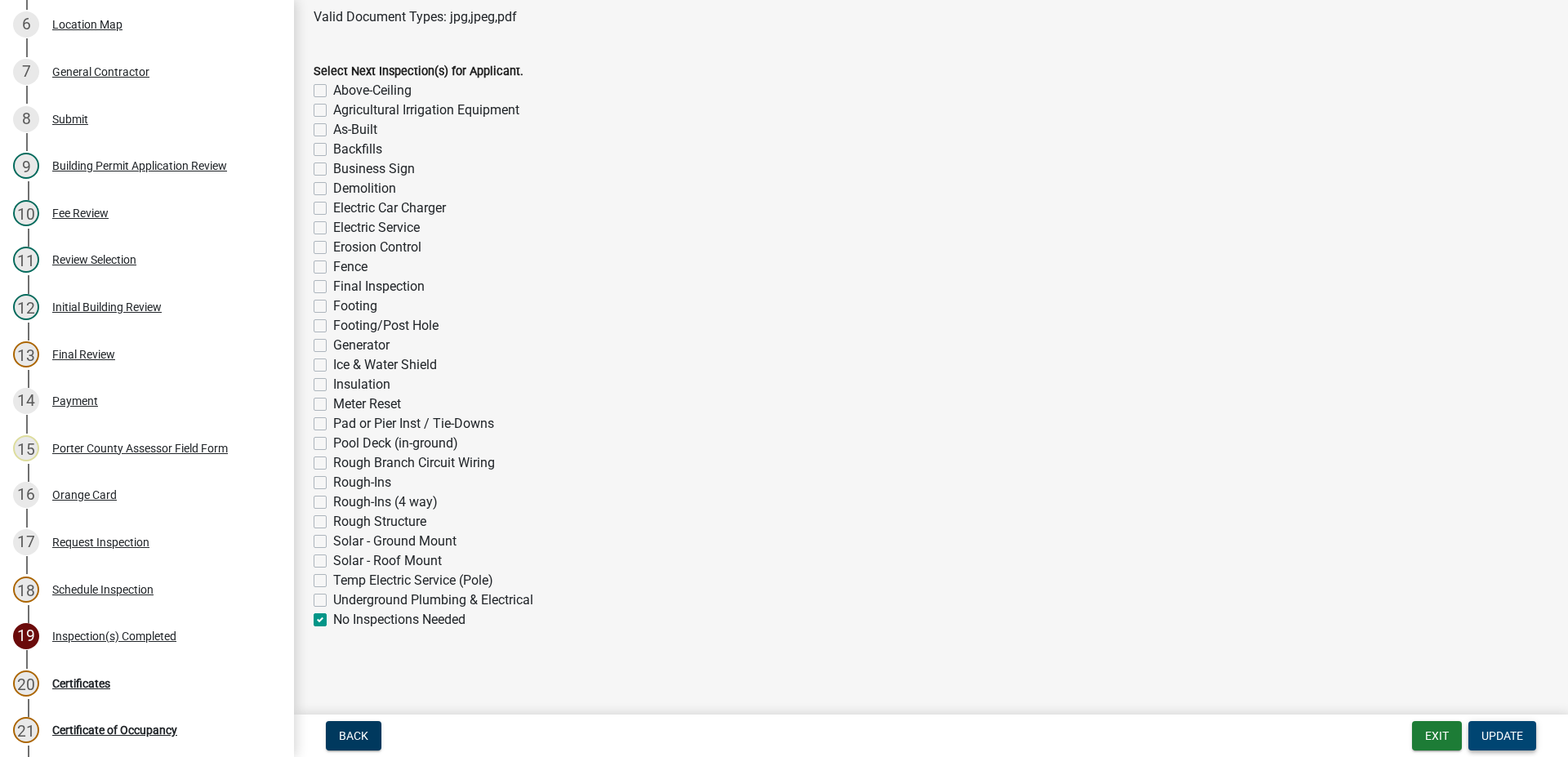
type textarea "upgrade meter can for solar job"
click at [1508, 737] on span "Update" at bounding box center [1502, 735] width 42 height 13
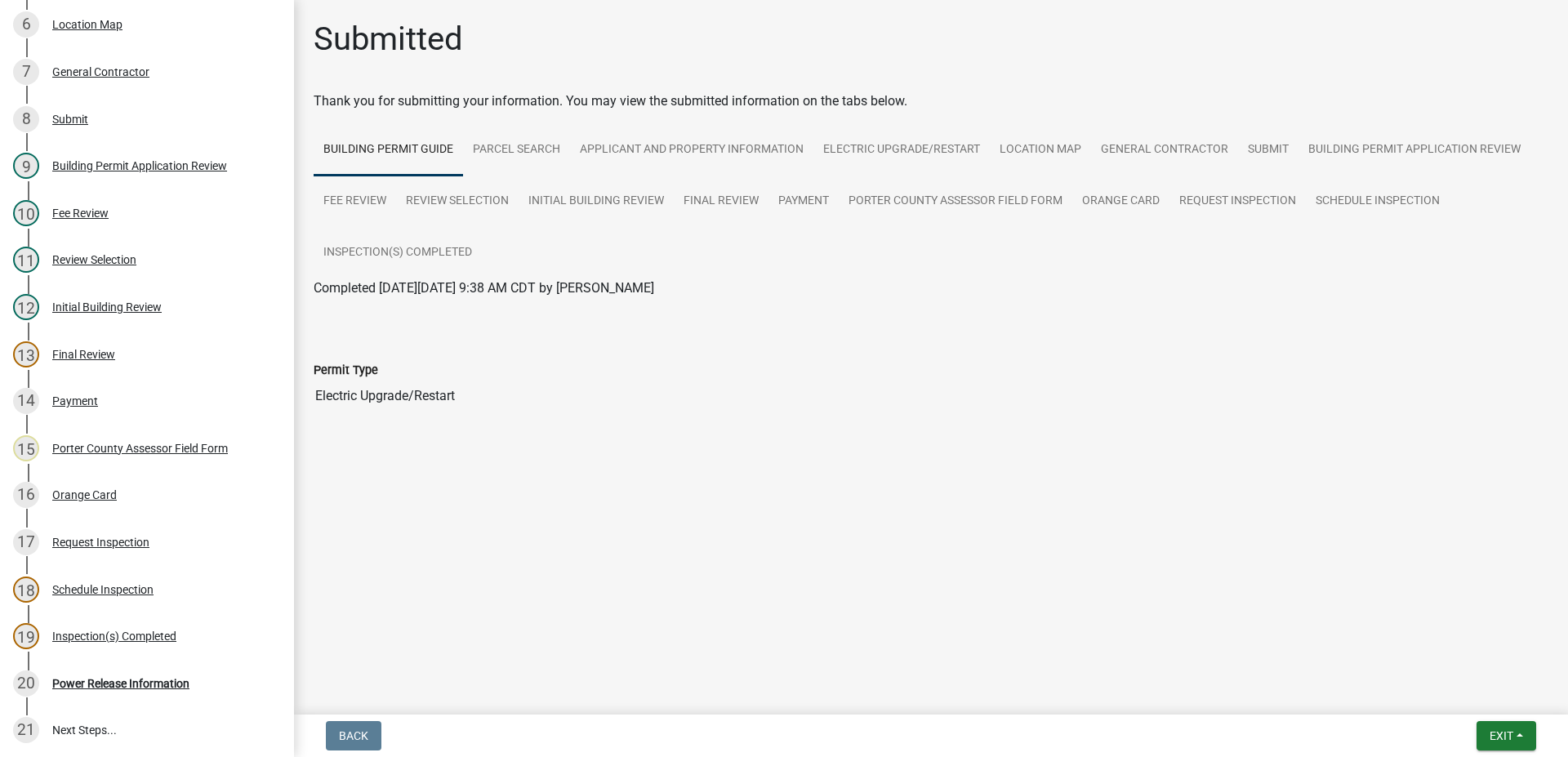
scroll to position [369, 0]
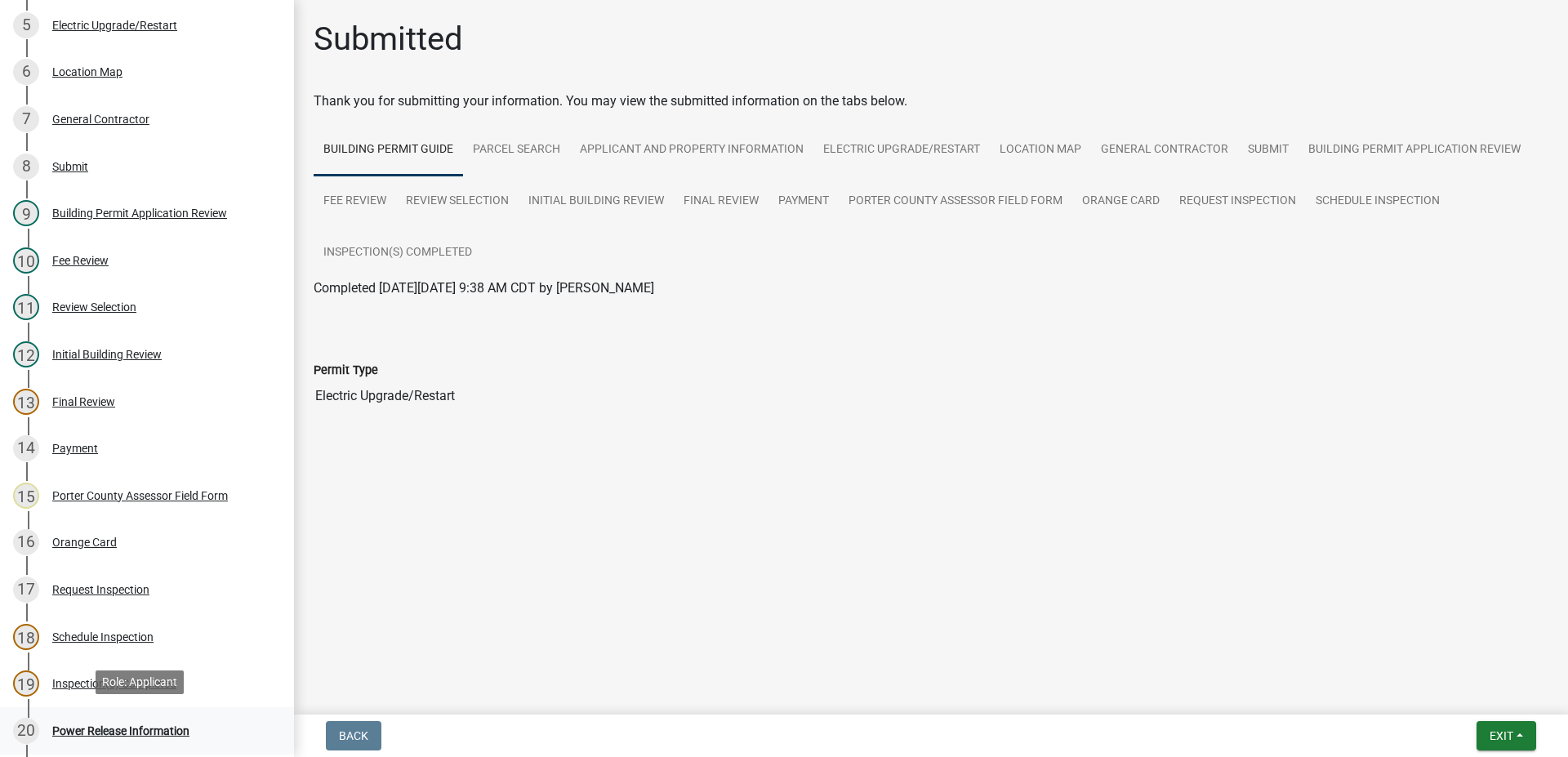
click at [163, 728] on div "Power Release Information" at bounding box center [121, 731] width 137 height 11
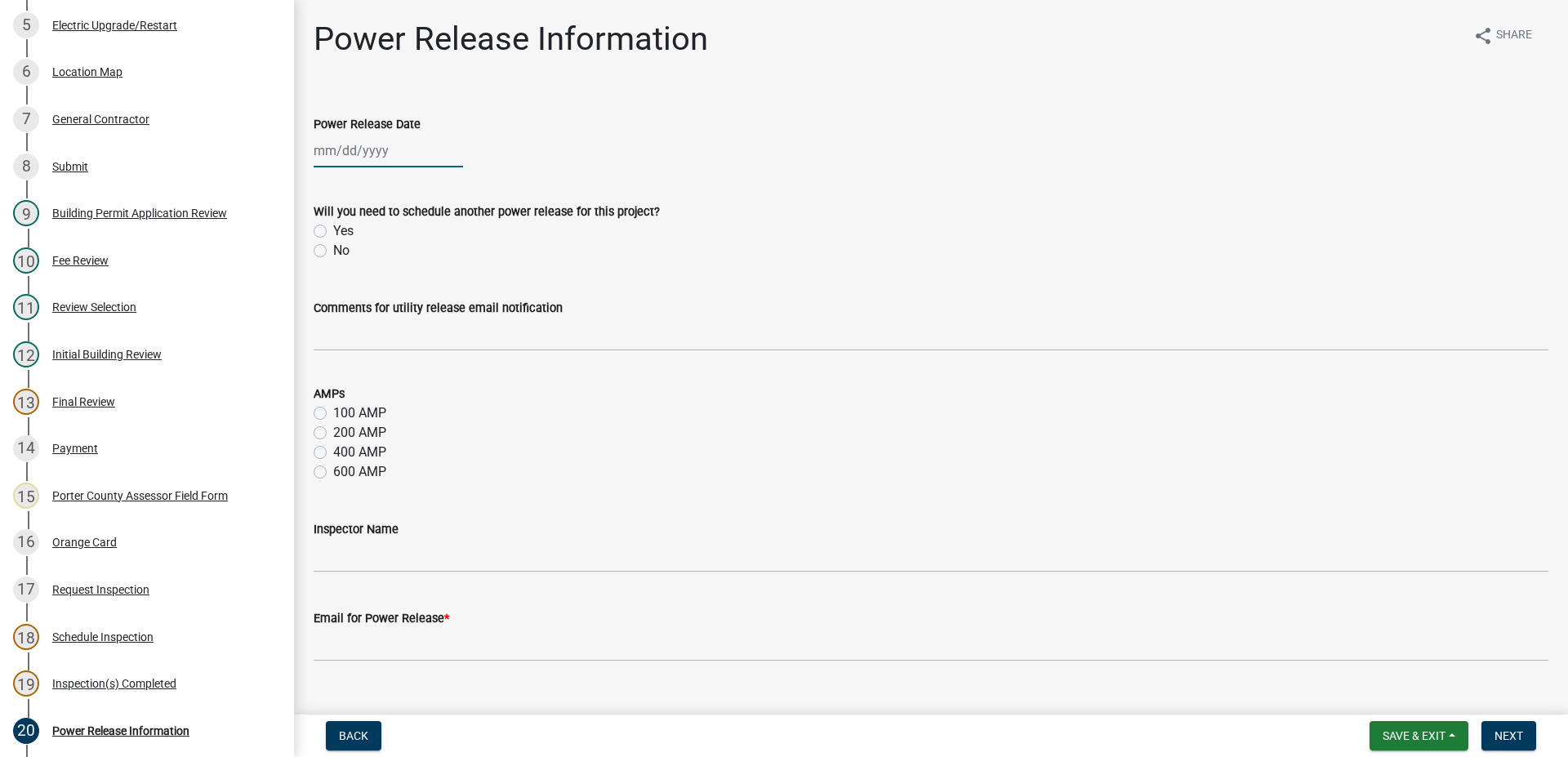
select select "10"
select select "2025"
click at [346, 144] on input "Power Release Date" at bounding box center [388, 150] width 149 height 33
click at [438, 263] on div "10" at bounding box center [434, 263] width 26 height 26
type input "[DATE]"
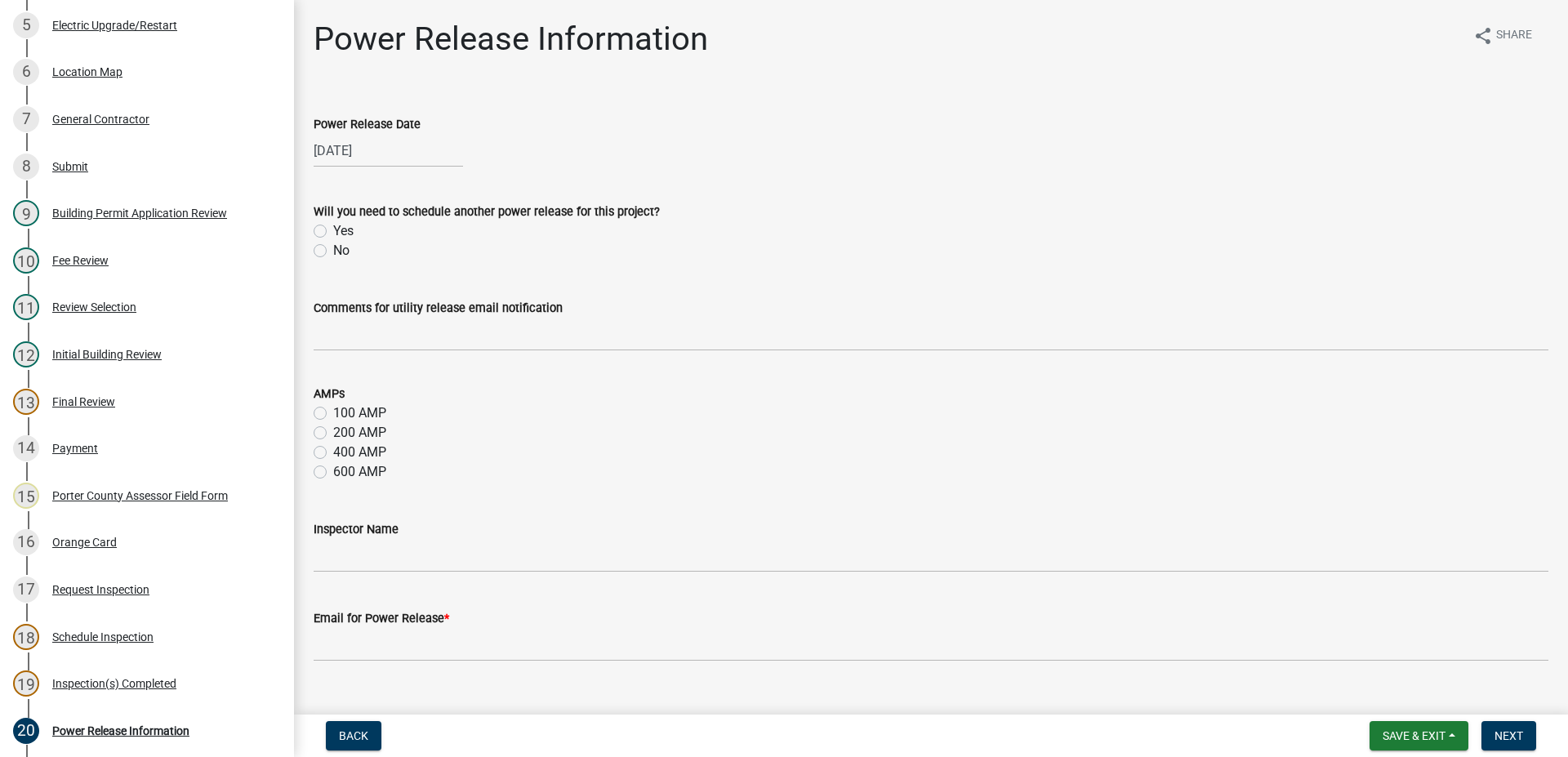
drag, startPoint x: 322, startPoint y: 249, endPoint x: 371, endPoint y: 314, distance: 81.4
click at [333, 249] on label "No" at bounding box center [341, 251] width 16 height 20
click at [333, 249] on input "No" at bounding box center [338, 246] width 10 height 10
radio input "true"
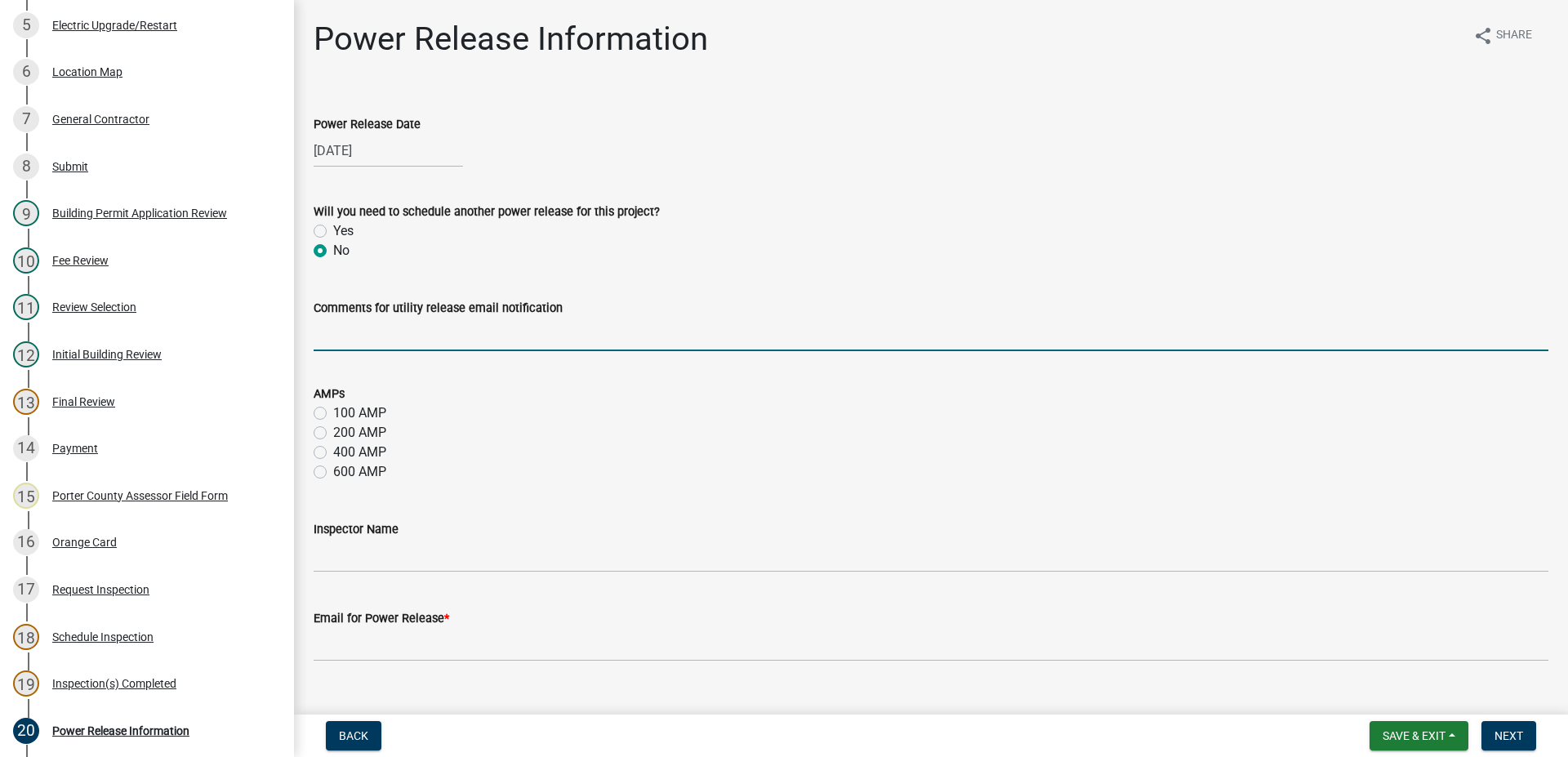
click at [391, 340] on input "Comments for utility release email notification" at bounding box center [930, 334] width 1234 height 33
type input "meter can upgrade for rooftop solar sytem"
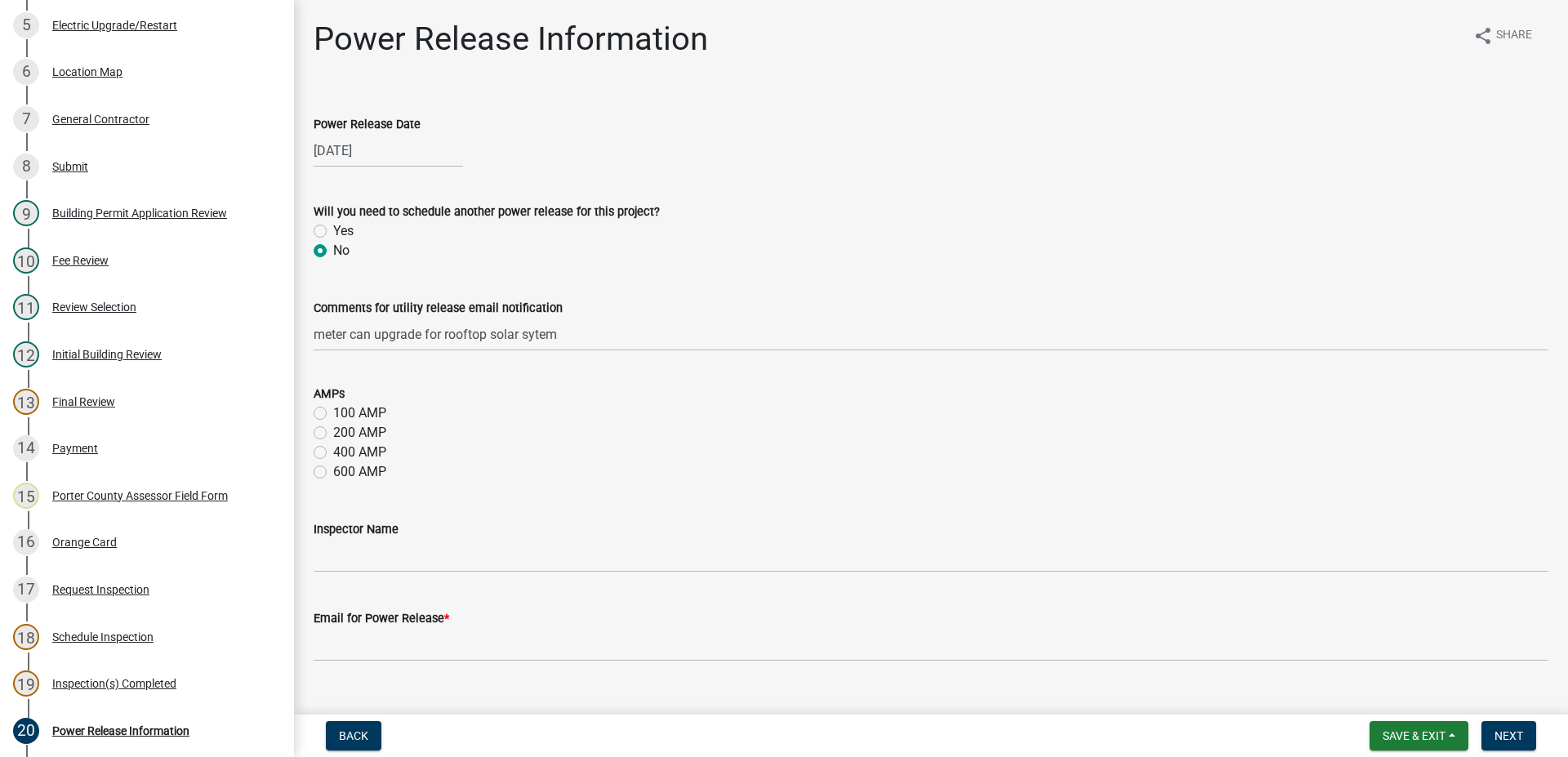
click at [333, 432] on label "200 AMP" at bounding box center [359, 432] width 53 height 20
click at [333, 432] on input "200 AMP" at bounding box center [338, 428] width 10 height 10
radio input "true"
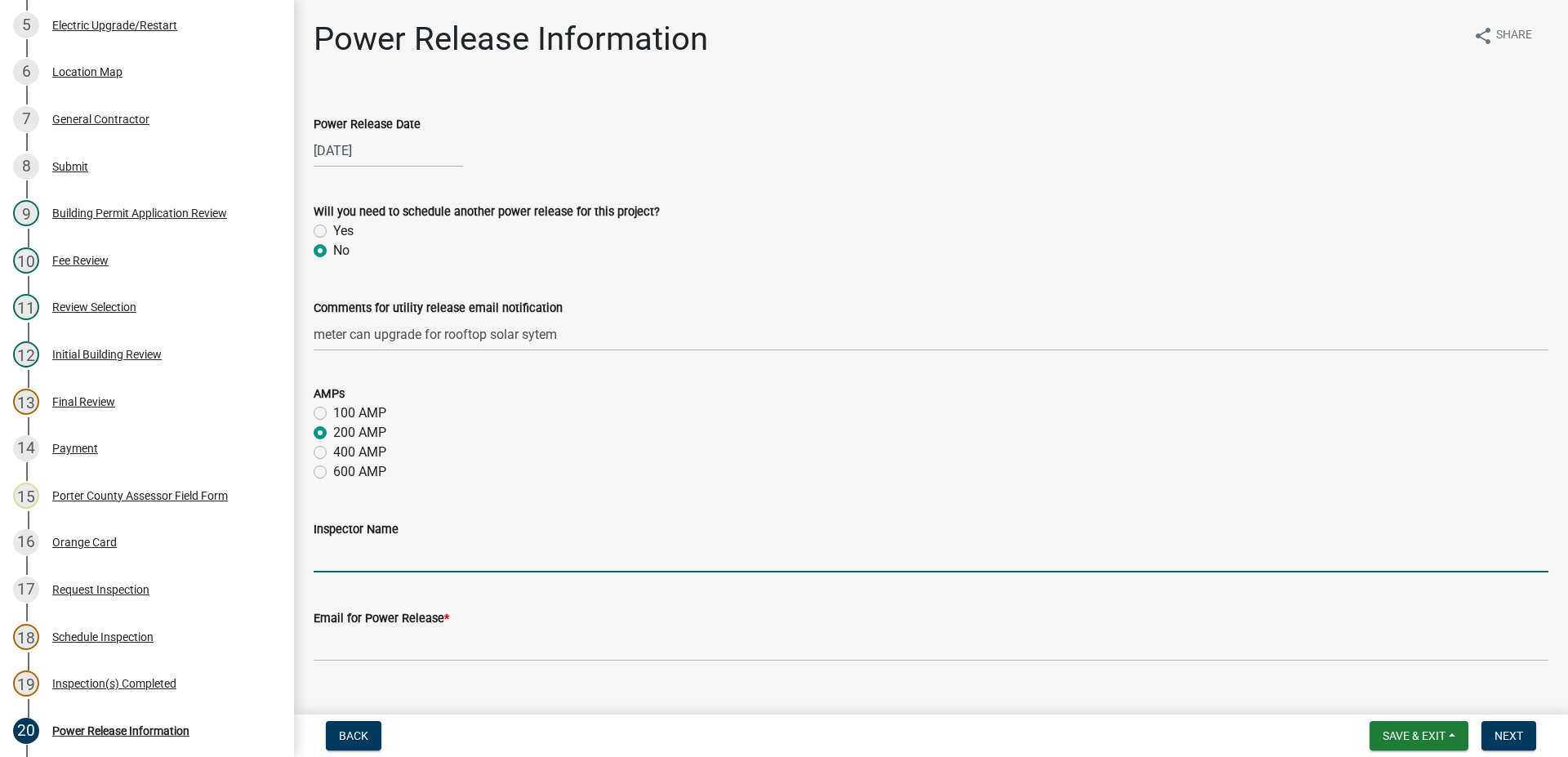
click at [390, 551] on input "Inspector Name" at bounding box center [930, 555] width 1234 height 33
type input "mhaller"
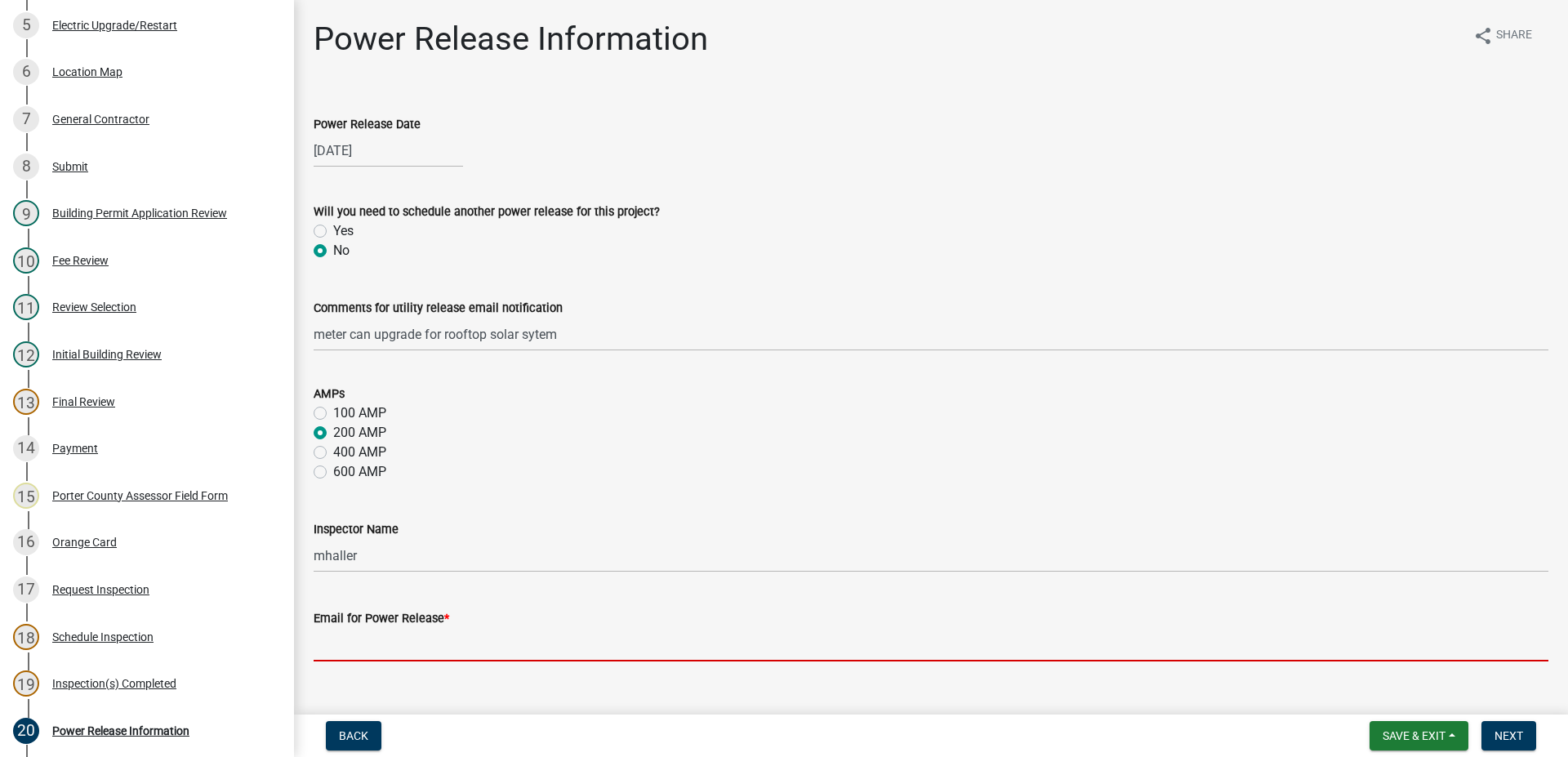
click at [364, 641] on input "Email for Power Release *" at bounding box center [930, 644] width 1234 height 33
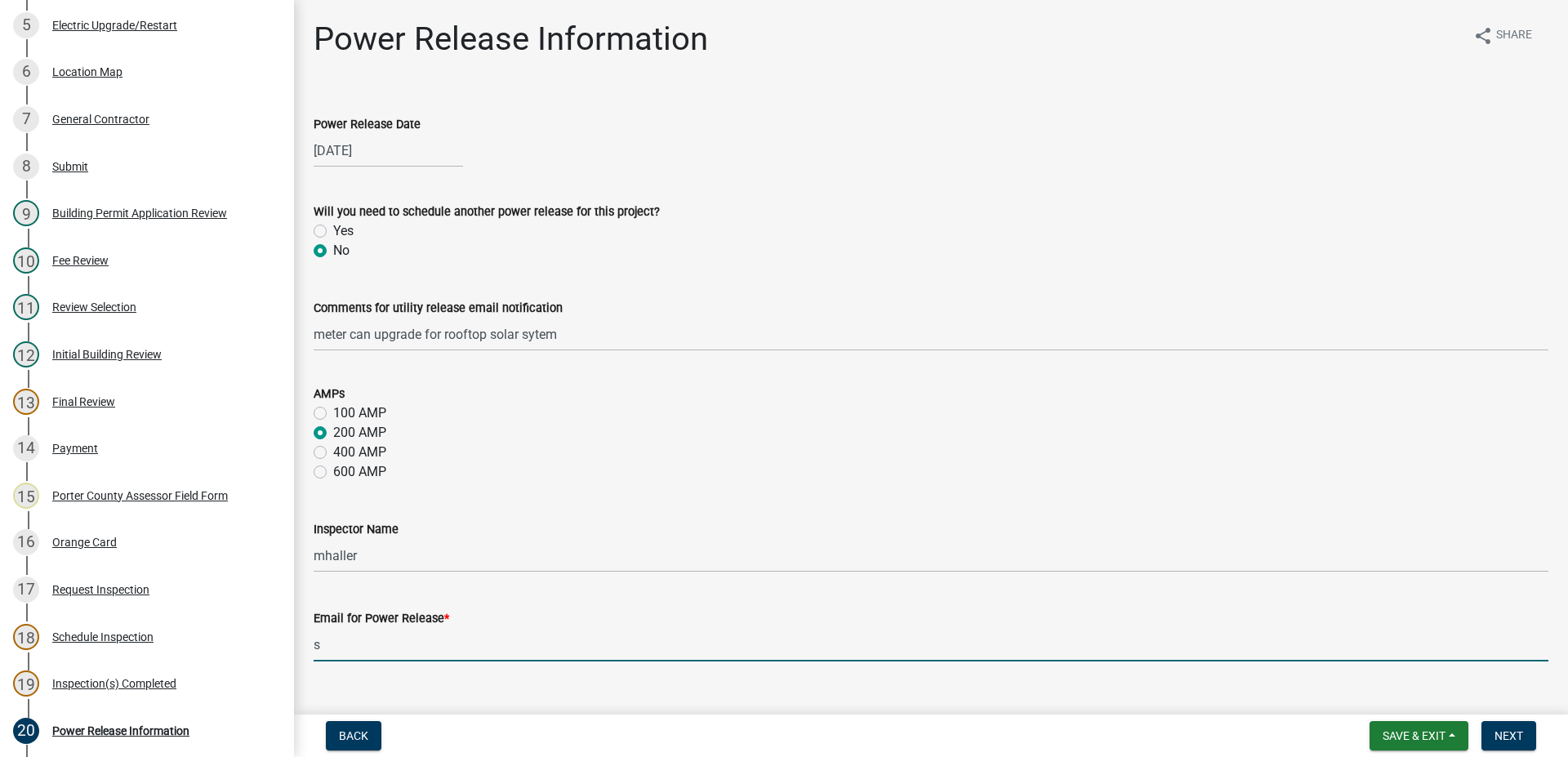
type input "s"
